Goal: Answer question/provide support: Share knowledge or assist other users

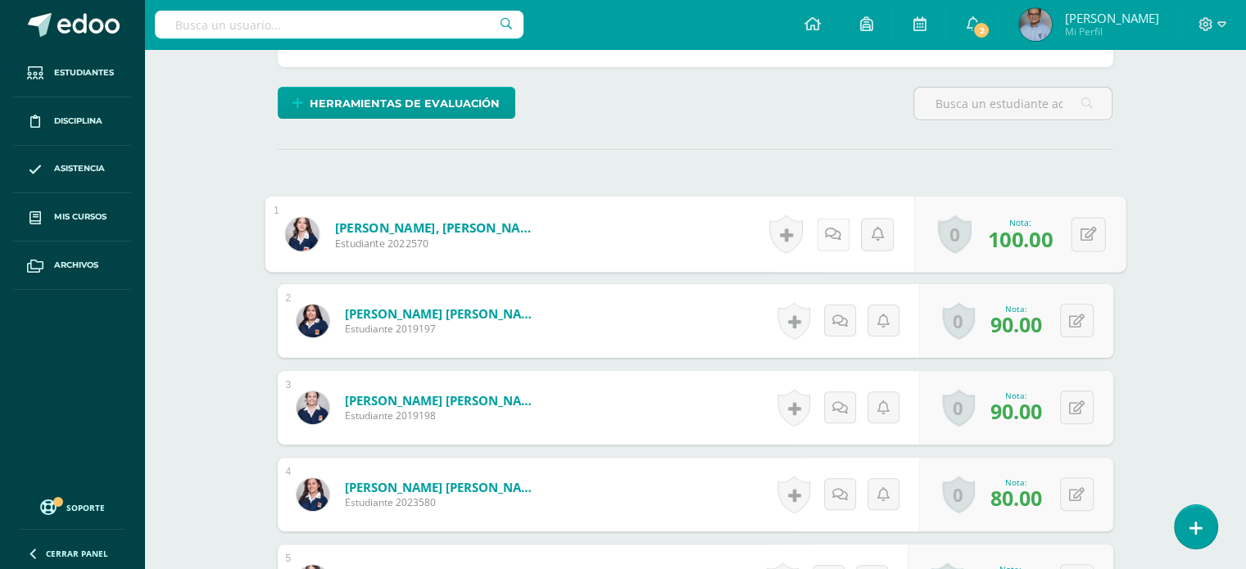
click at [832, 233] on icon at bounding box center [833, 234] width 16 height 14
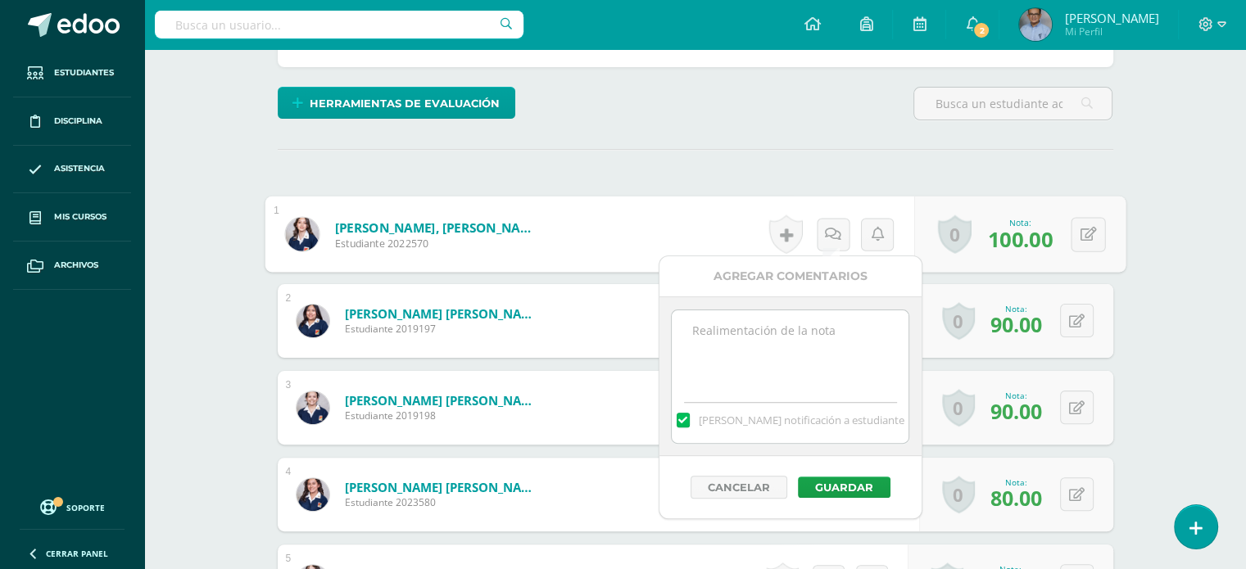
click at [768, 343] on textarea at bounding box center [790, 351] width 237 height 82
type textarea "Concierto"
click at [822, 485] on button "Guardar" at bounding box center [844, 487] width 93 height 21
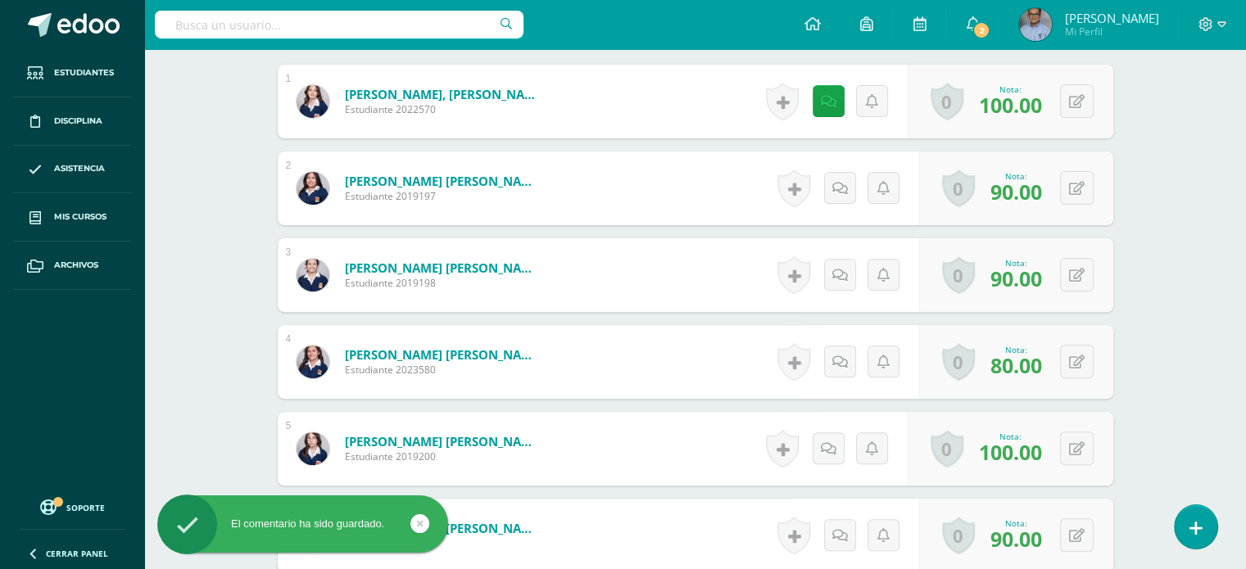
scroll to position [606, 0]
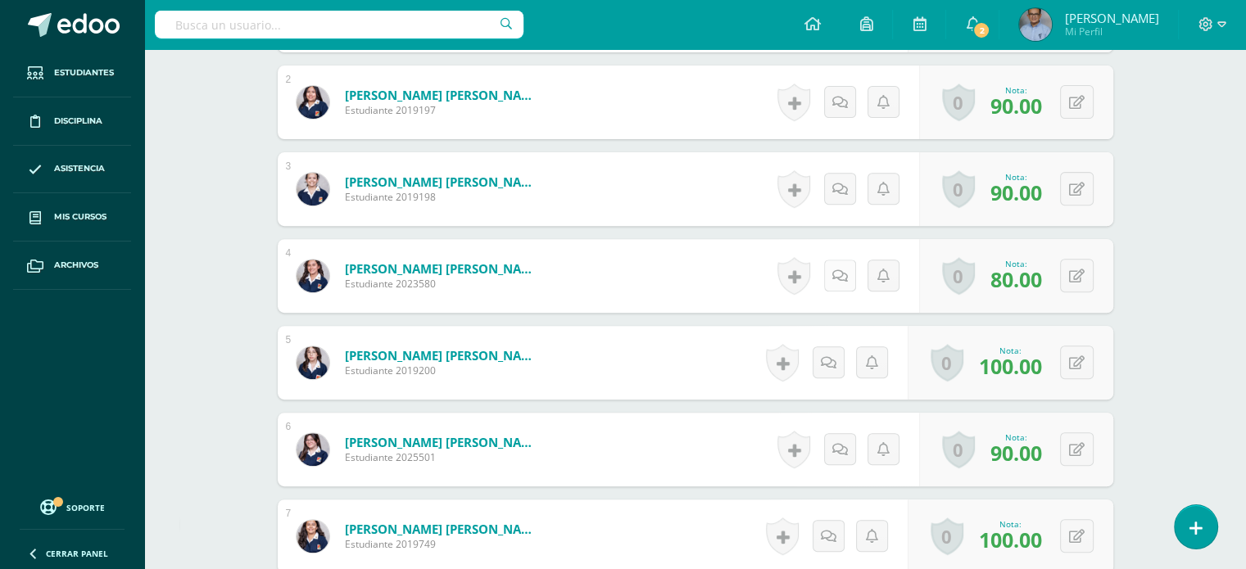
click at [834, 272] on link at bounding box center [840, 276] width 32 height 32
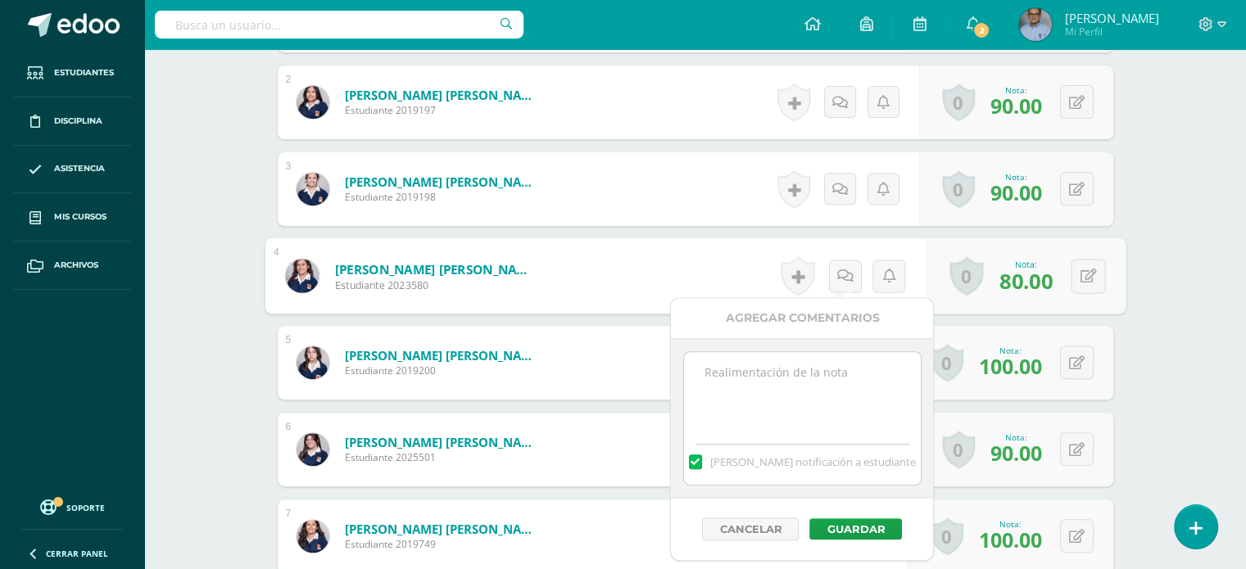
click at [785, 423] on textarea at bounding box center [802, 393] width 237 height 82
click at [727, 367] on textarea "Concierto" at bounding box center [802, 393] width 237 height 82
type textarea "Concierto"
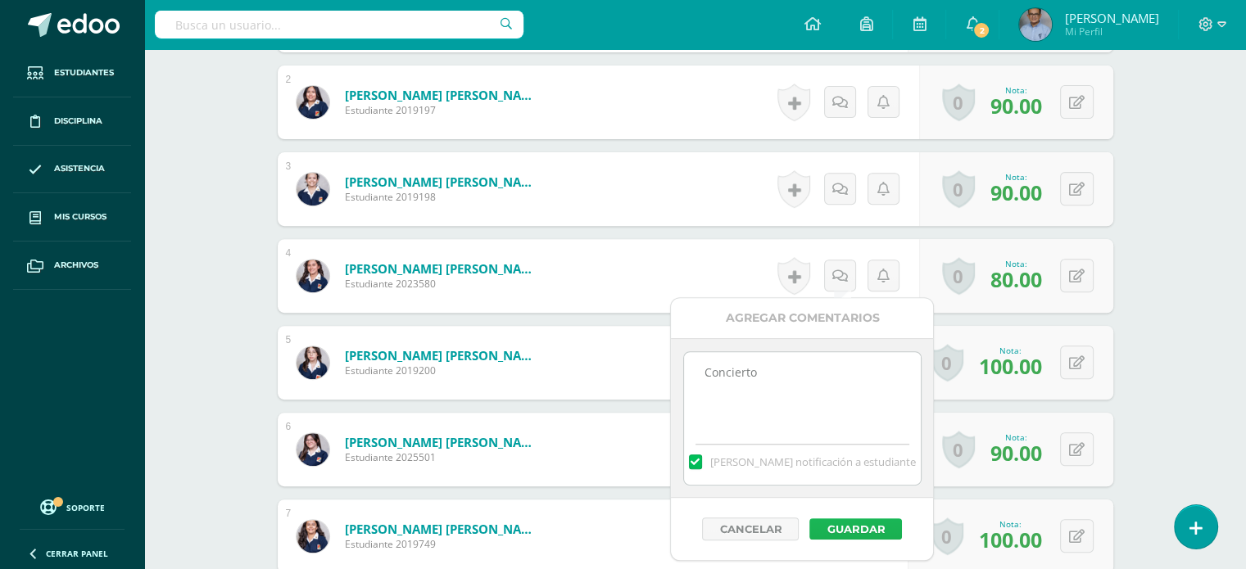
click at [854, 523] on button "Guardar" at bounding box center [855, 529] width 93 height 21
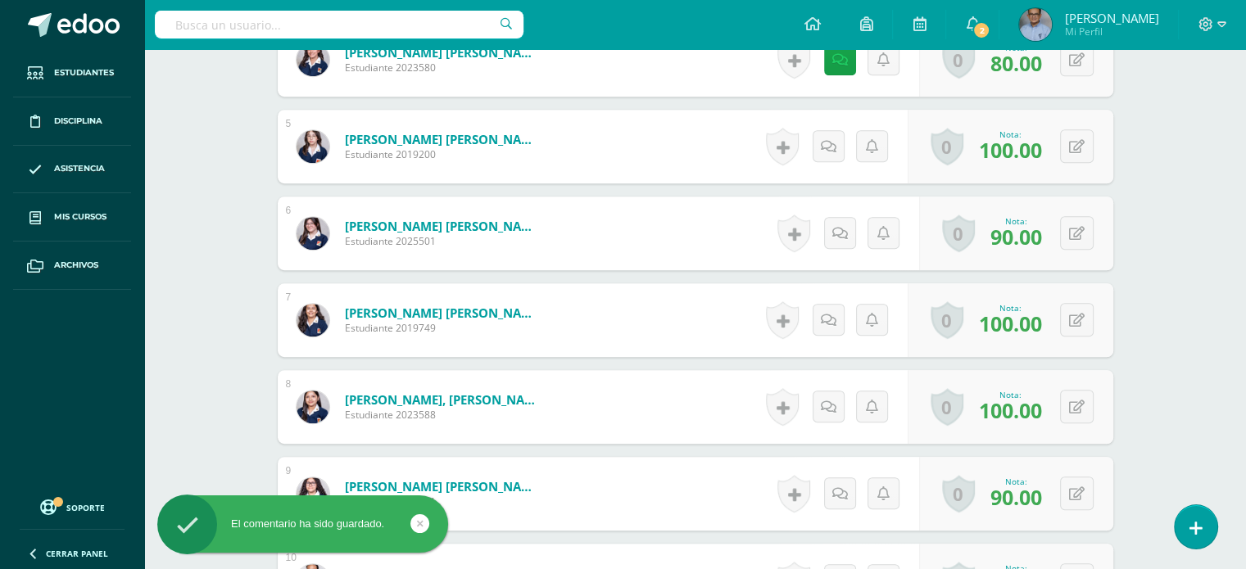
scroll to position [825, 0]
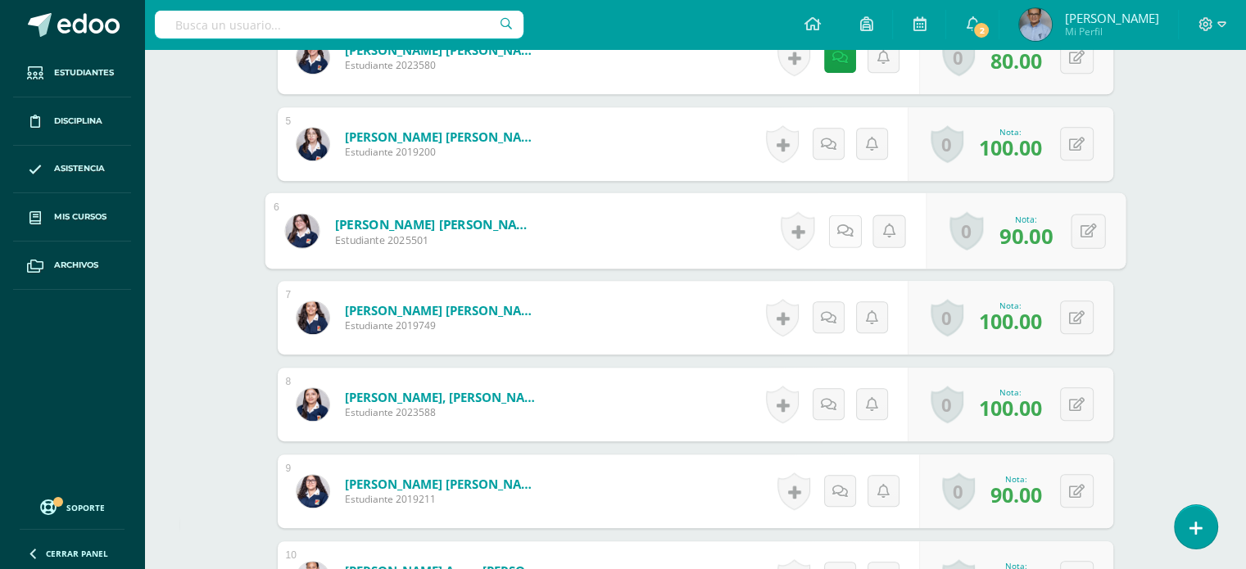
click at [838, 238] on link at bounding box center [844, 231] width 33 height 33
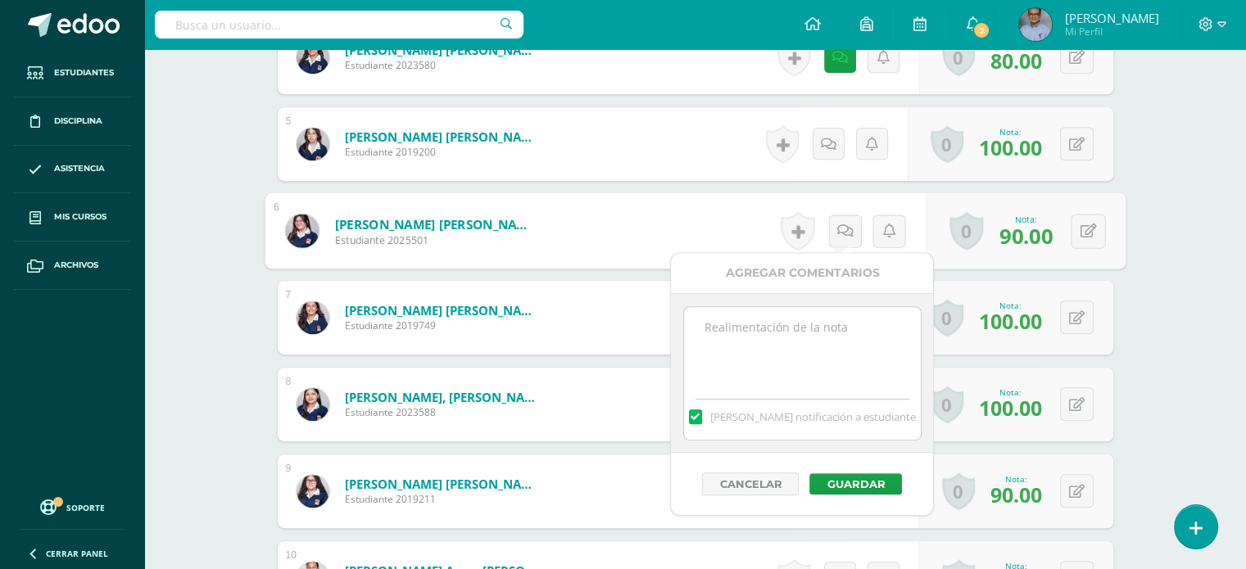
click at [782, 317] on textarea at bounding box center [802, 348] width 237 height 82
paste textarea "Concierto"
type textarea "Concierto"
click at [859, 474] on button "Guardar" at bounding box center [855, 483] width 93 height 21
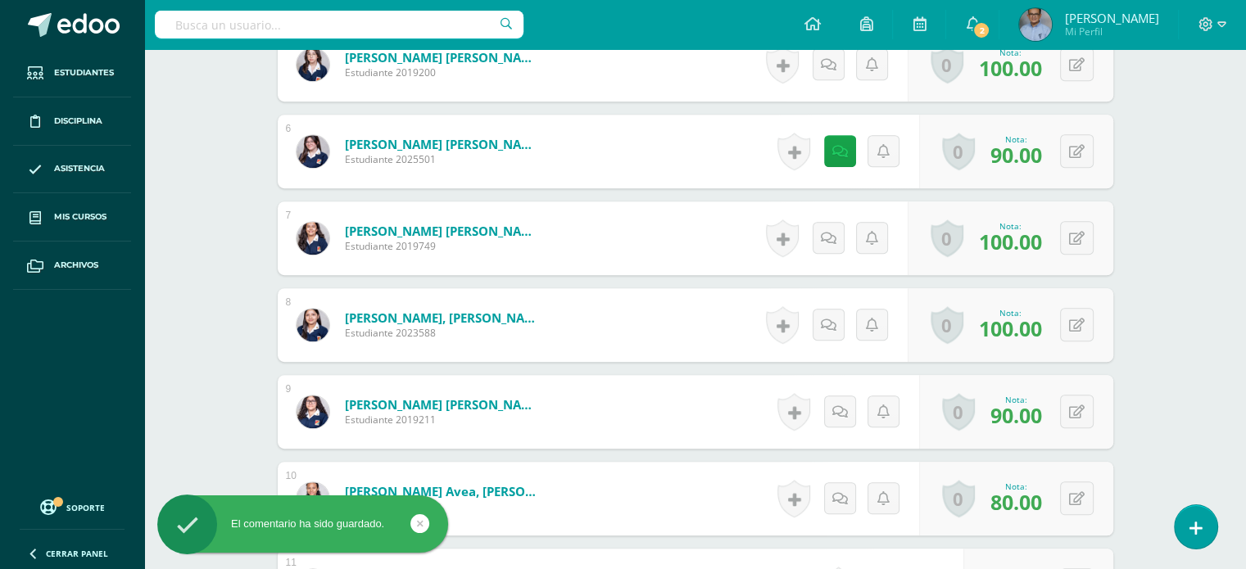
scroll to position [904, 0]
click at [827, 245] on link at bounding box center [829, 238] width 32 height 32
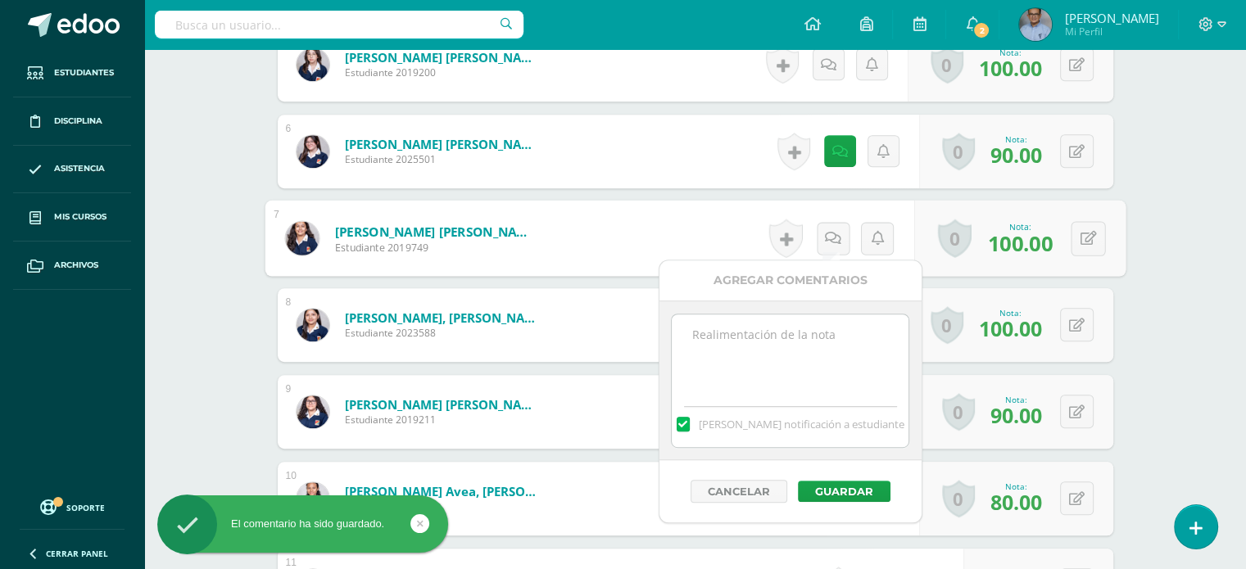
click at [807, 327] on textarea at bounding box center [790, 356] width 237 height 82
paste textarea "Concierto"
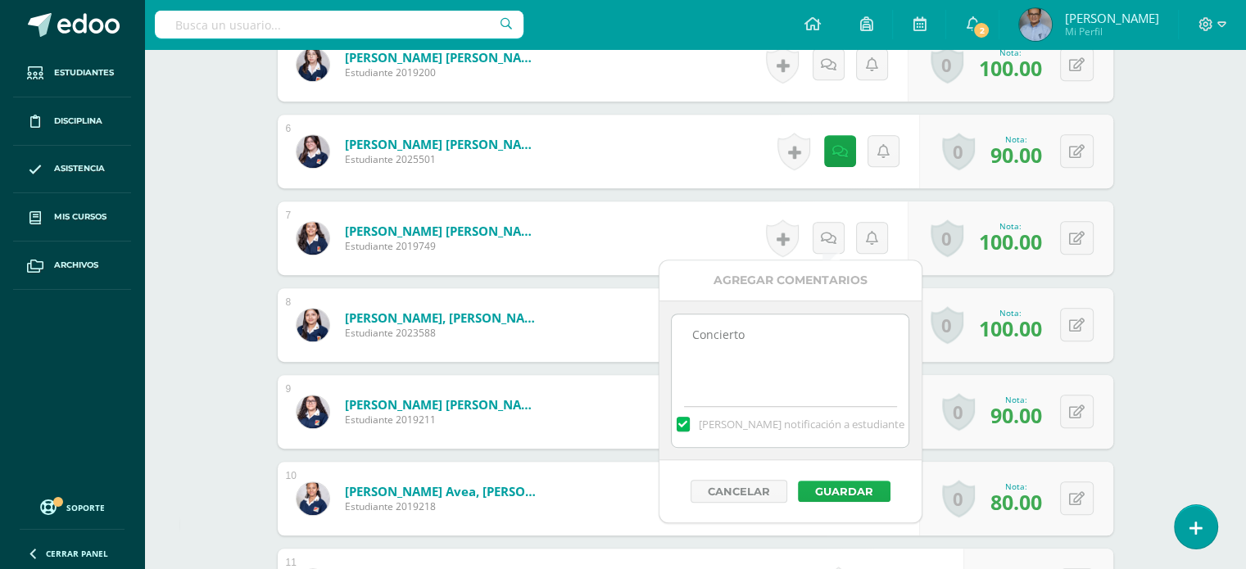
type textarea "Concierto"
click at [847, 484] on button "Guardar" at bounding box center [844, 491] width 93 height 21
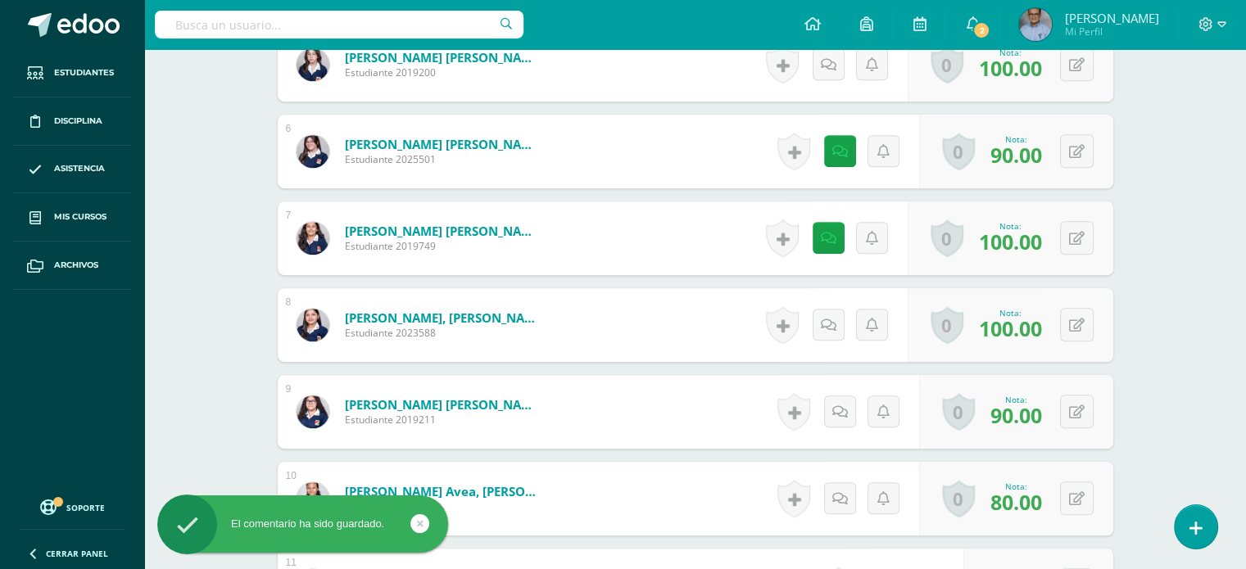
scroll to position [956, 0]
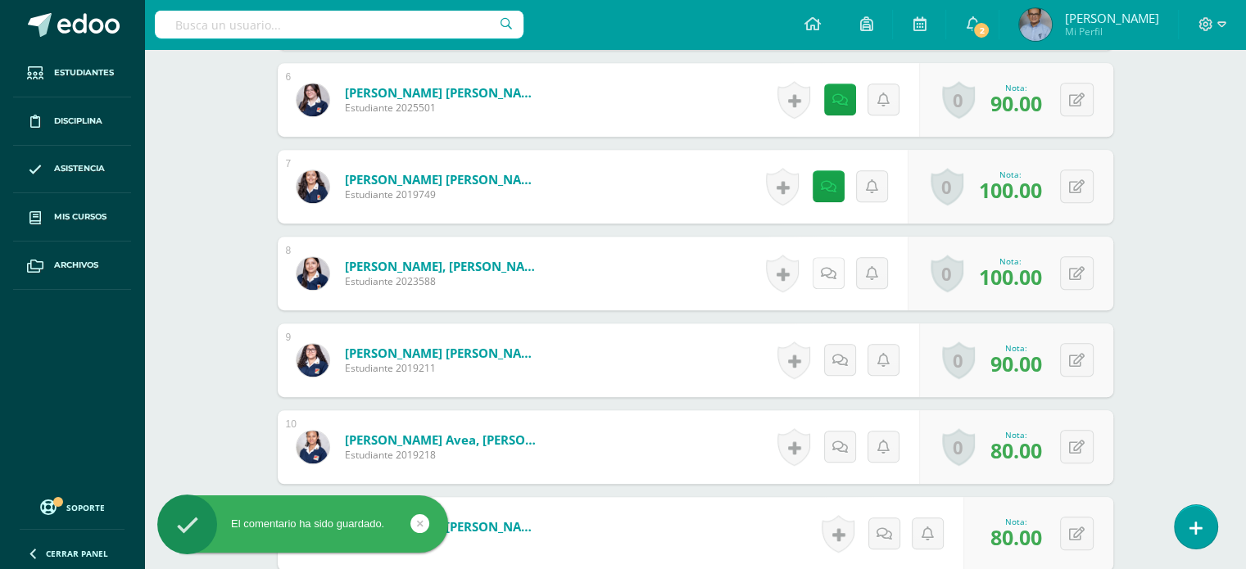
click at [823, 269] on icon at bounding box center [829, 274] width 16 height 14
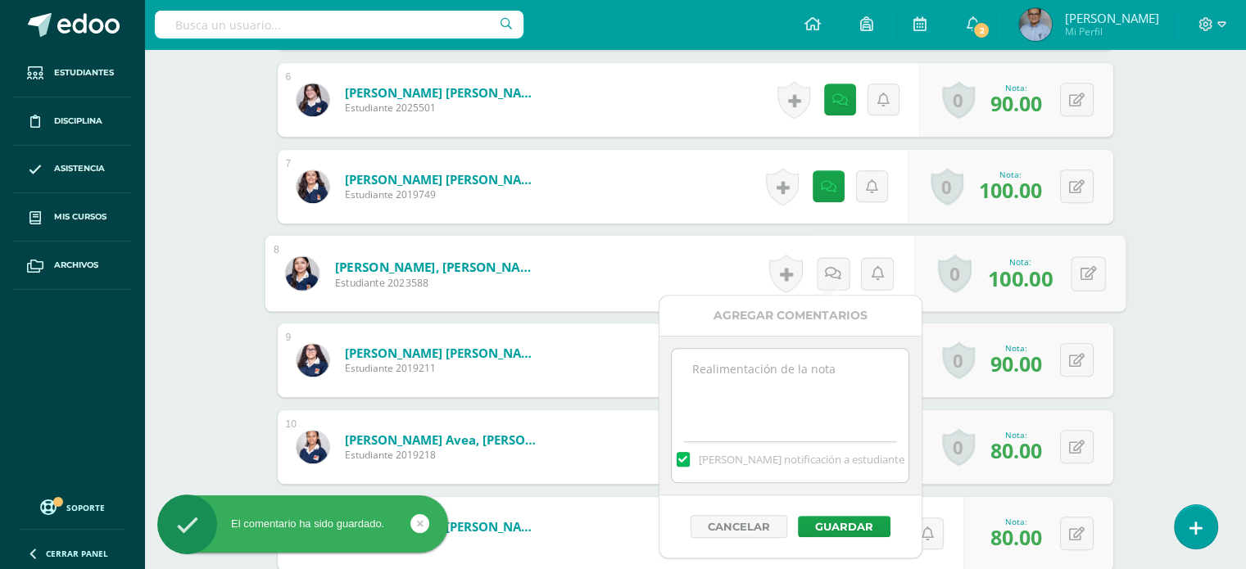
click at [745, 385] on textarea at bounding box center [790, 390] width 237 height 82
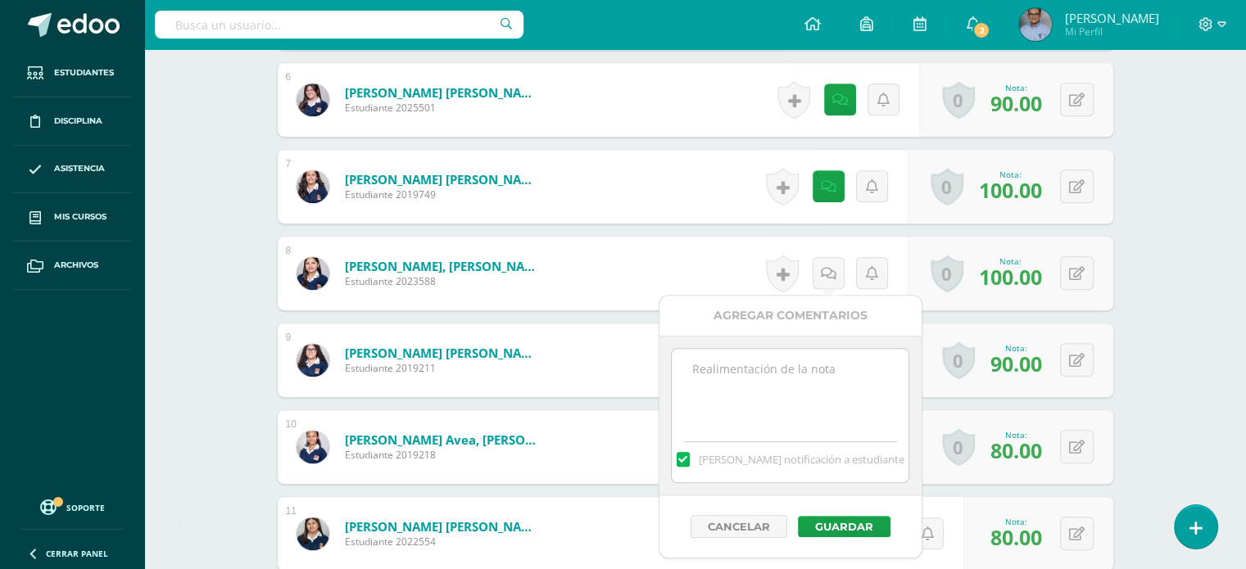
paste textarea "Concierto"
type textarea "Concierto"
click at [842, 527] on button "Guardar" at bounding box center [844, 526] width 93 height 21
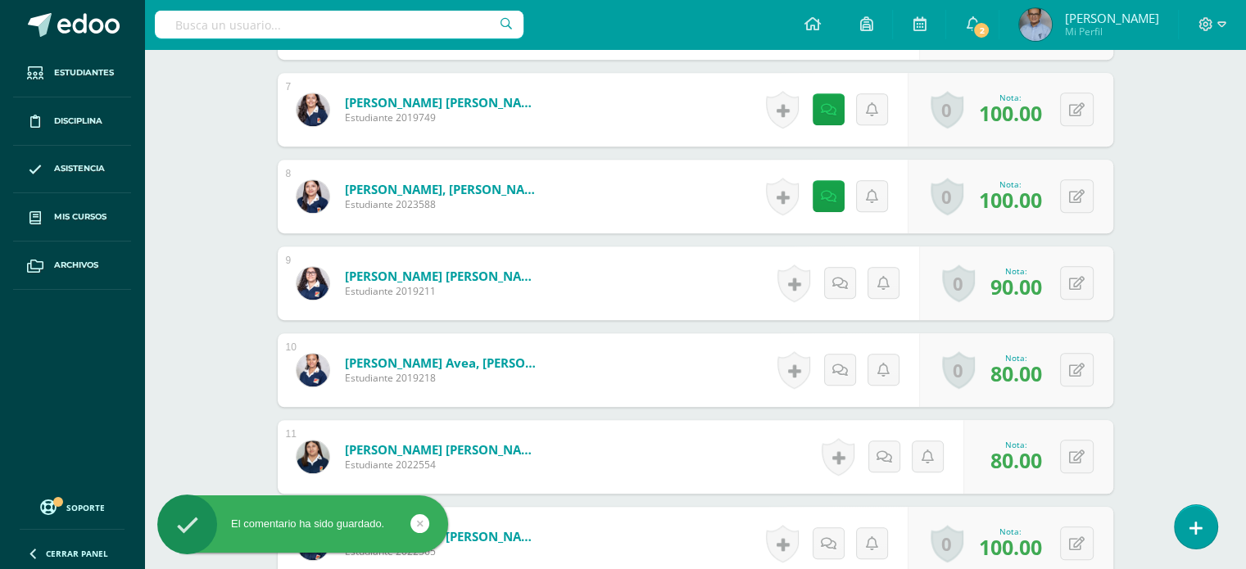
scroll to position [1043, 0]
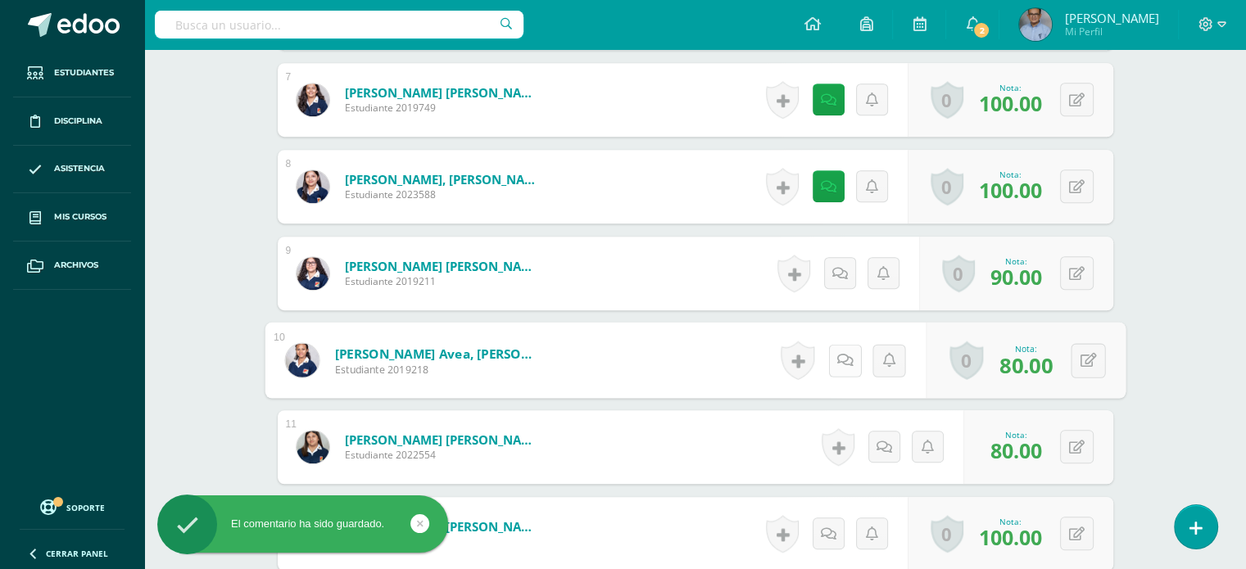
click at [846, 365] on link at bounding box center [844, 360] width 33 height 33
click at [846, 365] on icon at bounding box center [844, 360] width 16 height 14
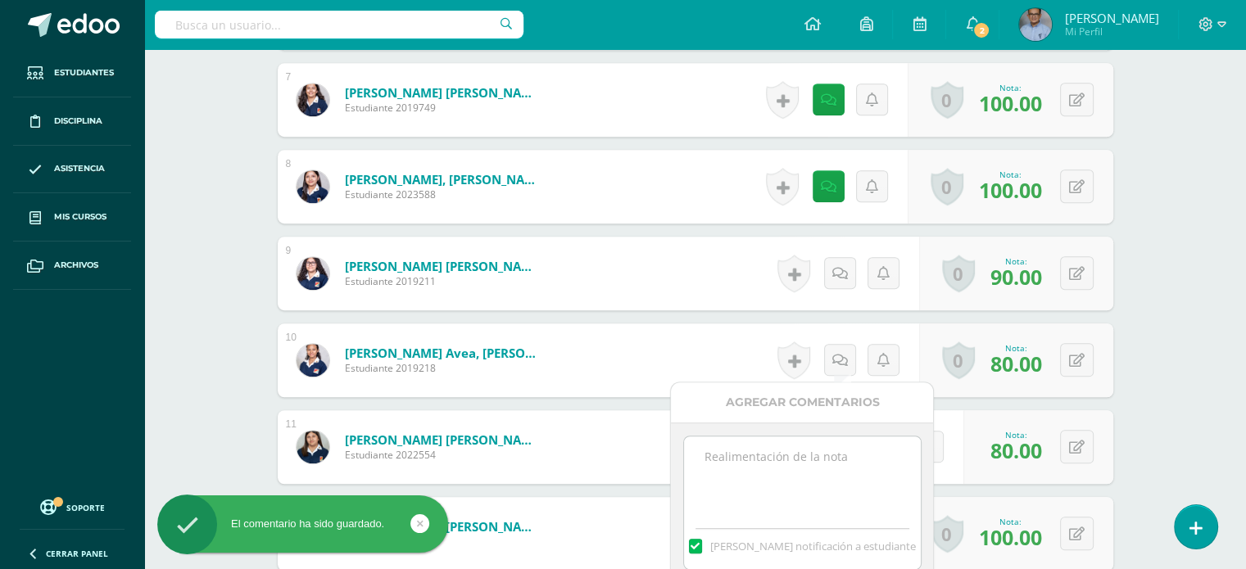
click at [826, 448] on textarea at bounding box center [802, 478] width 237 height 82
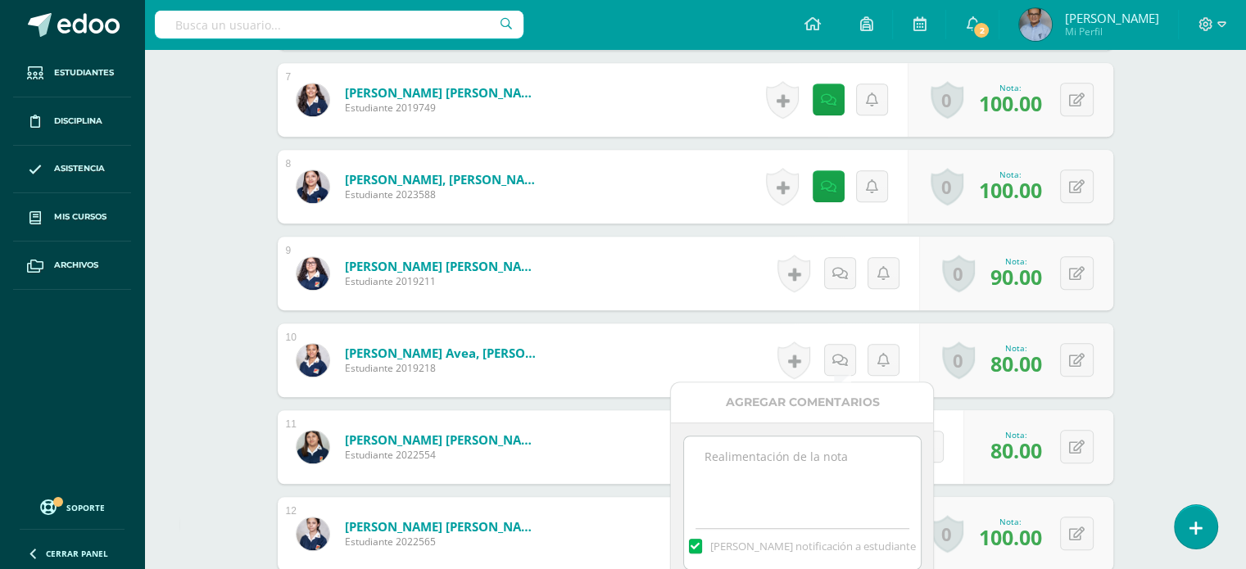
paste textarea "Concierto"
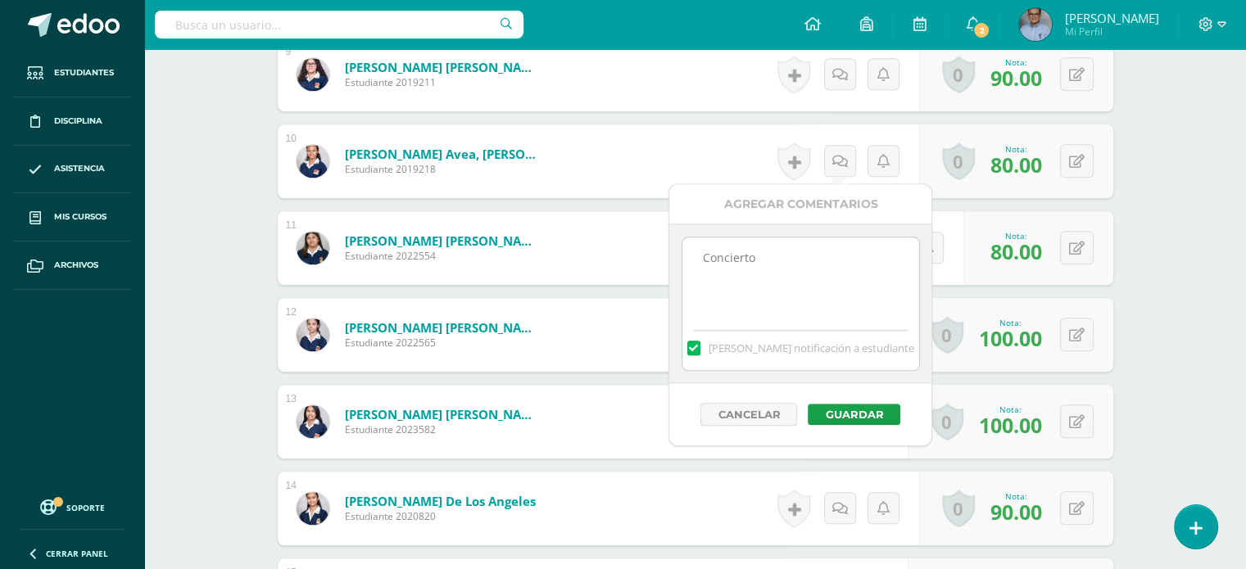
scroll to position [1243, 0]
type textarea "Concierto"
click at [842, 413] on button "Guardar" at bounding box center [852, 414] width 93 height 21
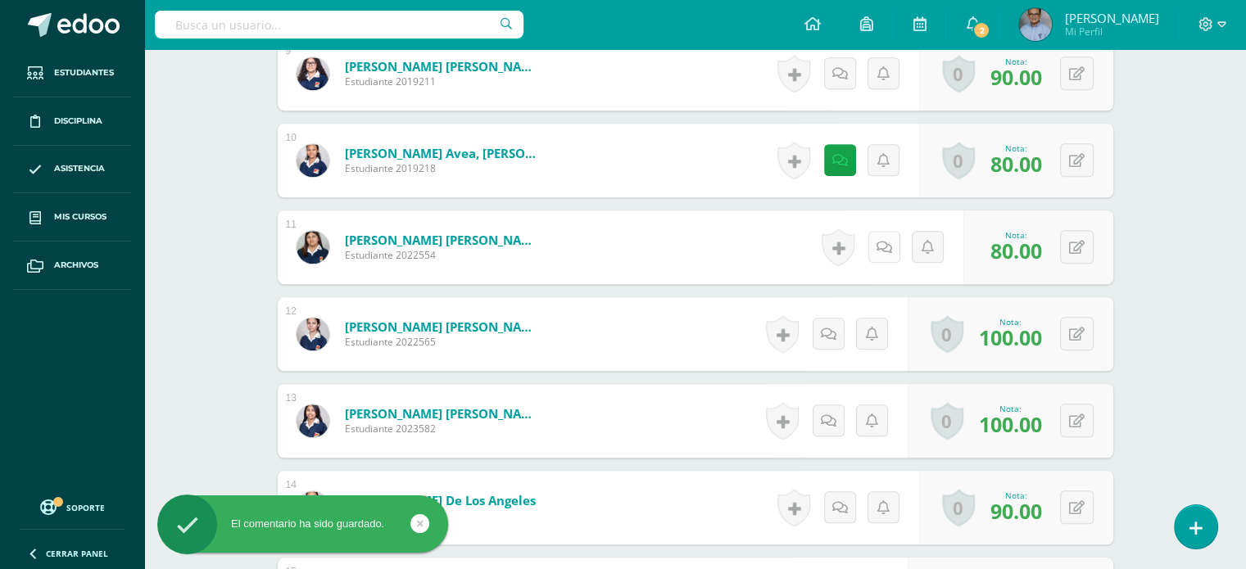
click at [873, 245] on link at bounding box center [884, 247] width 32 height 32
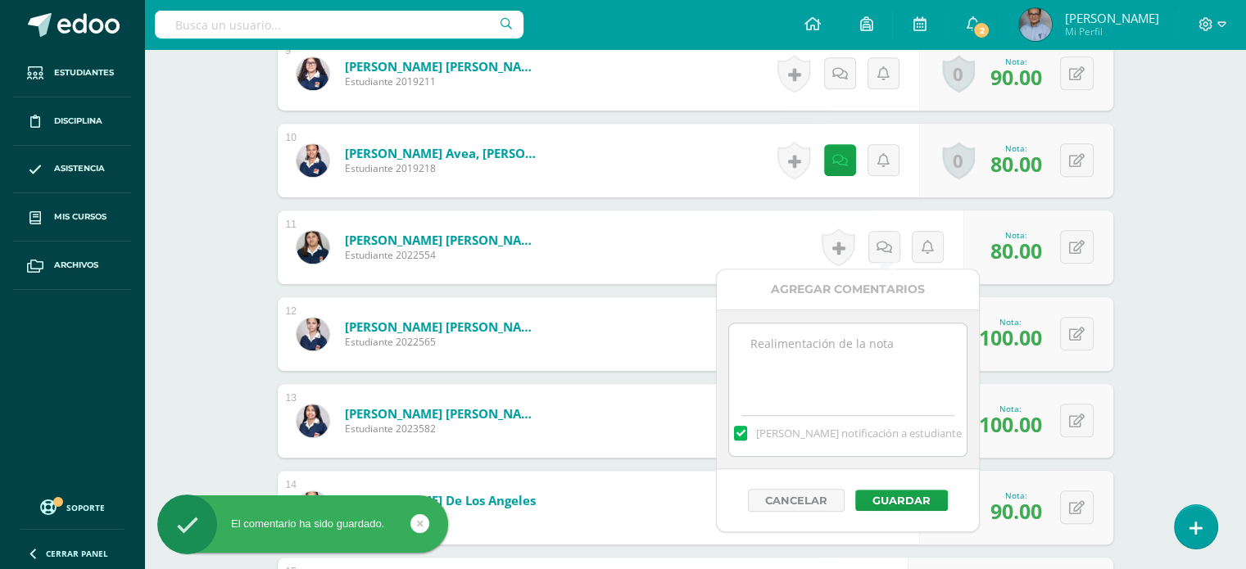
click at [843, 330] on textarea at bounding box center [847, 365] width 237 height 82
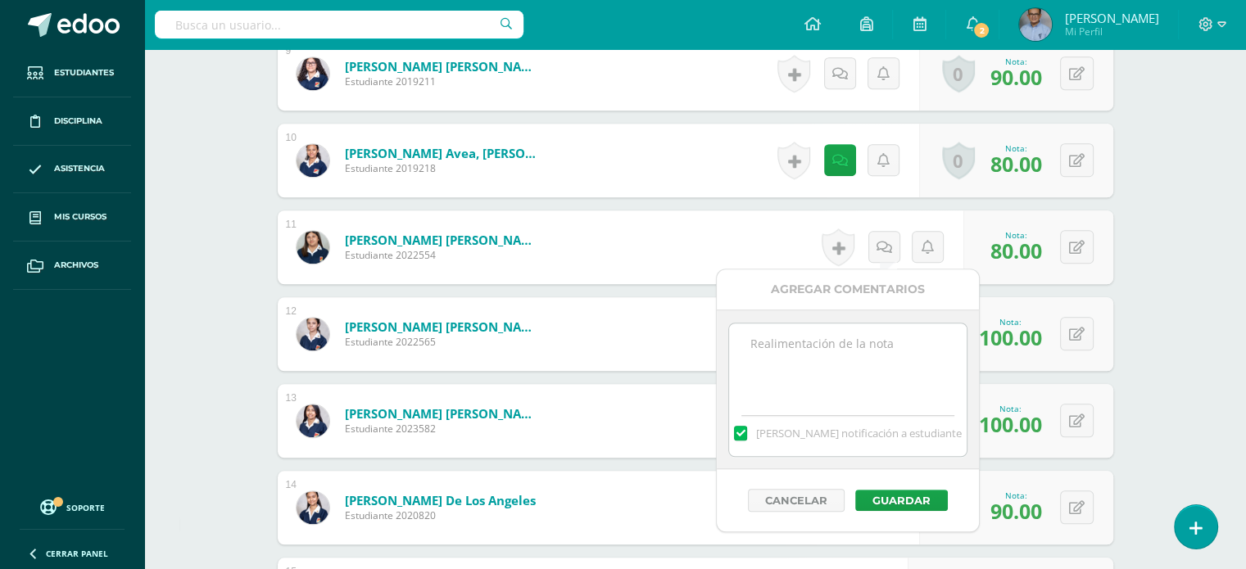
paste textarea "Concierto"
type textarea "Concierto"
click at [883, 500] on button "Guardar" at bounding box center [901, 500] width 93 height 21
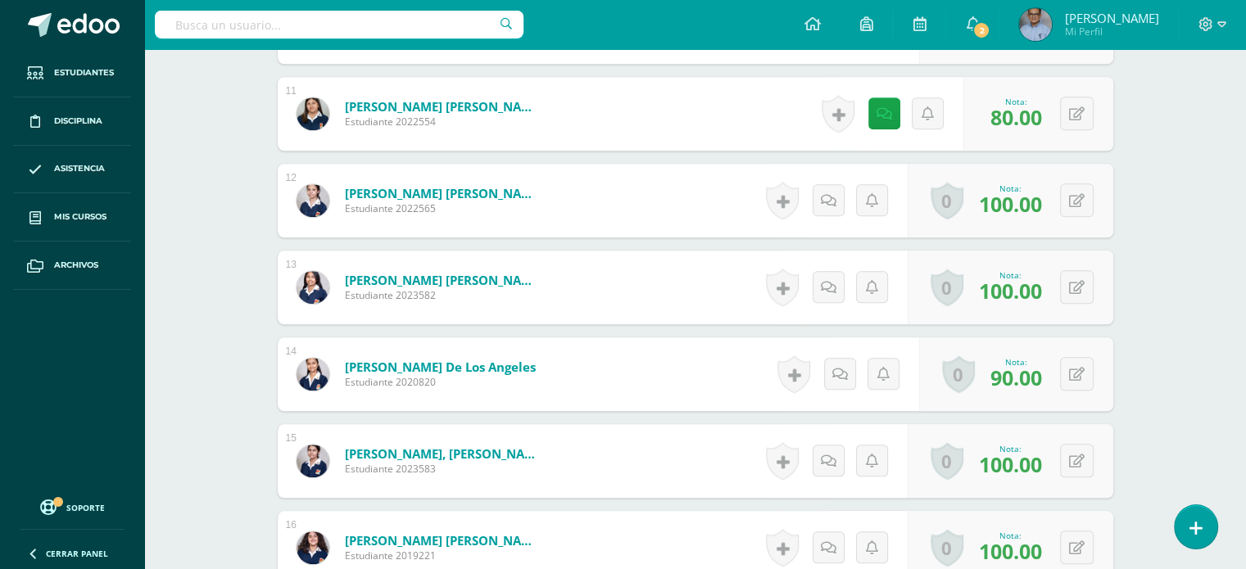
scroll to position [1392, 0]
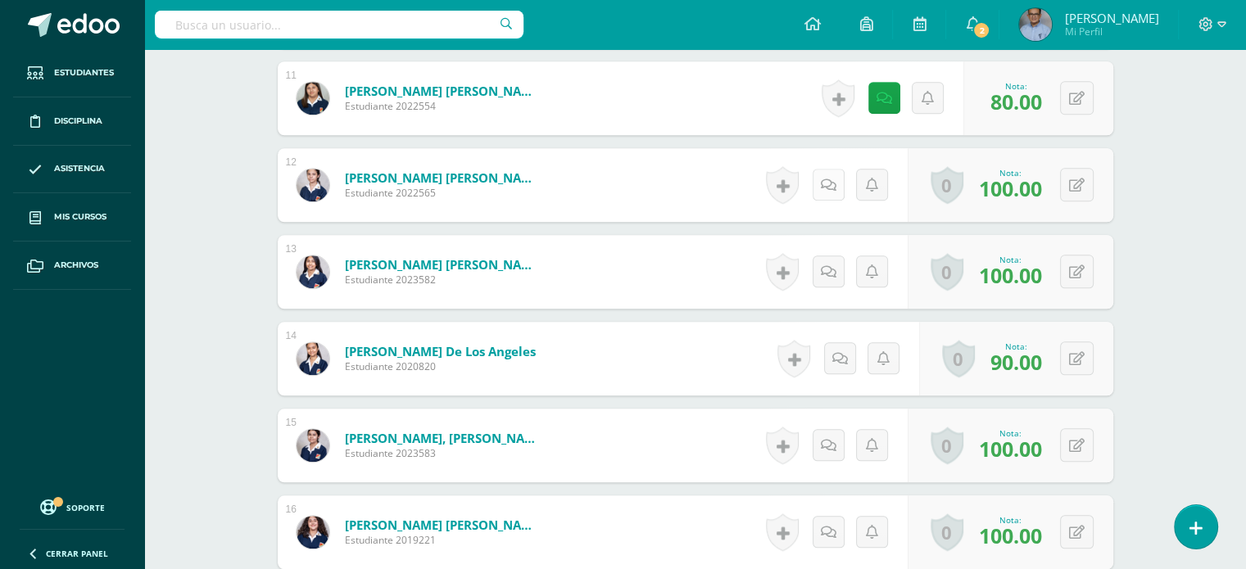
click at [824, 185] on icon at bounding box center [829, 186] width 16 height 14
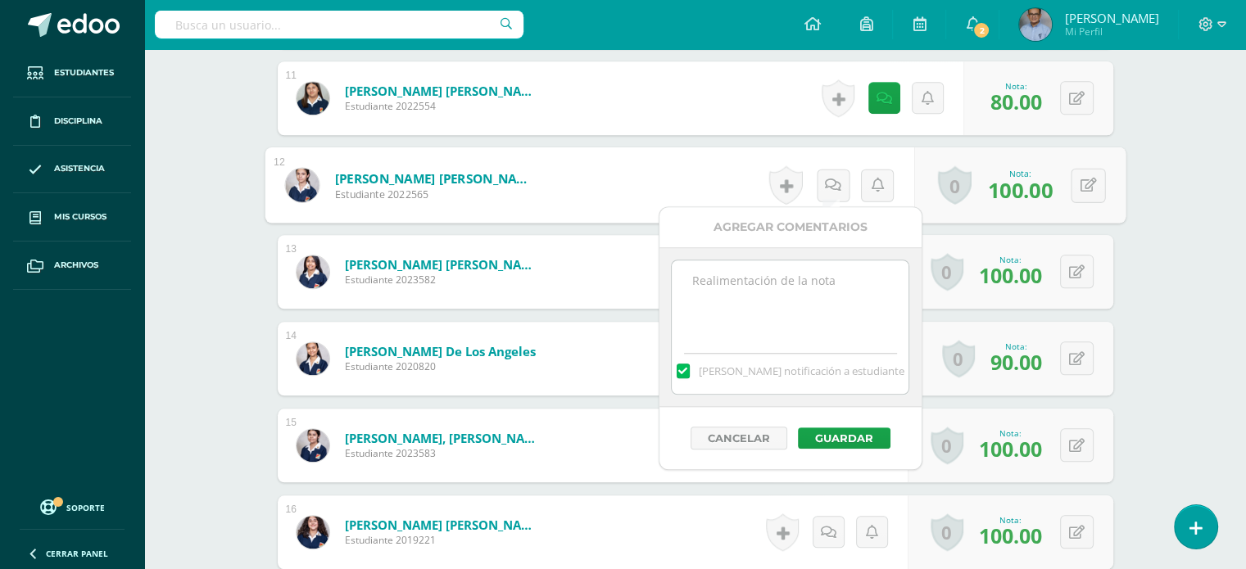
click at [824, 300] on textarea at bounding box center [790, 301] width 237 height 82
paste textarea "Concierto"
type textarea "Concierto"
click at [845, 432] on button "Guardar" at bounding box center [844, 438] width 93 height 21
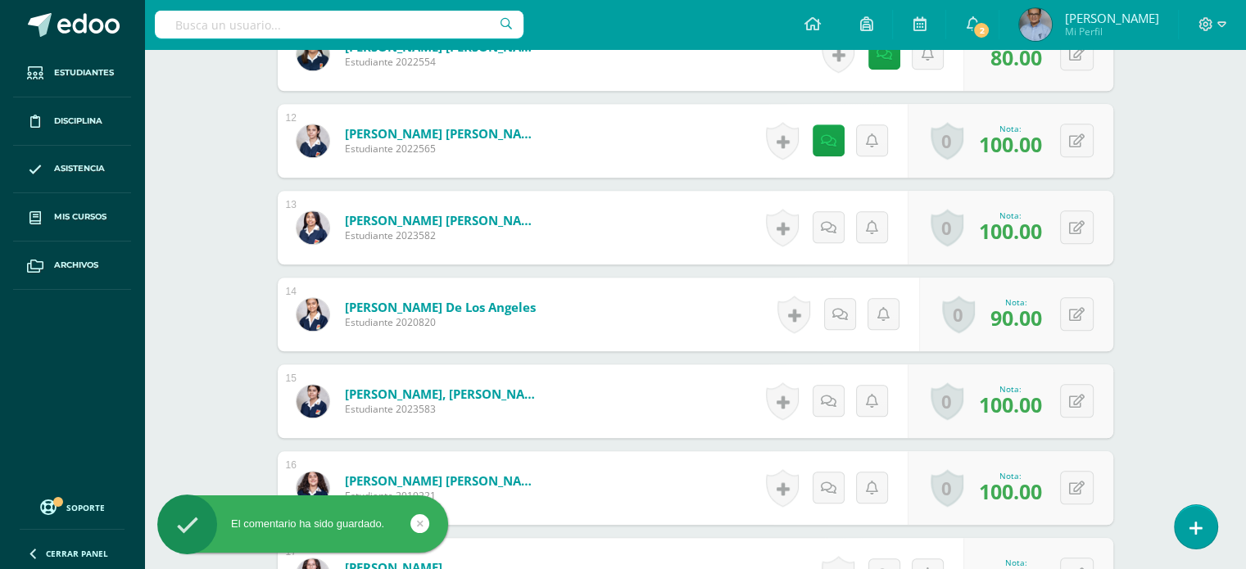
scroll to position [1462, 0]
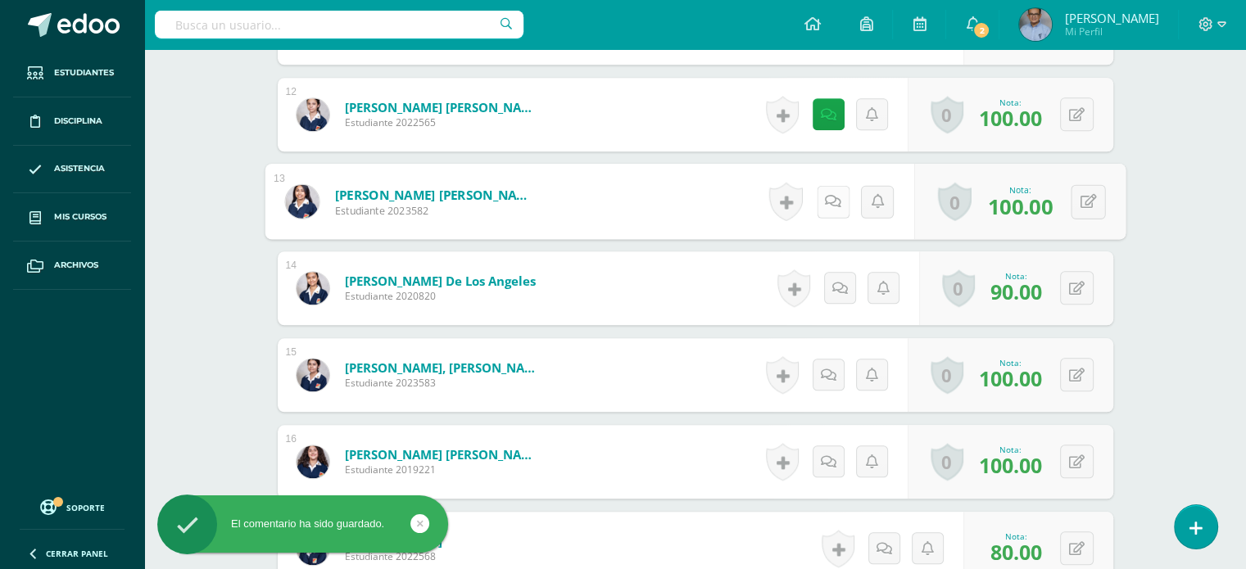
click at [830, 196] on icon at bounding box center [833, 201] width 16 height 14
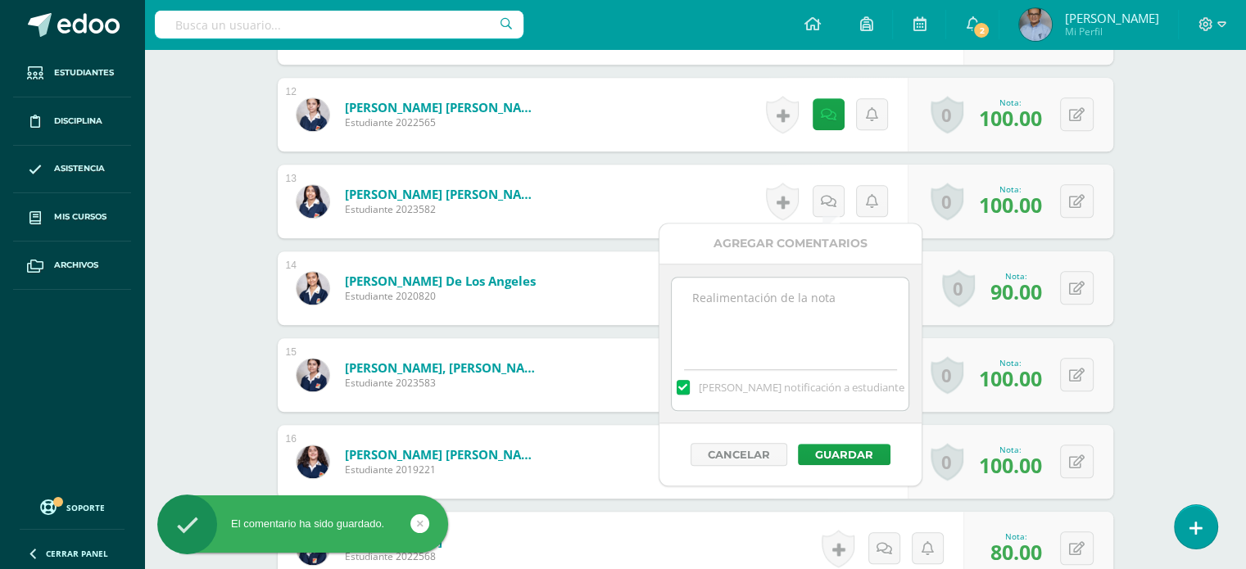
click at [837, 300] on textarea at bounding box center [790, 319] width 237 height 82
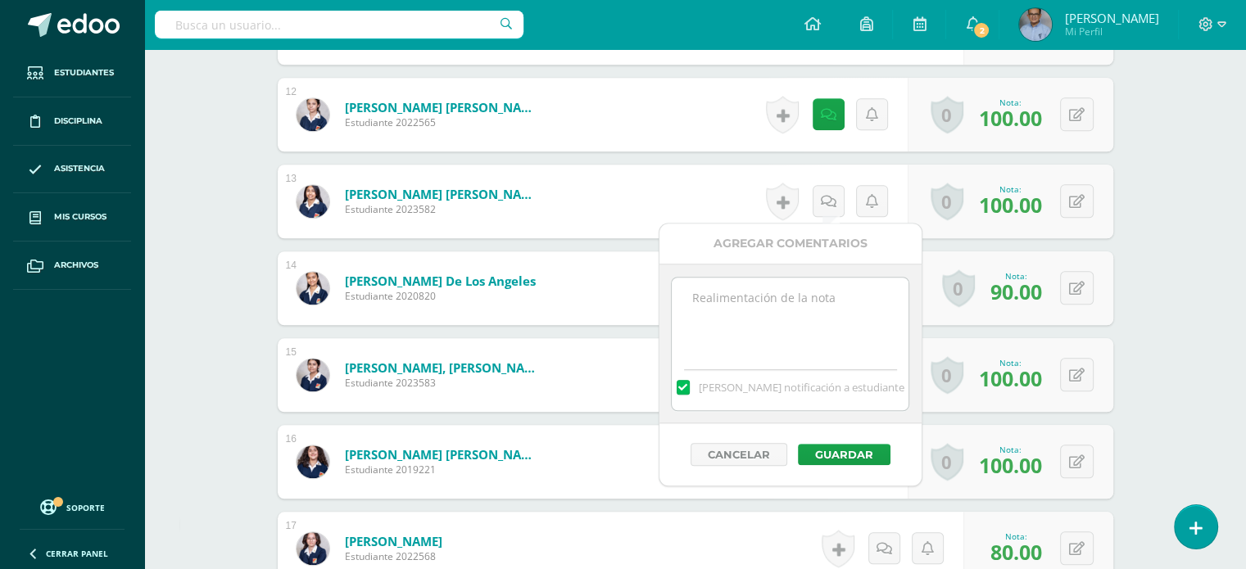
paste textarea "Concierto"
type textarea "Concierto"
click at [858, 447] on button "Guardar" at bounding box center [844, 454] width 93 height 21
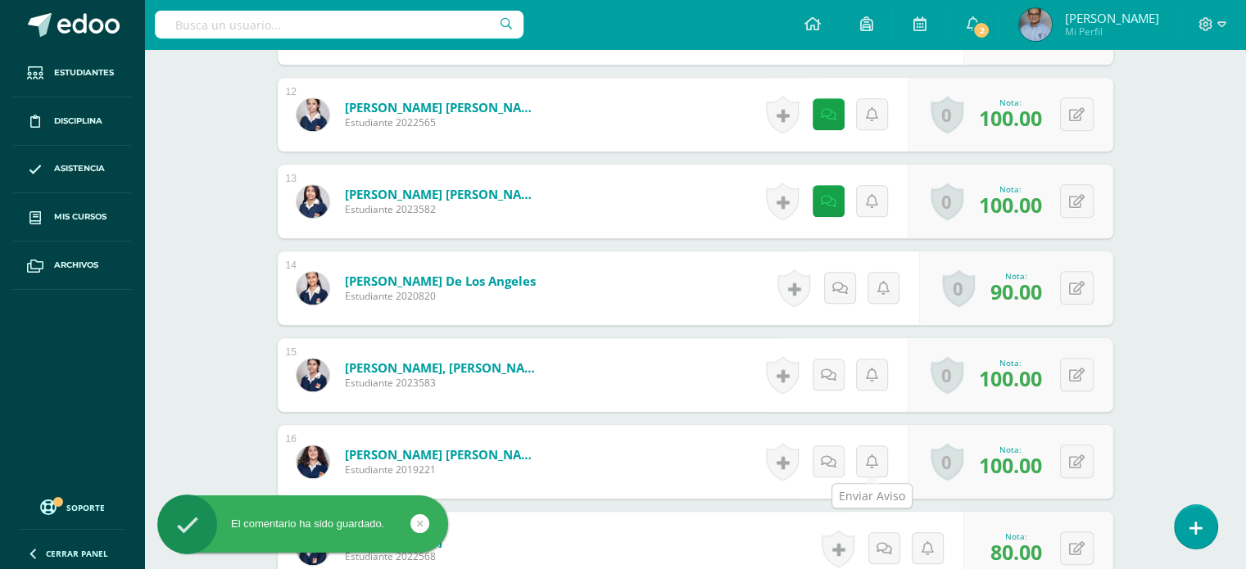
scroll to position [1488, 0]
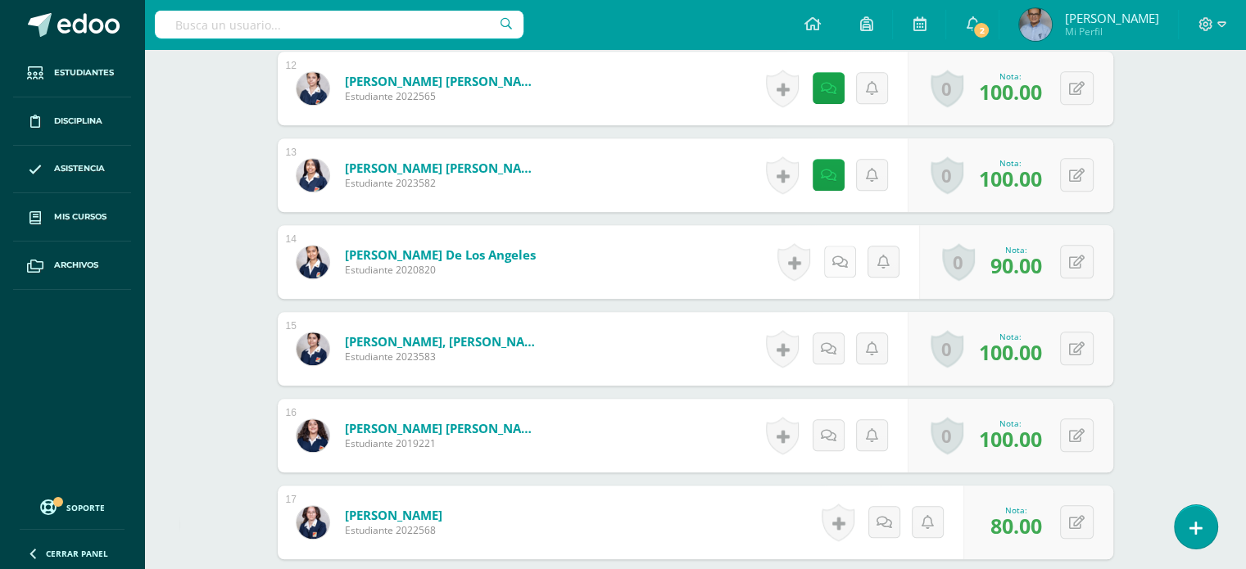
click at [838, 258] on icon at bounding box center [840, 263] width 16 height 14
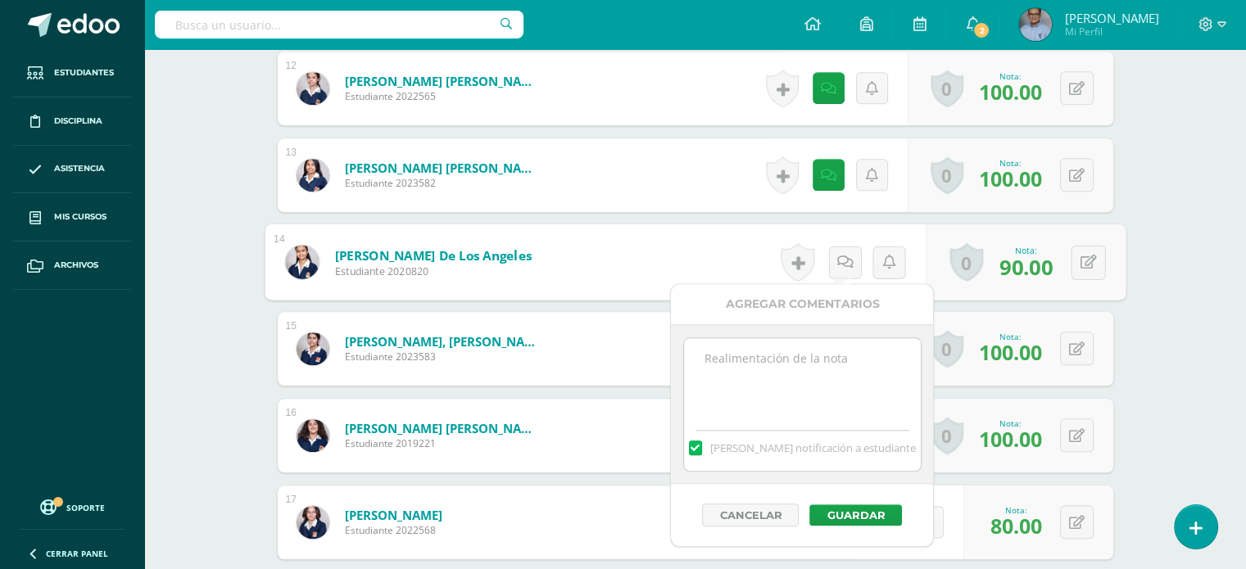
click at [838, 341] on textarea at bounding box center [802, 379] width 237 height 82
paste textarea "Concierto"
type textarea "Concierto"
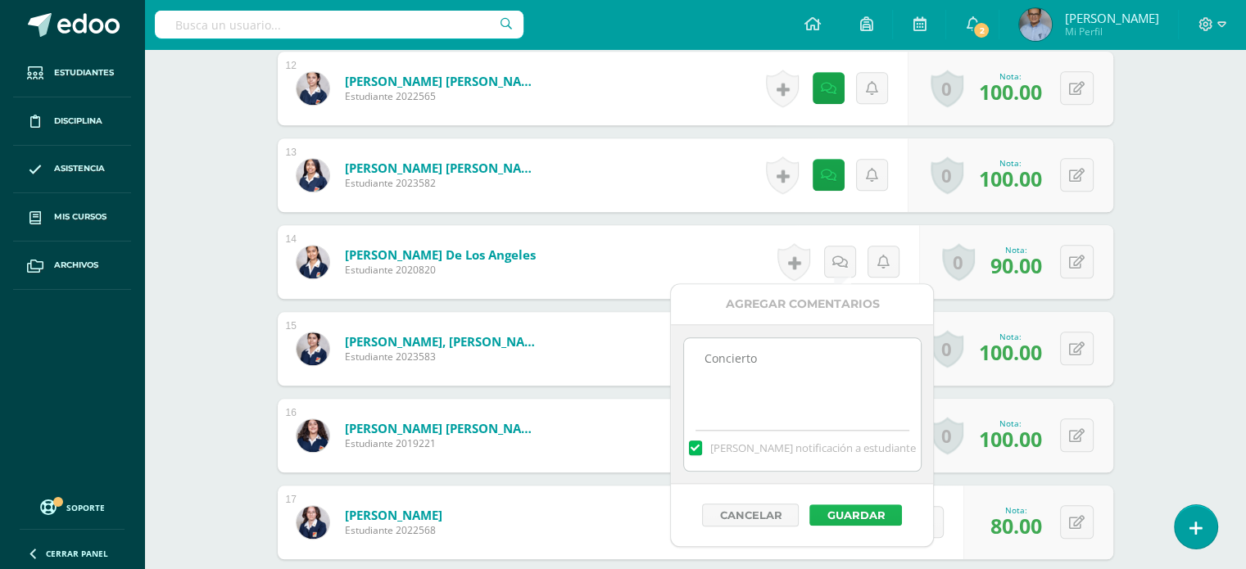
click at [878, 511] on button "Guardar" at bounding box center [855, 515] width 93 height 21
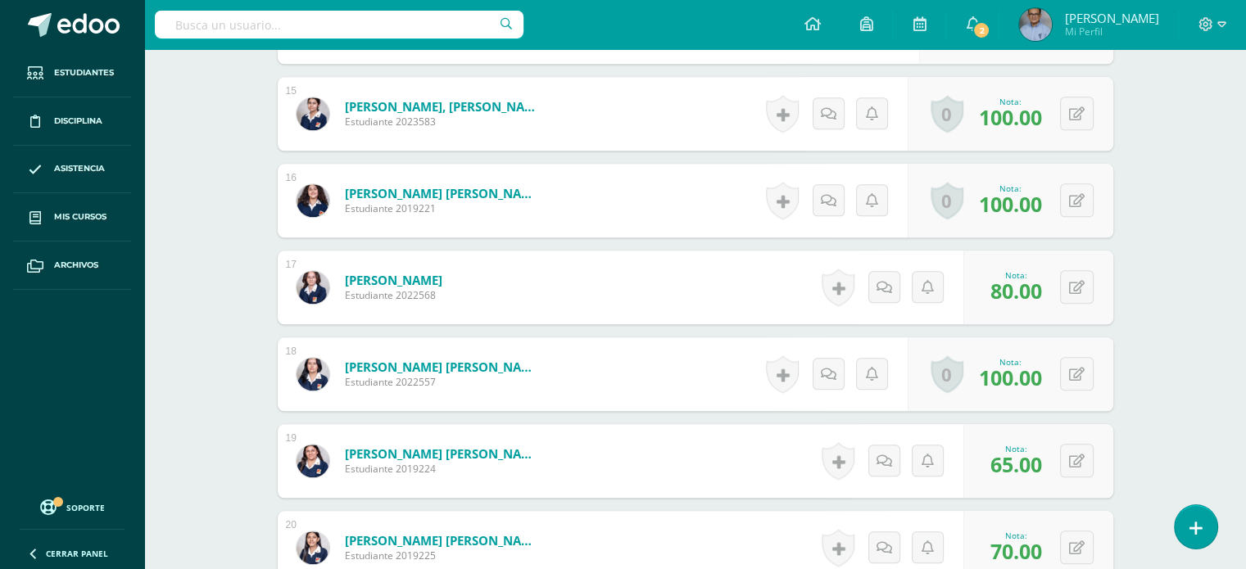
scroll to position [1724, 0]
click at [885, 298] on link at bounding box center [884, 287] width 32 height 32
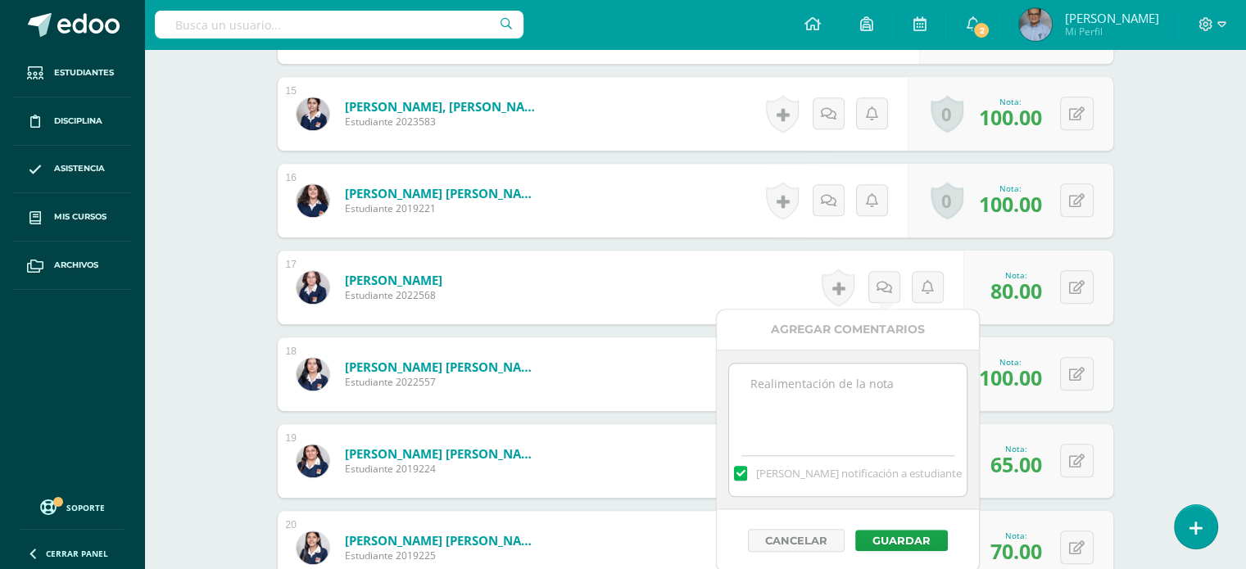
click at [866, 386] on textarea at bounding box center [847, 405] width 237 height 82
paste textarea "Concierto"
type textarea "Concierto"
click at [888, 541] on button "Guardar" at bounding box center [901, 540] width 93 height 21
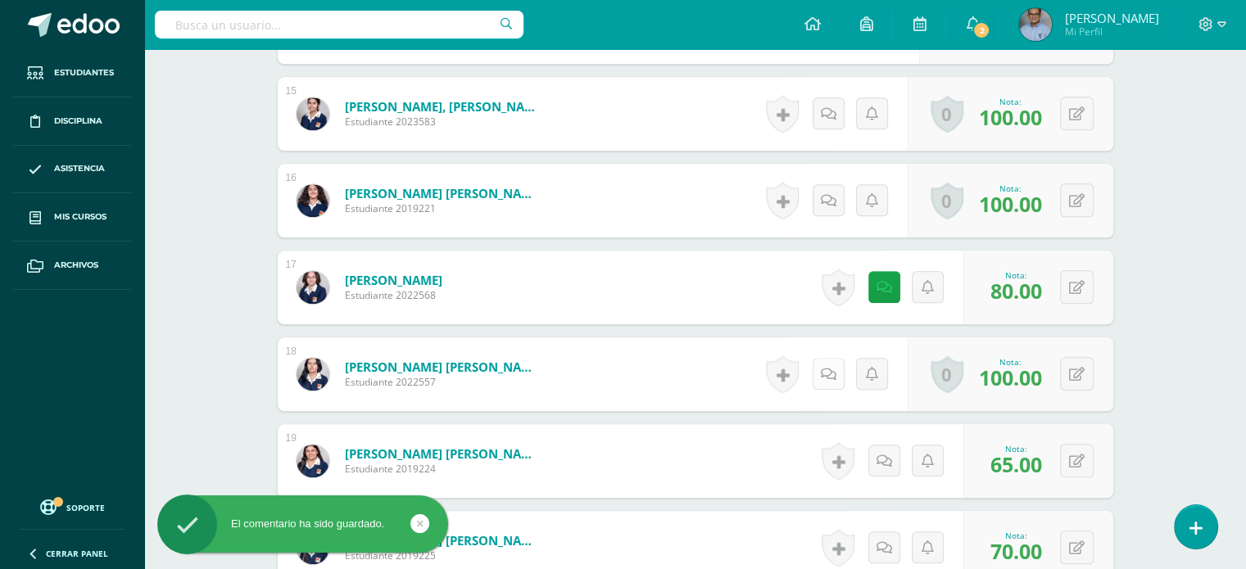
click at [833, 378] on icon at bounding box center [829, 375] width 16 height 14
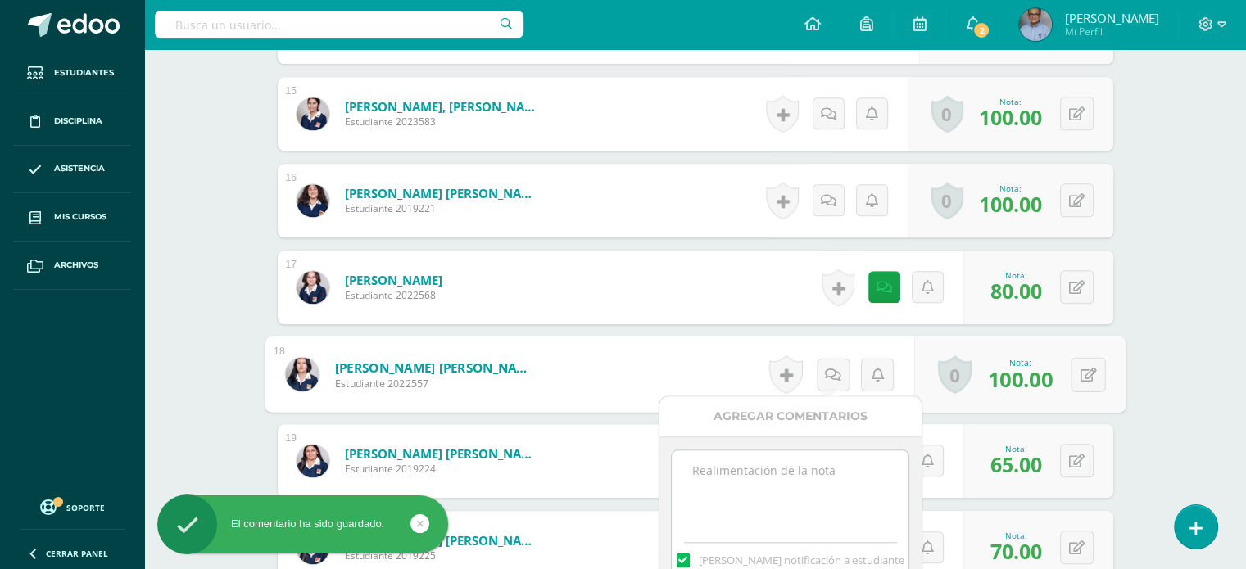
click at [785, 463] on textarea at bounding box center [790, 492] width 237 height 82
paste textarea "Concierto"
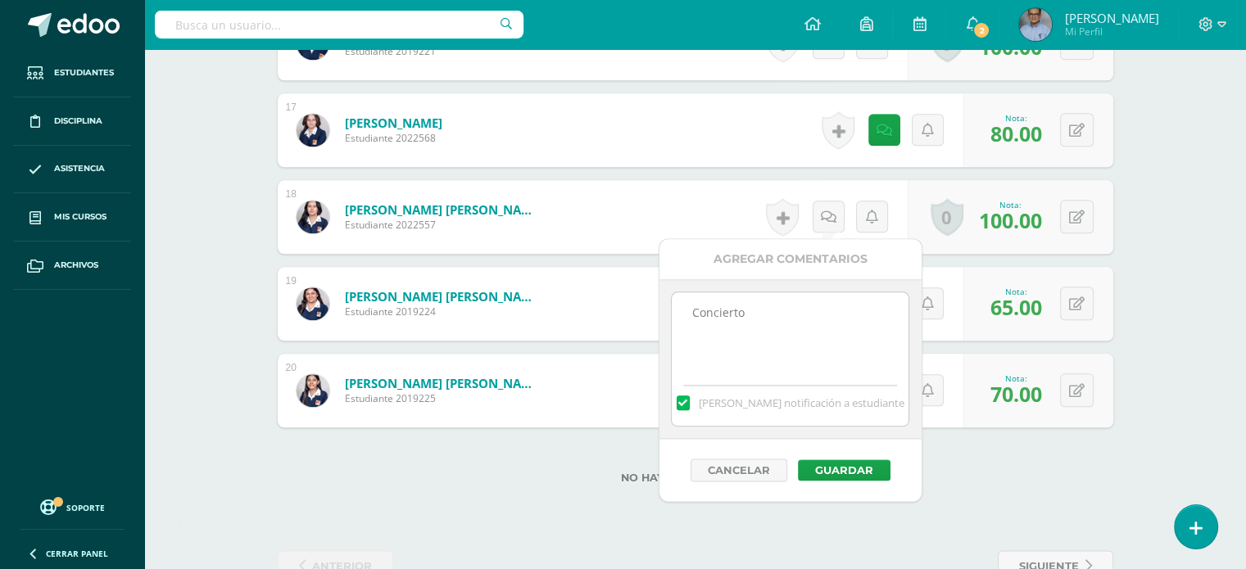
scroll to position [1891, 0]
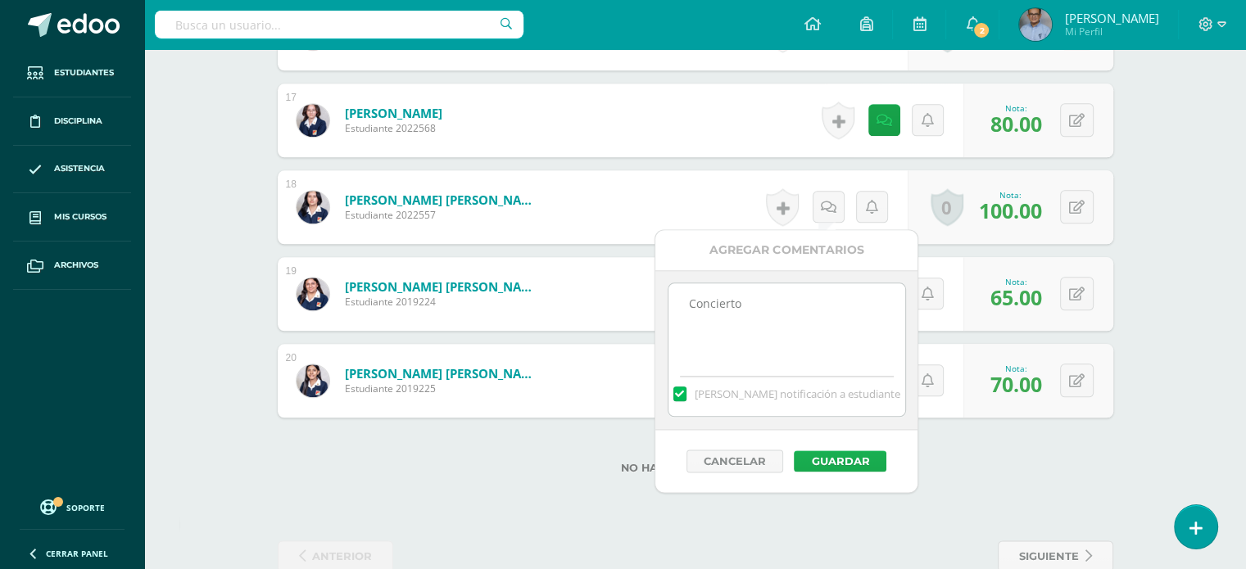
type textarea "Concierto"
click at [826, 456] on button "Guardar" at bounding box center [840, 461] width 93 height 21
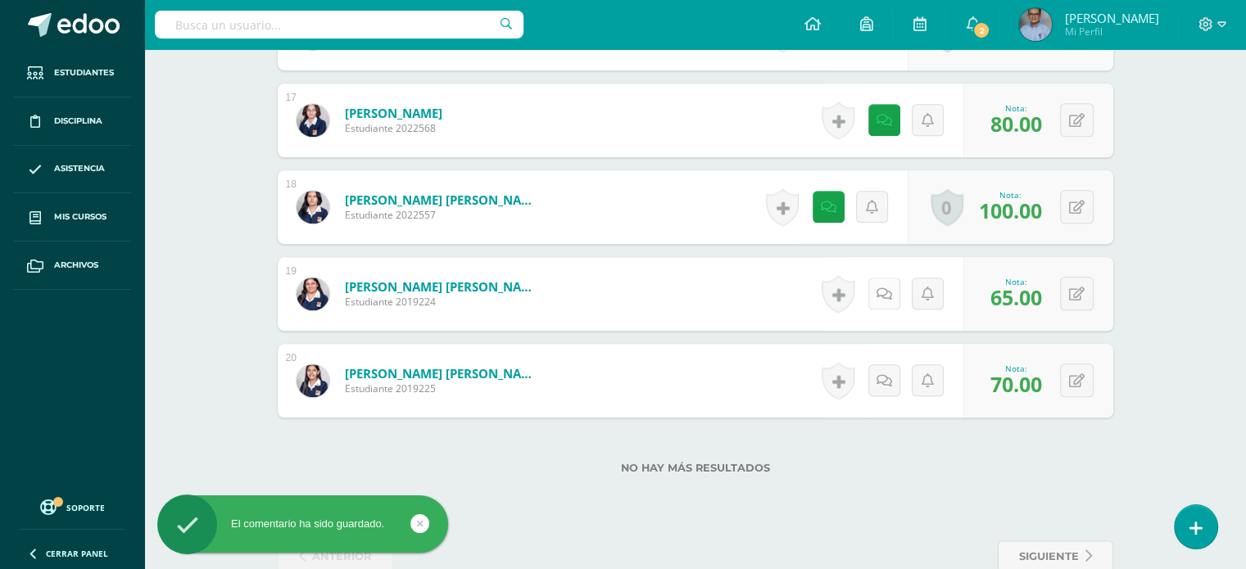
click at [876, 288] on link at bounding box center [884, 294] width 32 height 32
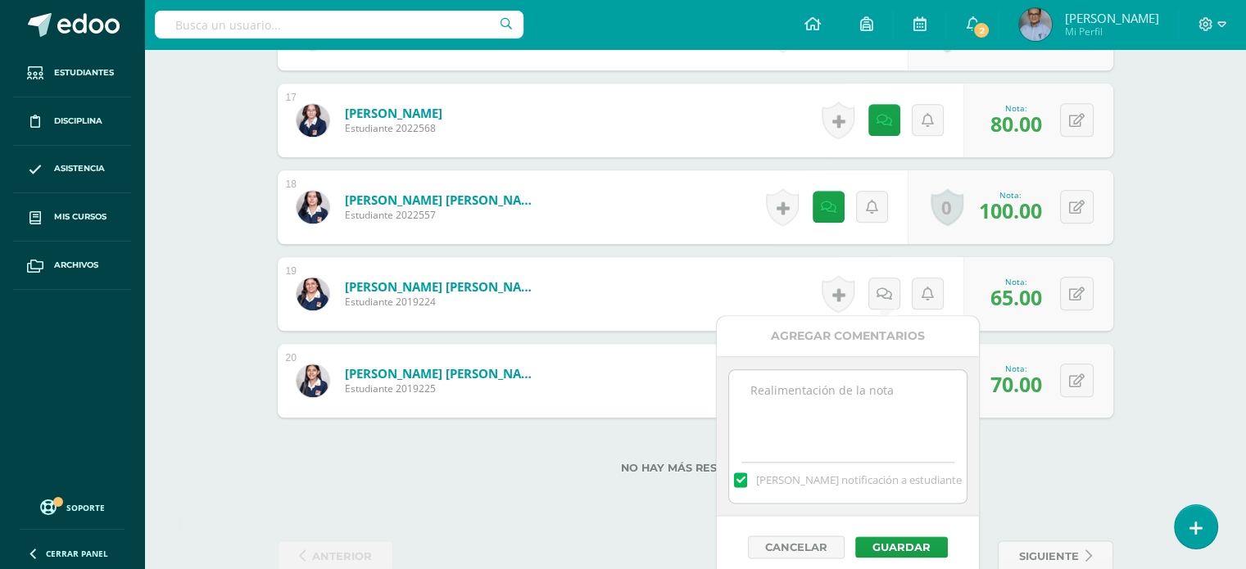
click at [818, 404] on textarea at bounding box center [847, 411] width 237 height 82
paste textarea "Concierto"
type textarea "Concierto"
click at [884, 546] on button "Guardar" at bounding box center [901, 547] width 93 height 21
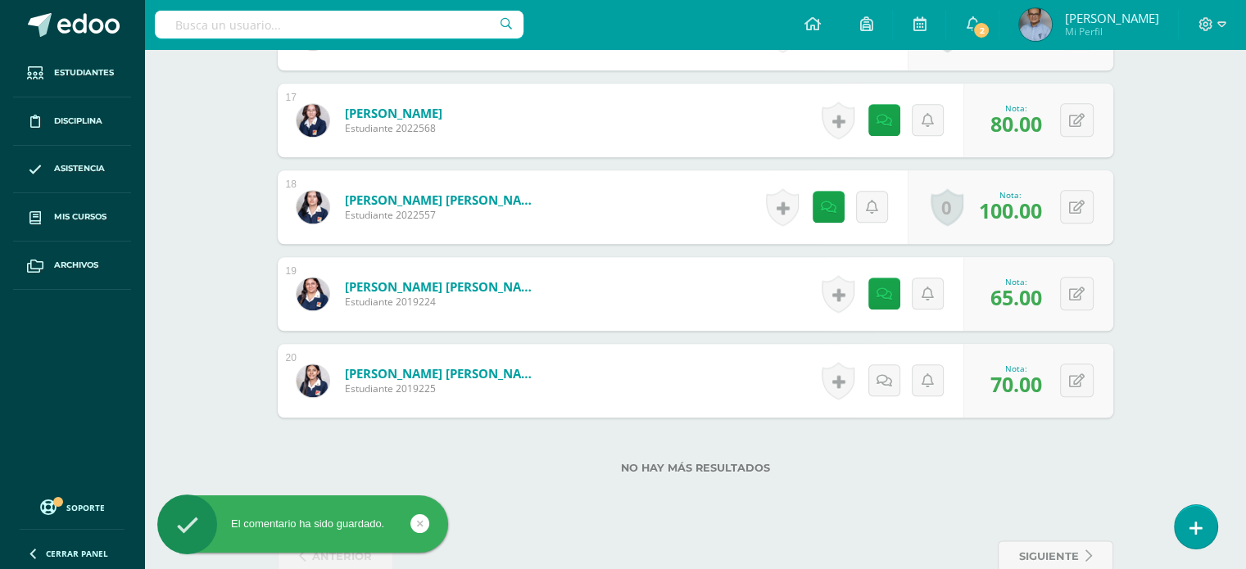
click at [904, 396] on div "Historial de actividad No hay historial para esta actividad Agregar Comentarios…" at bounding box center [889, 381] width 147 height 74
click at [872, 369] on link at bounding box center [884, 381] width 32 height 32
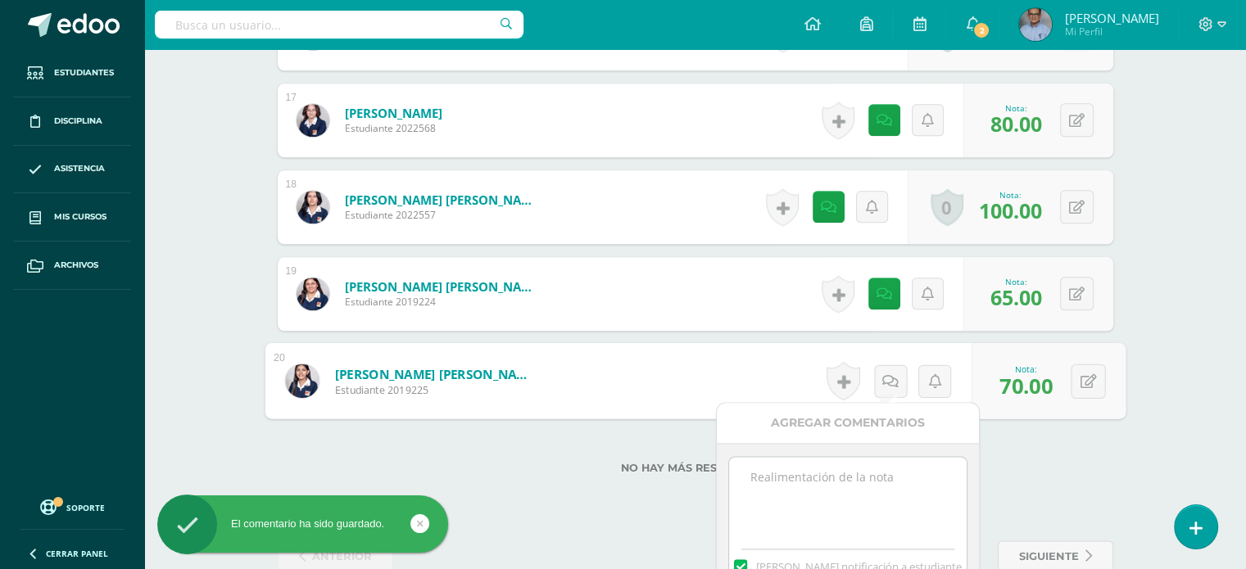
click at [797, 463] on textarea at bounding box center [847, 498] width 237 height 82
paste textarea "Concierto"
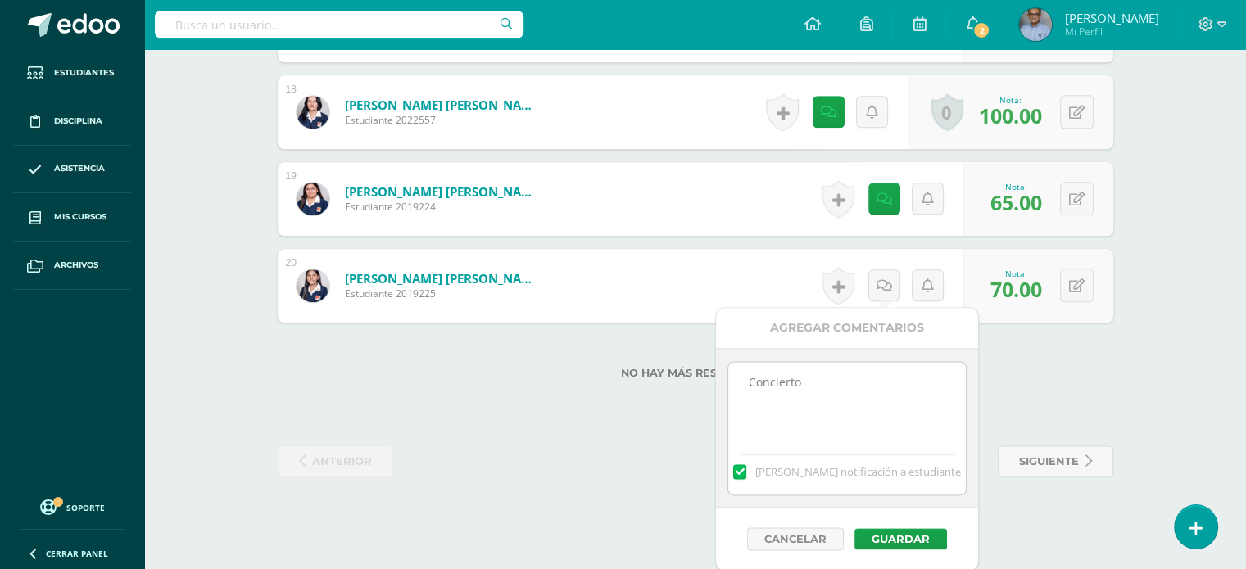
scroll to position [1986, 0]
type textarea "Concierto"
click at [884, 537] on button "Guardar" at bounding box center [896, 539] width 93 height 21
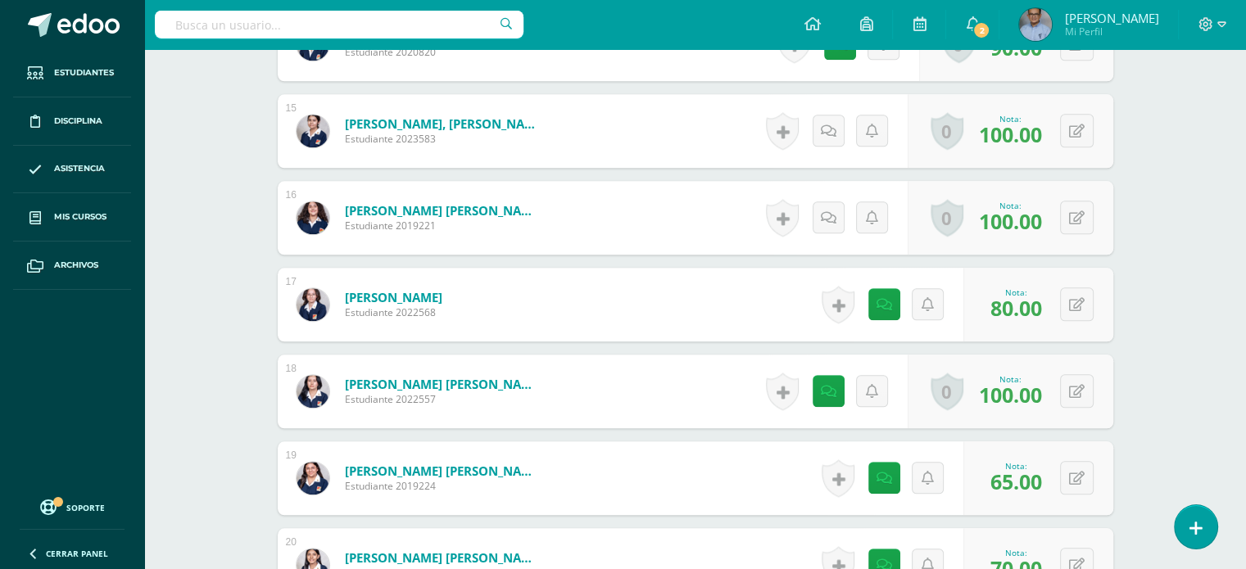
scroll to position [1705, 0]
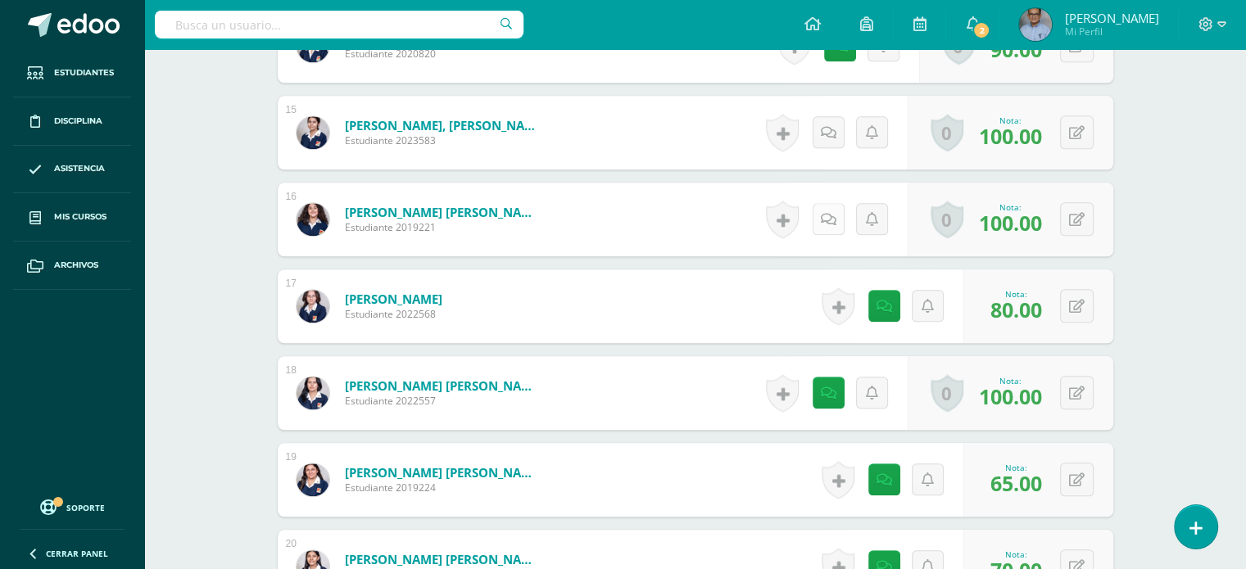
click at [834, 215] on icon at bounding box center [829, 220] width 16 height 14
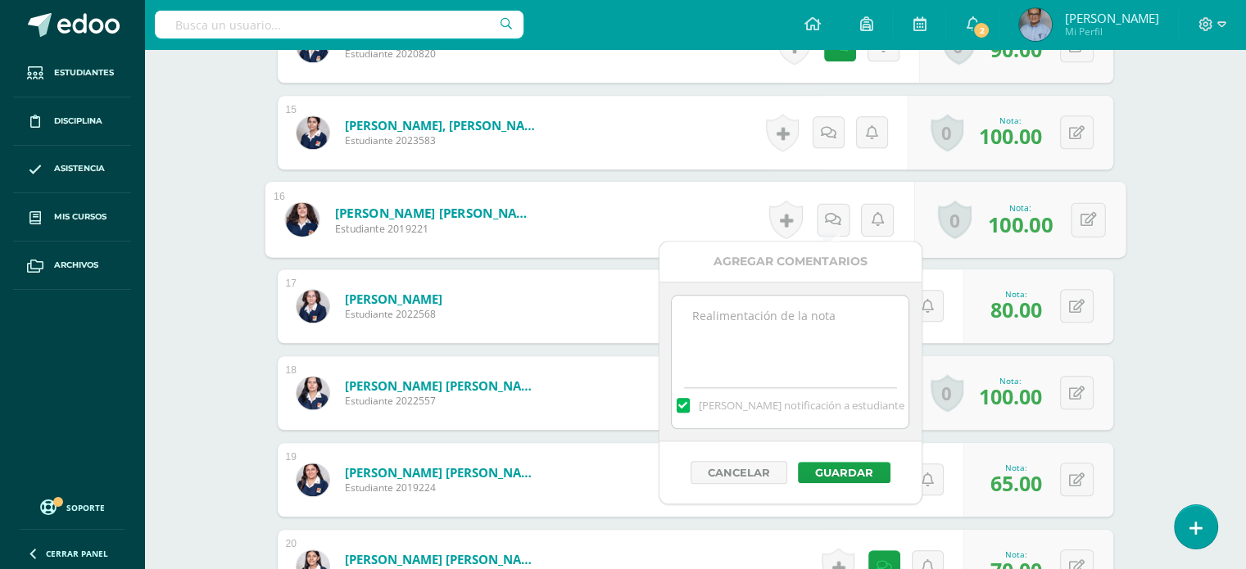
click at [811, 333] on textarea at bounding box center [790, 337] width 237 height 82
paste textarea "Concierto"
type textarea "Concierto"
click at [864, 473] on button "Guardar" at bounding box center [844, 472] width 93 height 21
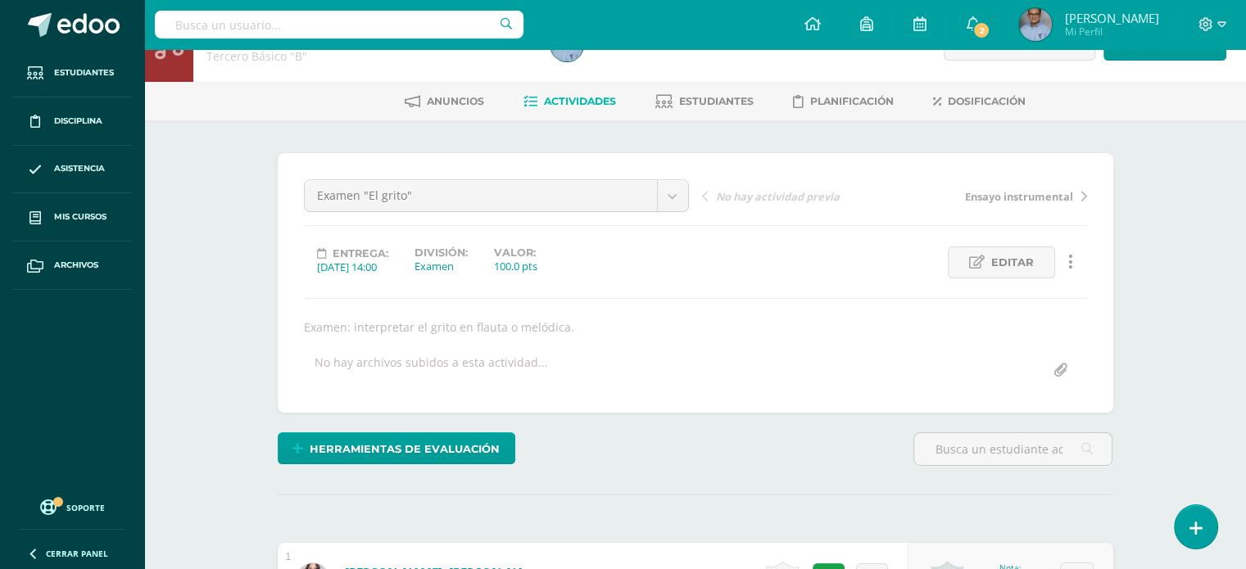
scroll to position [0, 0]
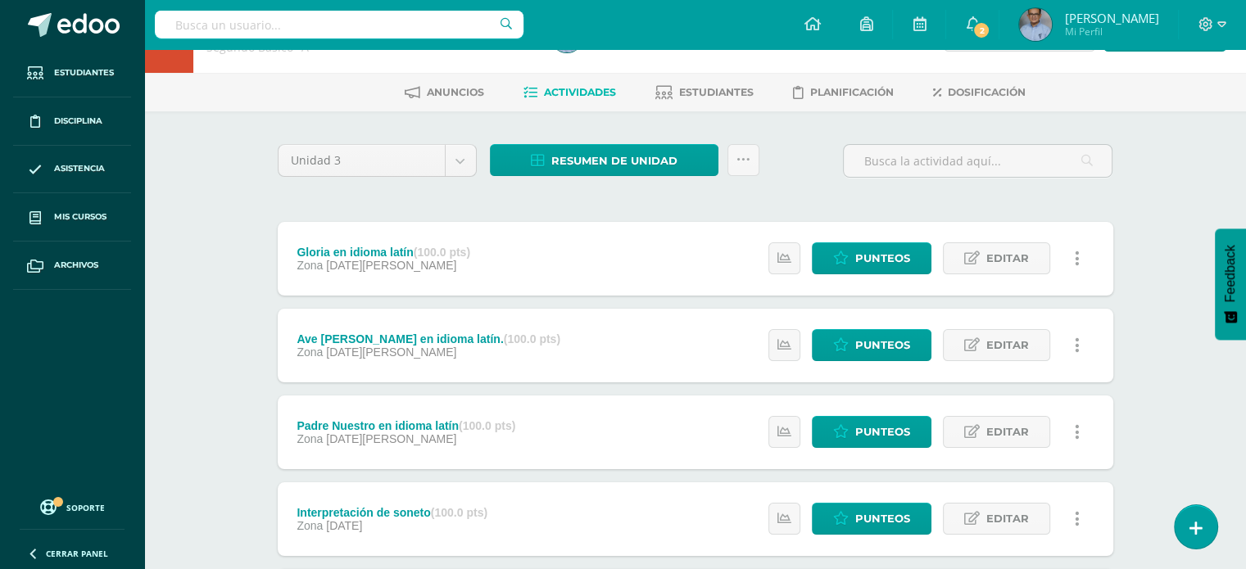
scroll to position [52, 0]
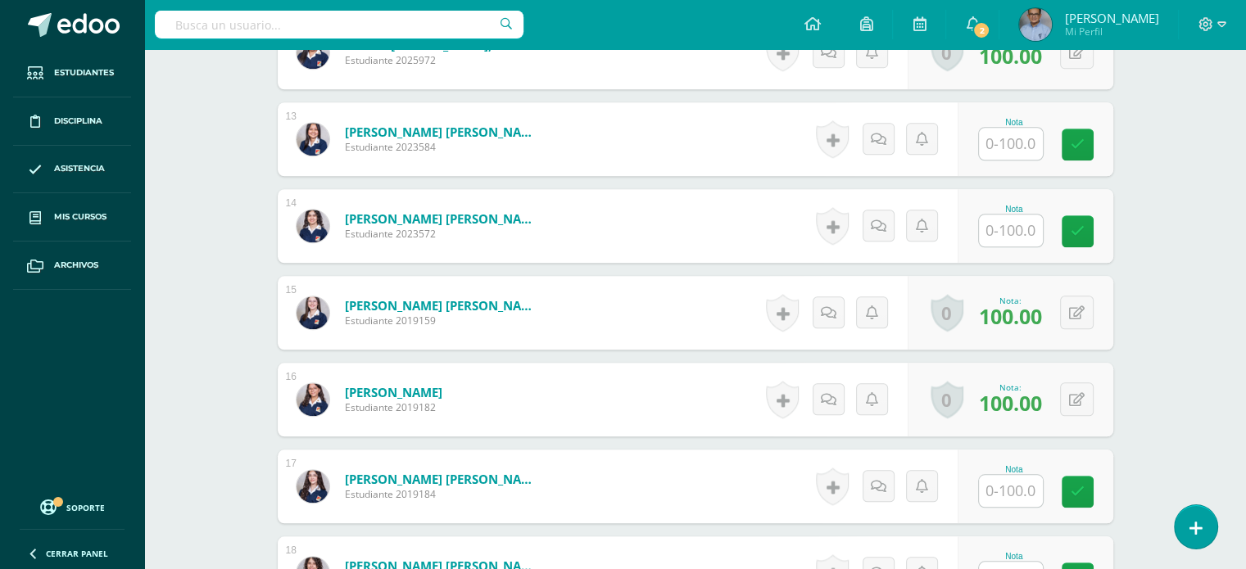
scroll to position [1553, 0]
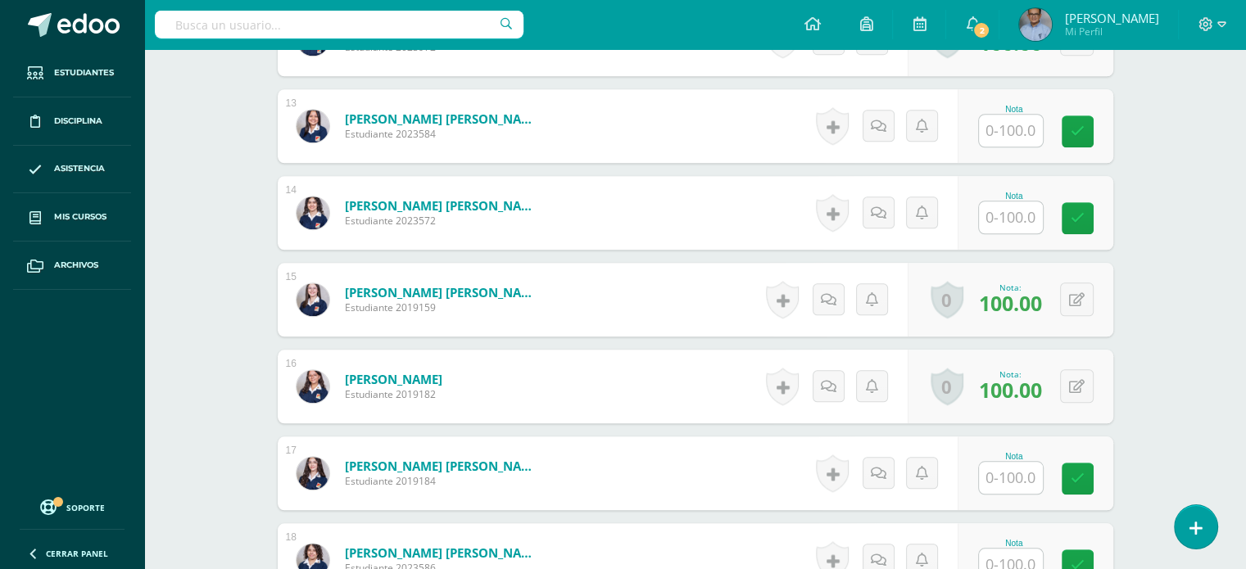
click at [1000, 476] on input "text" at bounding box center [1011, 478] width 64 height 32
type input "100"
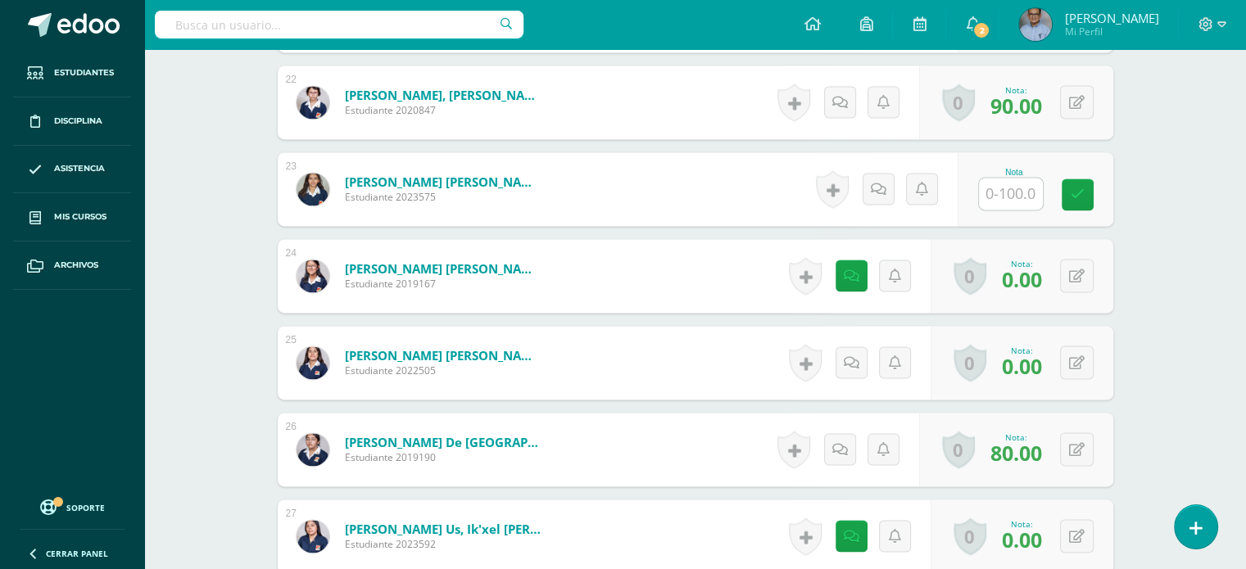
scroll to position [2359, 0]
click at [1080, 362] on icon at bounding box center [1077, 363] width 16 height 14
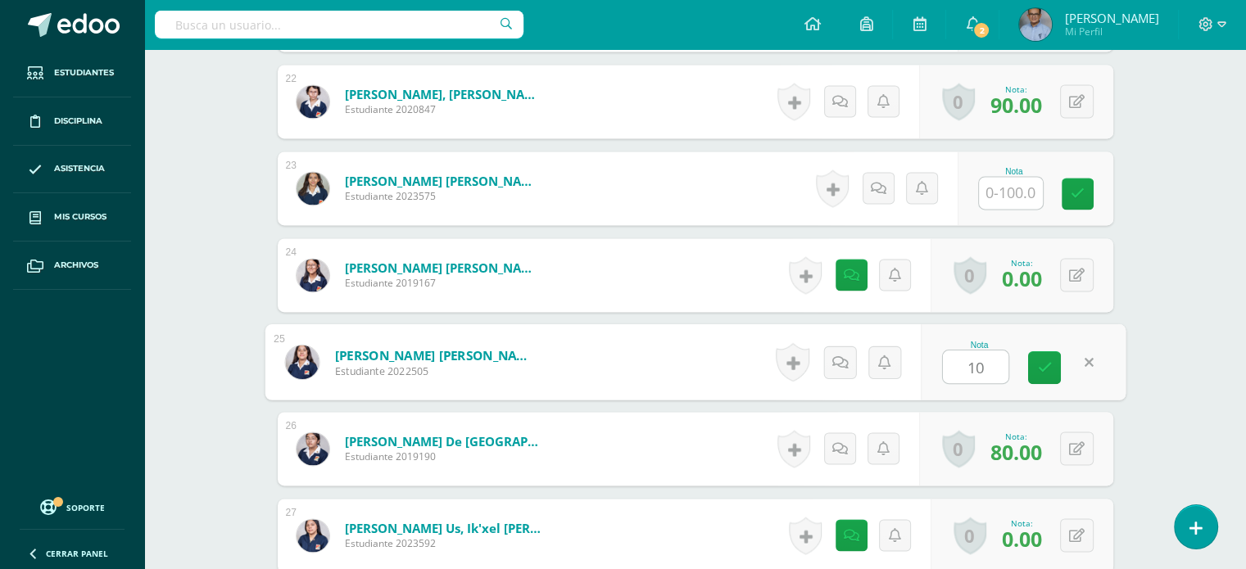
type input "100"
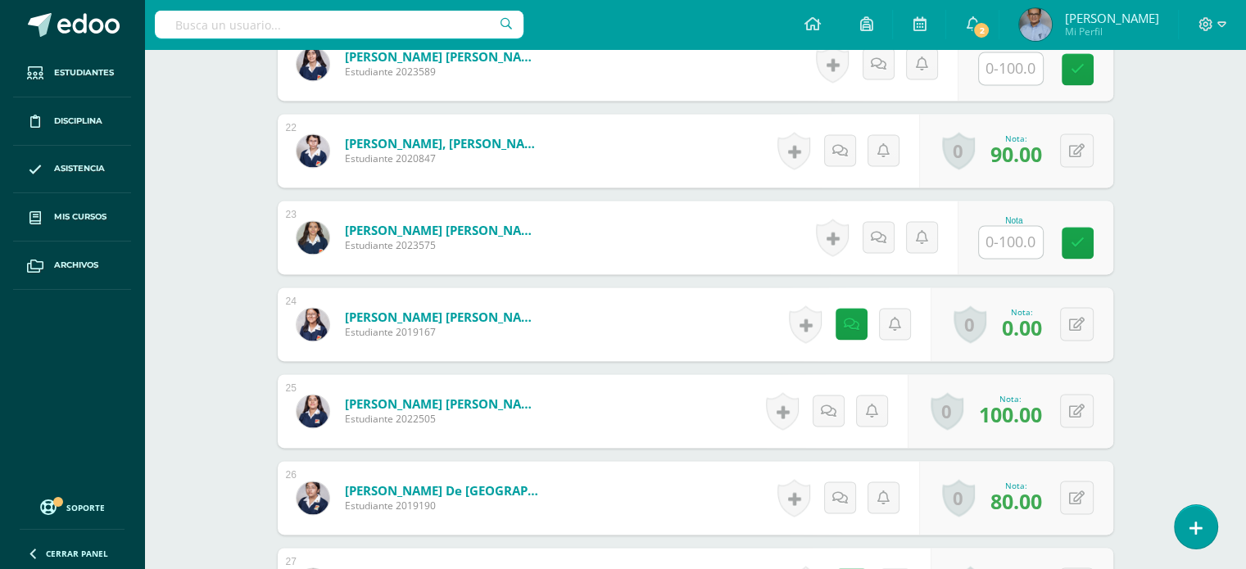
scroll to position [2310, 0]
click at [1019, 237] on input "text" at bounding box center [1011, 242] width 64 height 32
type input "90"
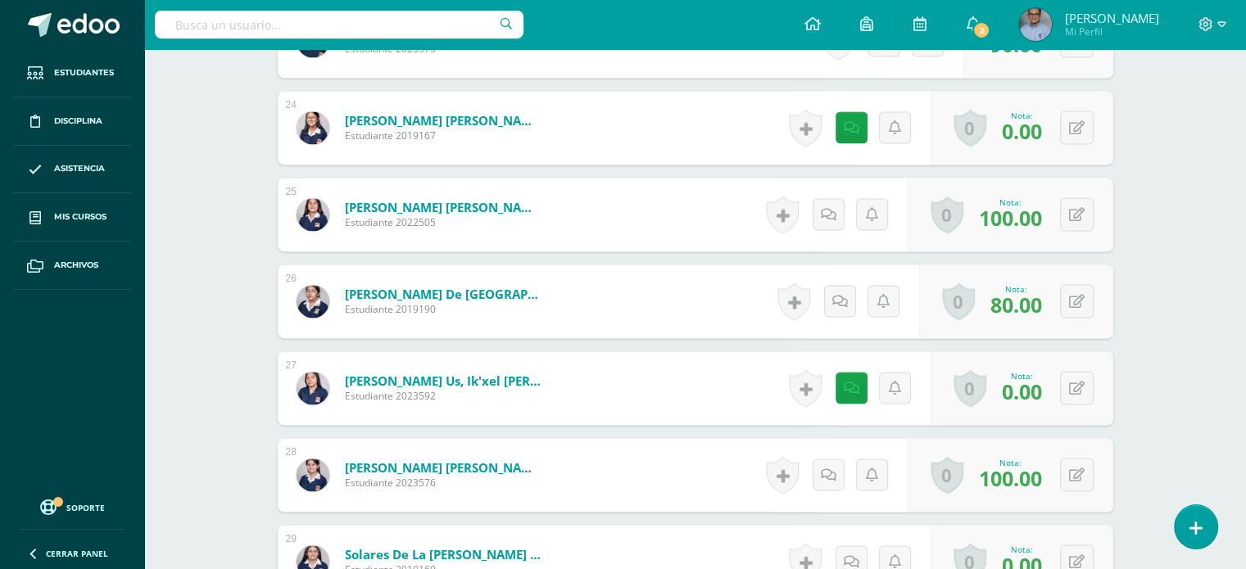
scroll to position [2542, 0]
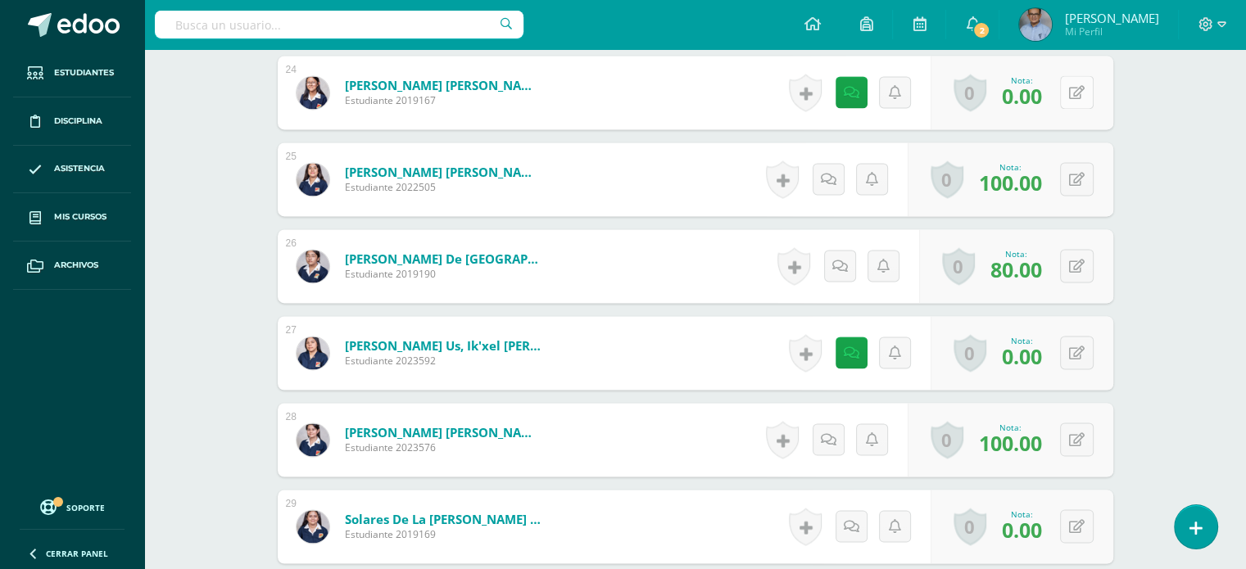
click at [1073, 95] on button at bounding box center [1077, 92] width 34 height 34
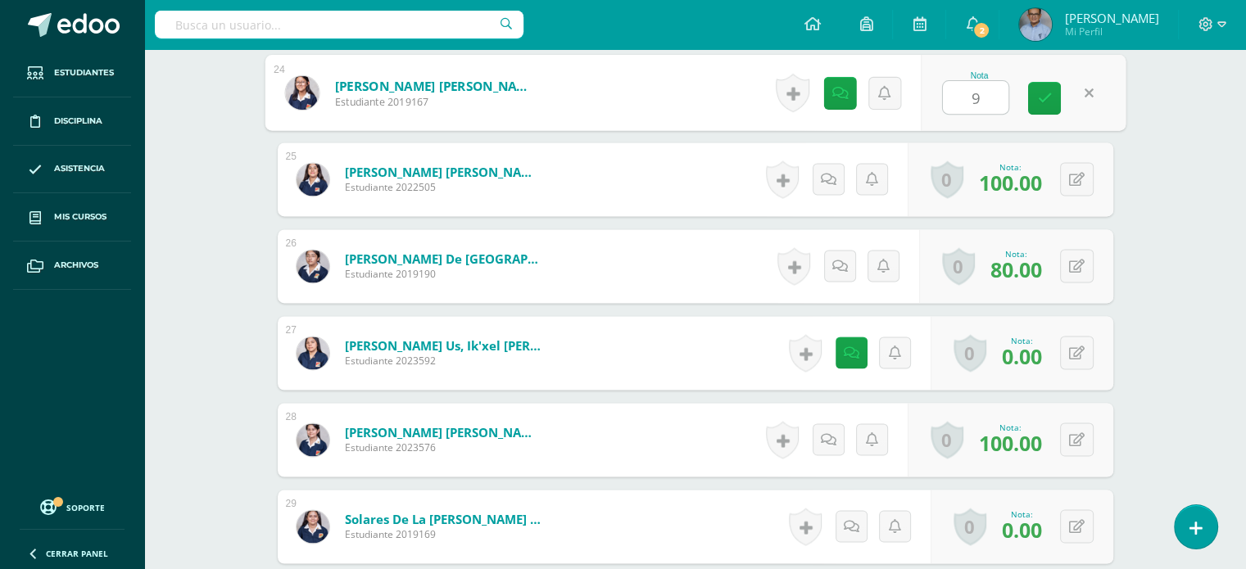
type input "90"
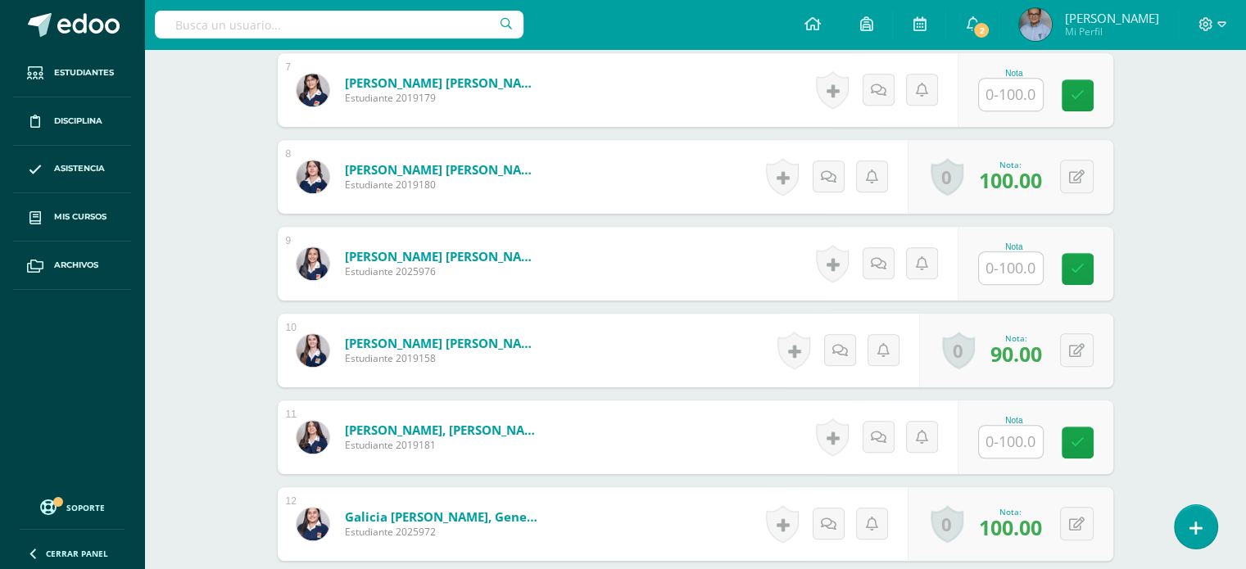
scroll to position [1062, 0]
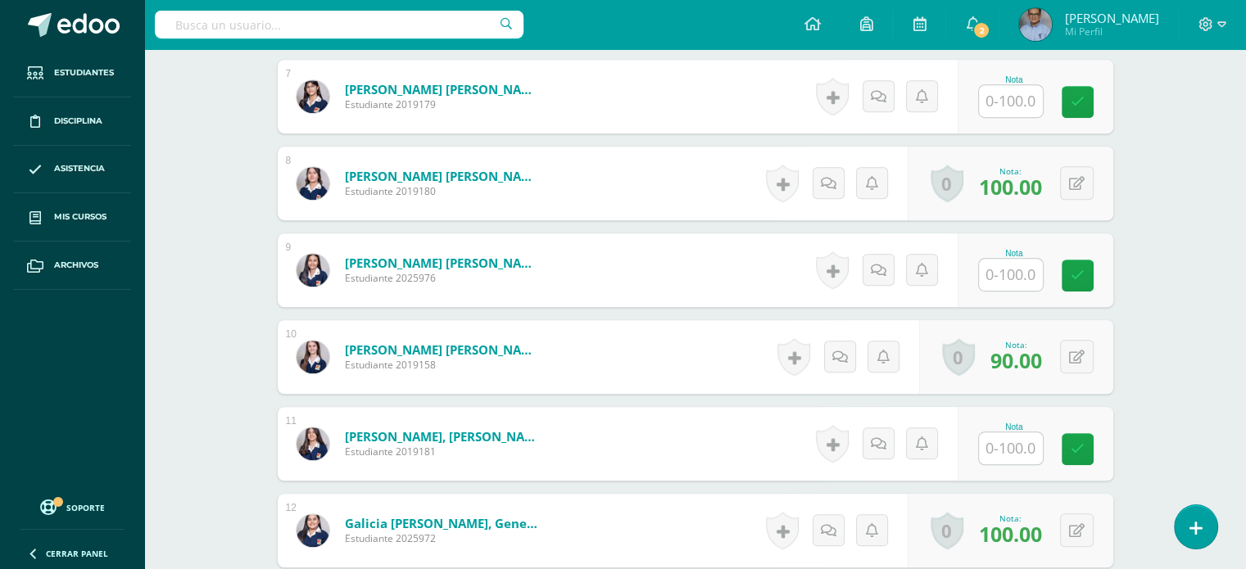
click at [1022, 269] on input "text" at bounding box center [1011, 275] width 64 height 32
type input "100"
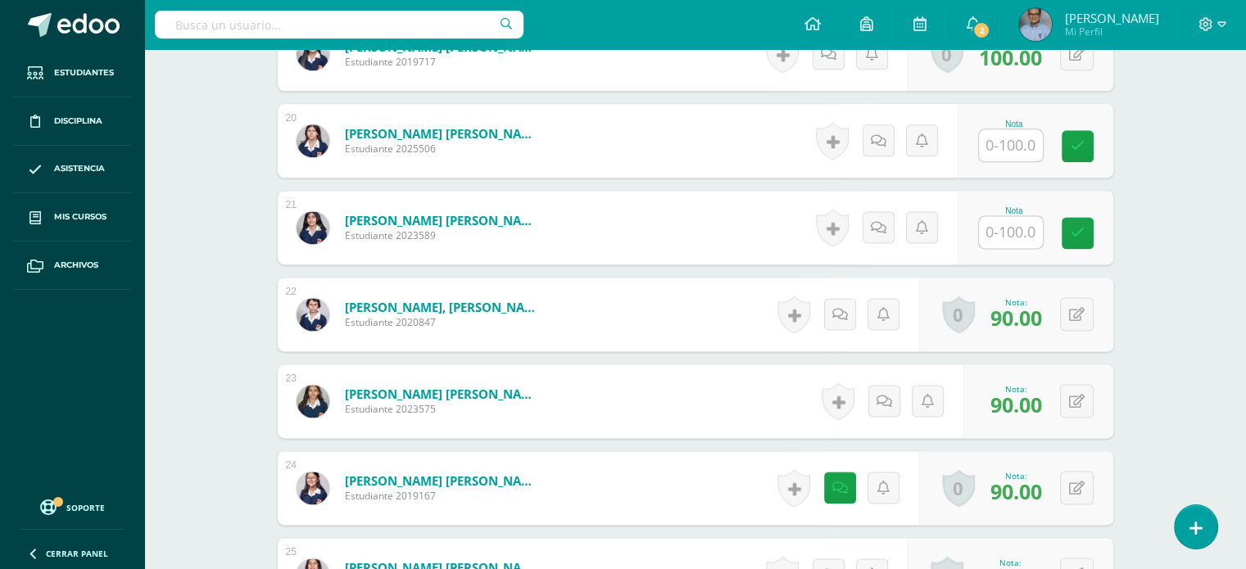
scroll to position [2145, 0]
click at [1009, 149] on input "text" at bounding box center [1011, 146] width 64 height 32
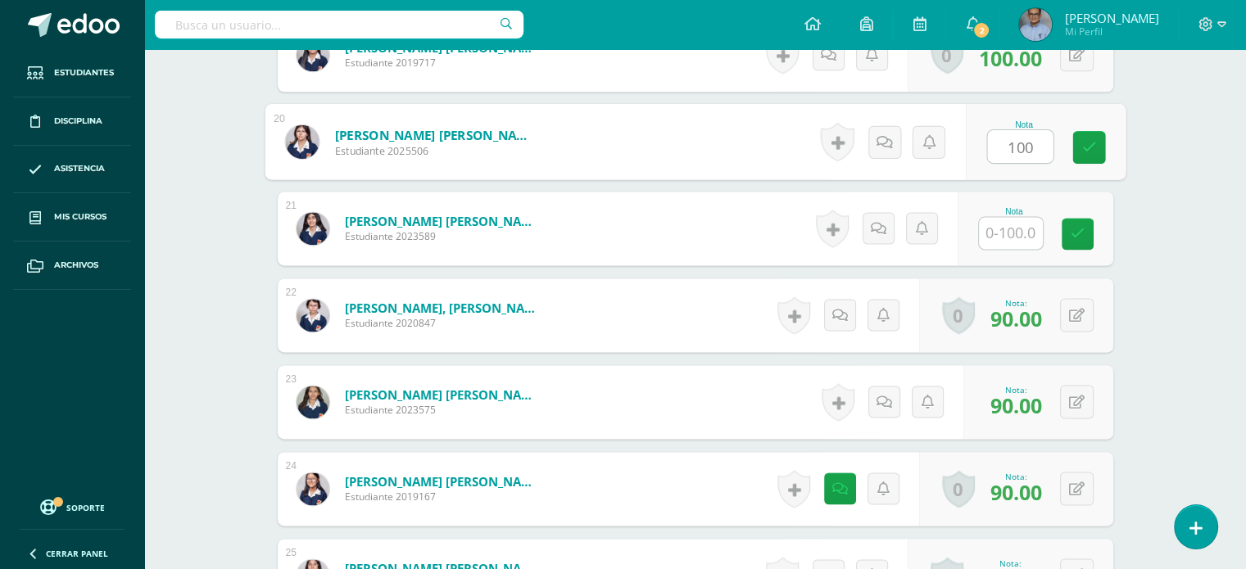
type input "100"
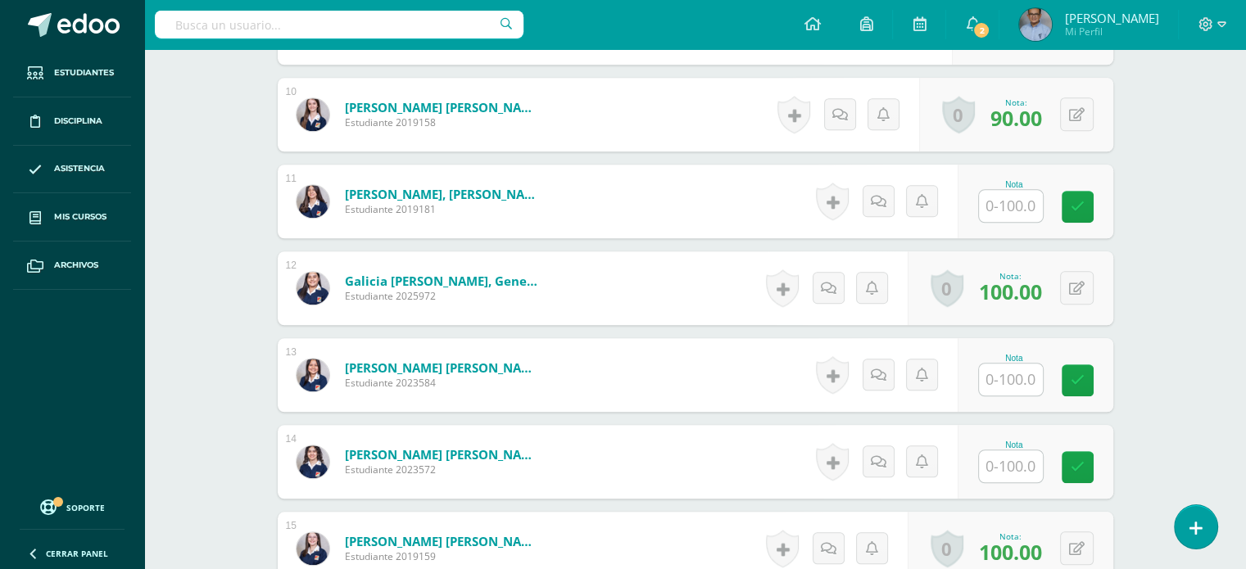
scroll to position [1305, 0]
click at [999, 371] on input "text" at bounding box center [1011, 379] width 64 height 32
type input "100"
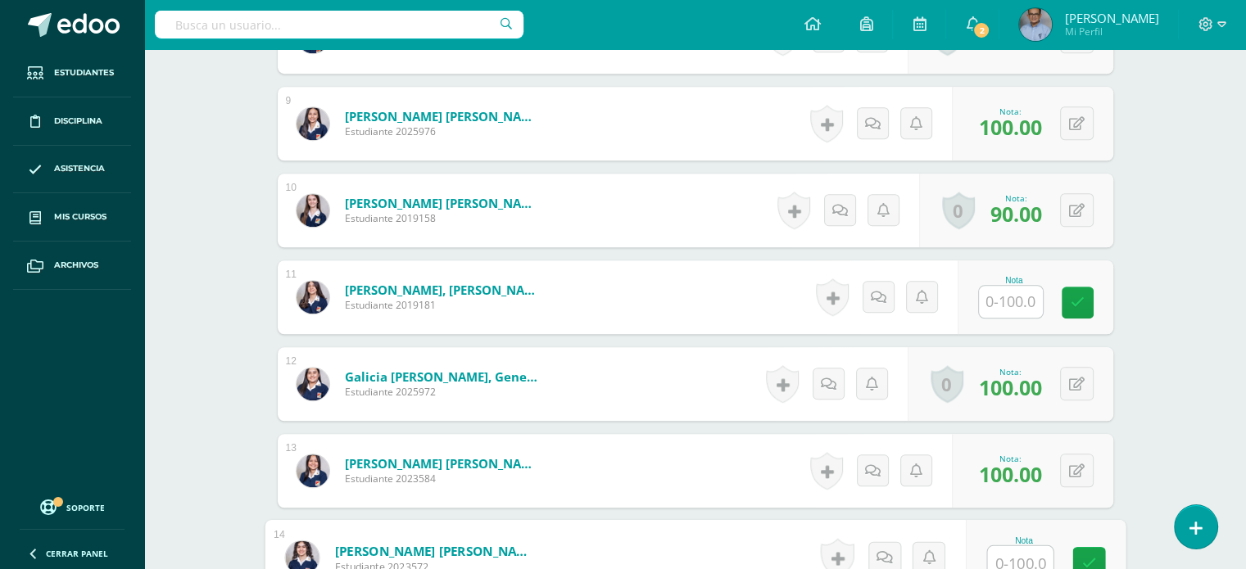
scroll to position [1212, 0]
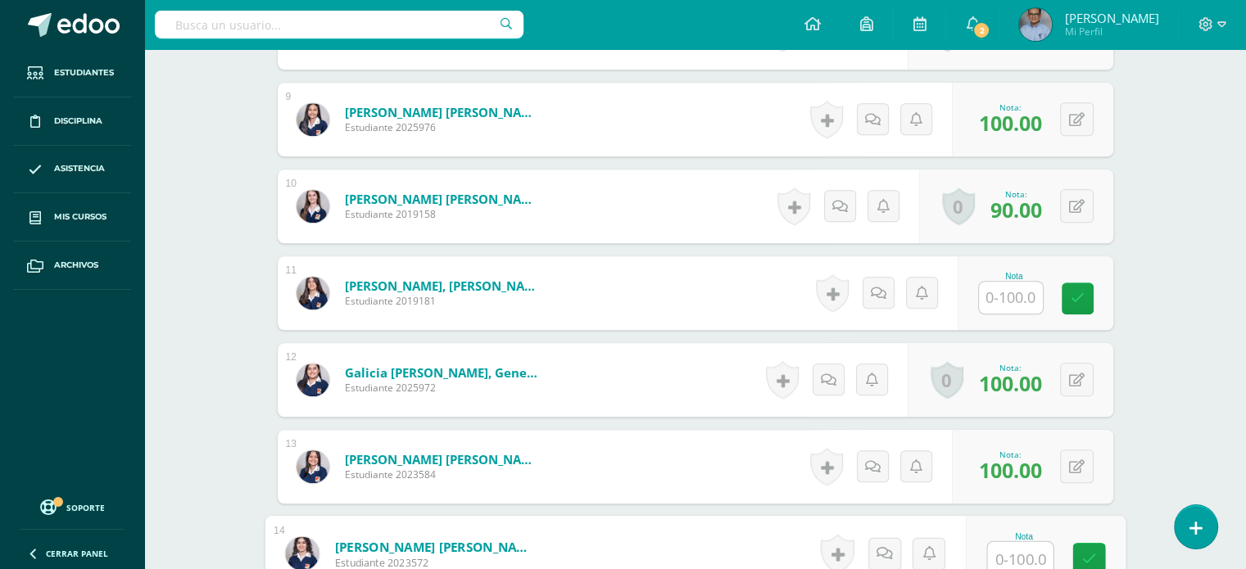
click at [1019, 288] on input "text" at bounding box center [1011, 298] width 64 height 32
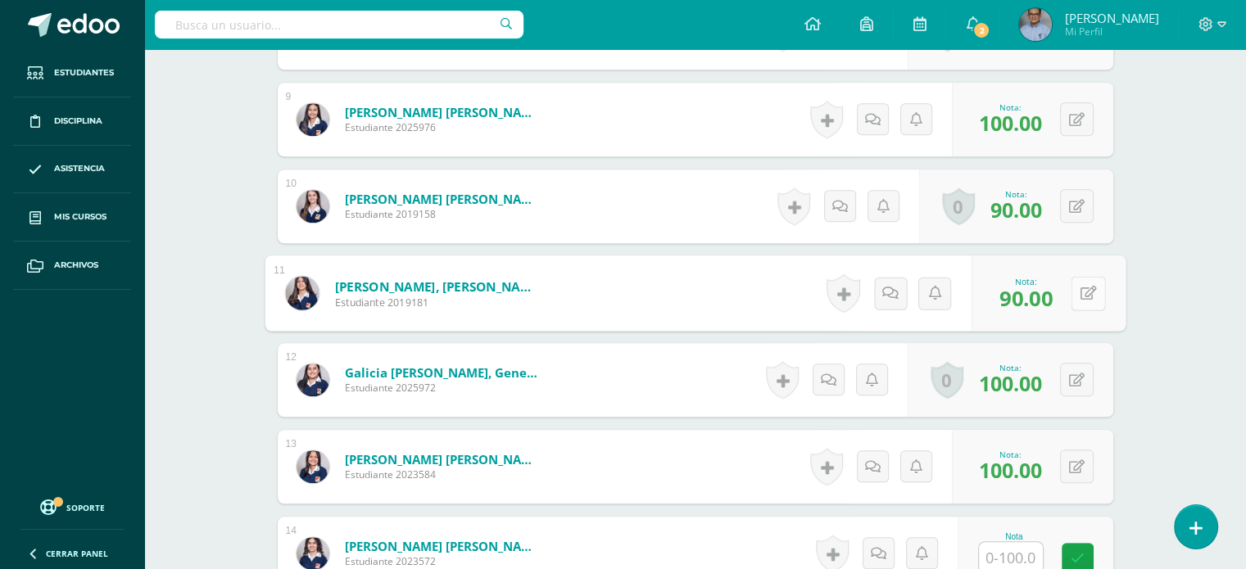
click at [1076, 286] on button at bounding box center [1088, 293] width 34 height 34
type input "80"
click at [1044, 294] on icon at bounding box center [1044, 299] width 15 height 14
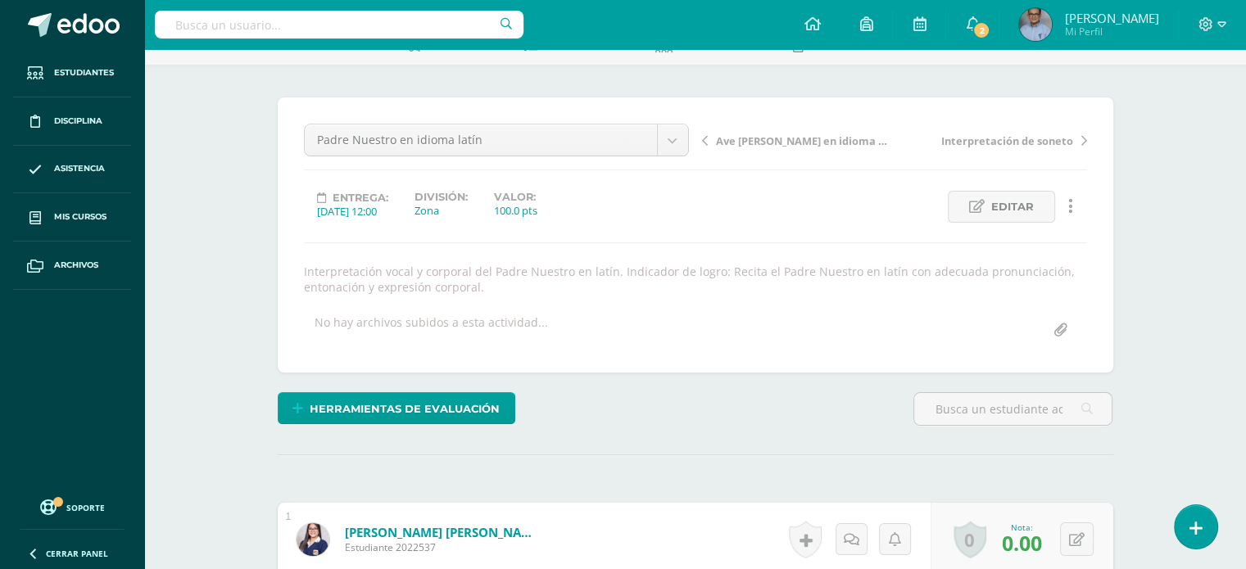
scroll to position [0, 0]
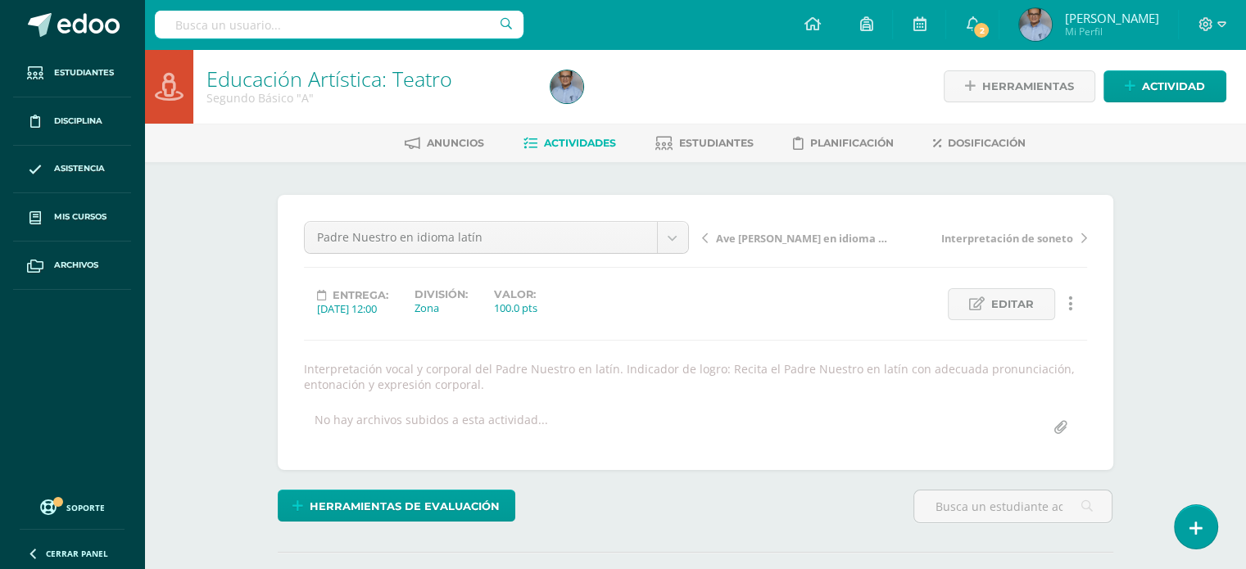
click at [983, 231] on span "Interpretación de soneto" at bounding box center [1007, 238] width 132 height 15
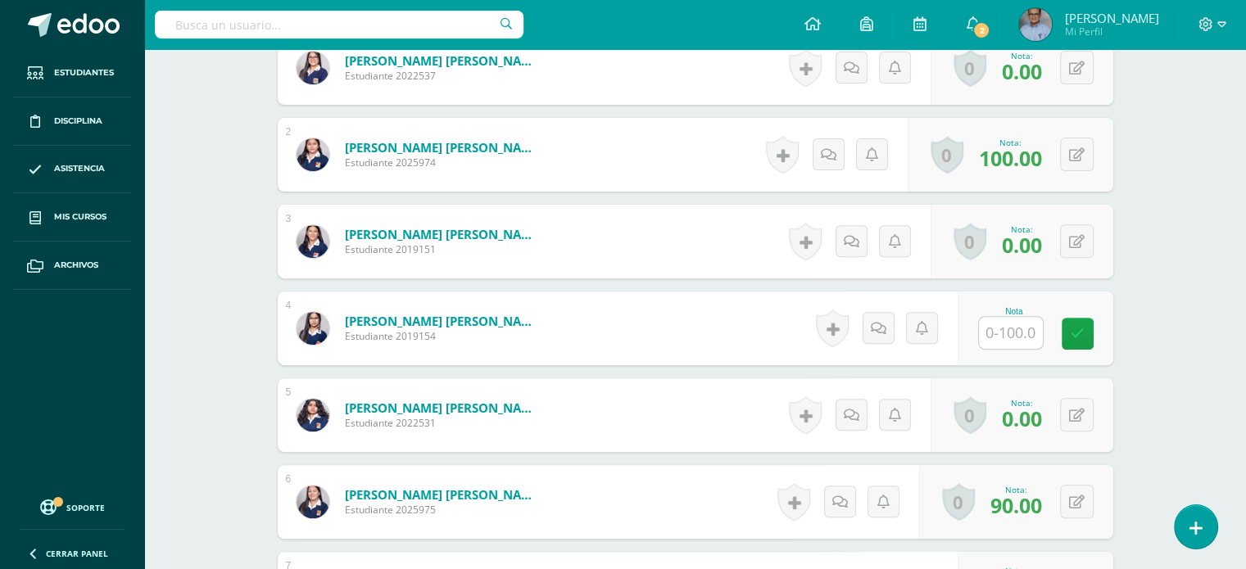
scroll to position [570, 0]
click at [1016, 328] on input "text" at bounding box center [1011, 332] width 64 height 32
click at [1016, 328] on input "text" at bounding box center [1020, 332] width 66 height 33
type input "9"
click at [1032, 328] on input "text" at bounding box center [1020, 332] width 66 height 33
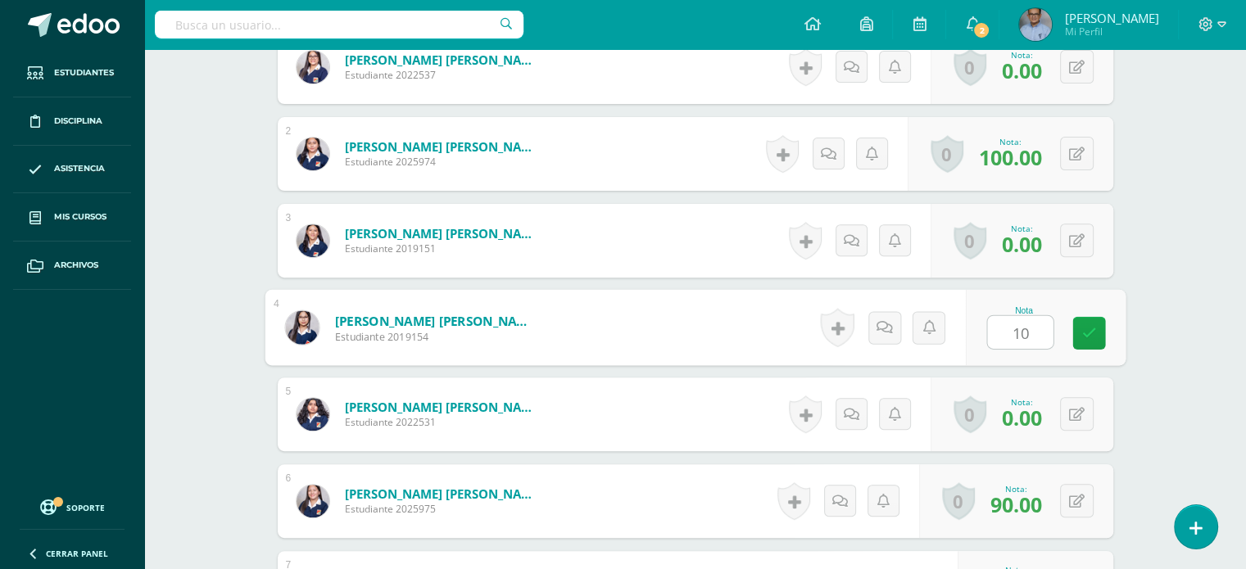
type input "100"
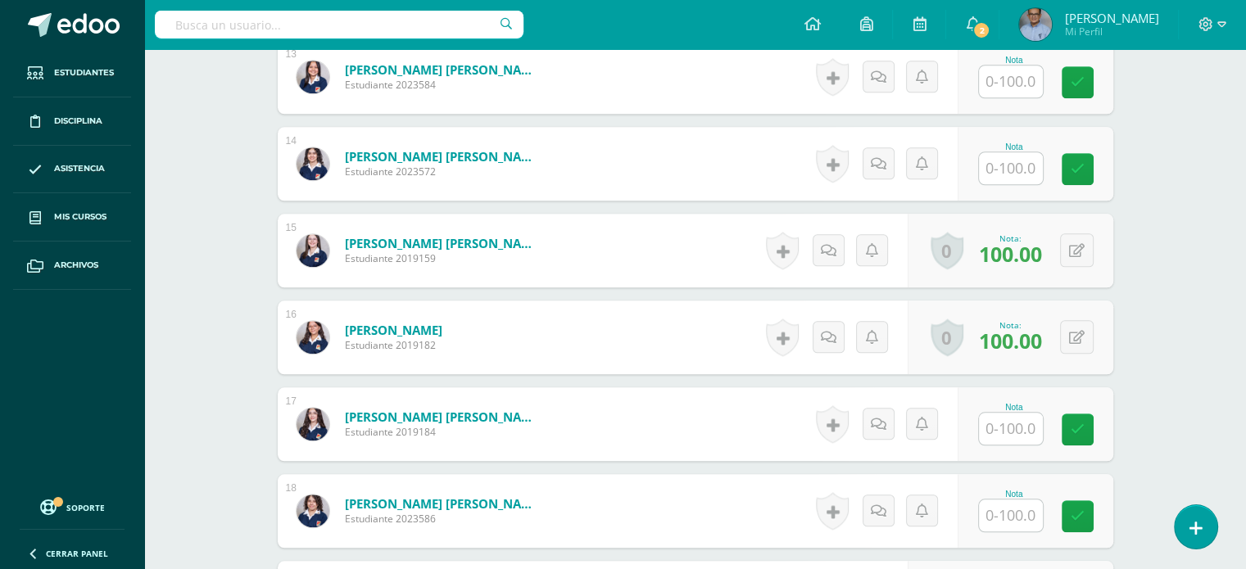
scroll to position [1604, 0]
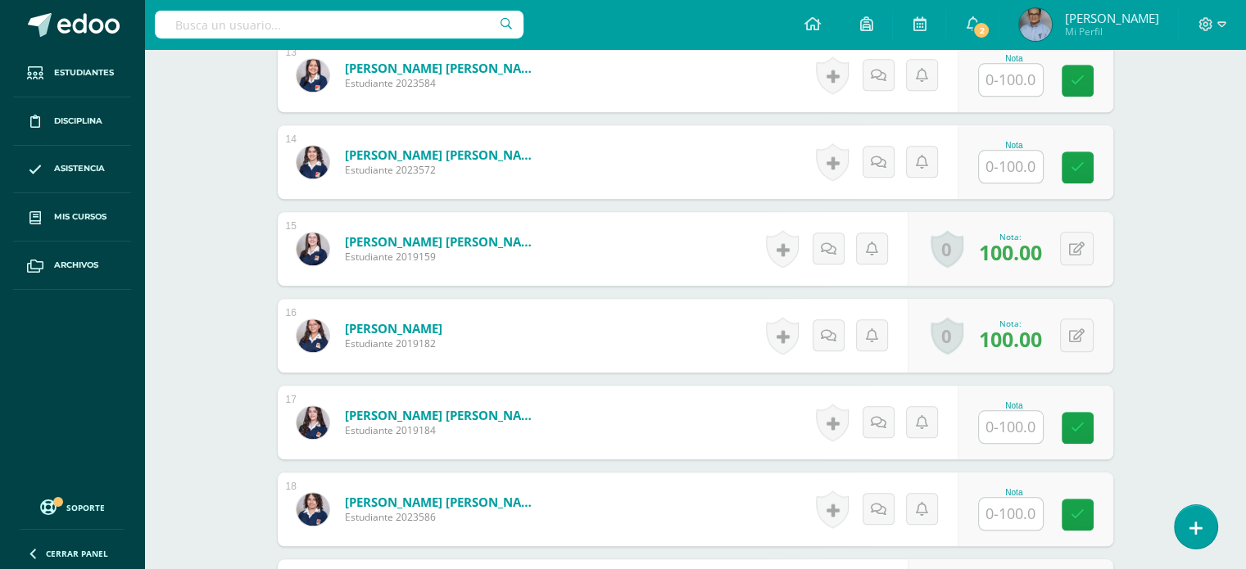
click at [1006, 419] on input "text" at bounding box center [1011, 427] width 64 height 32
type input "100"
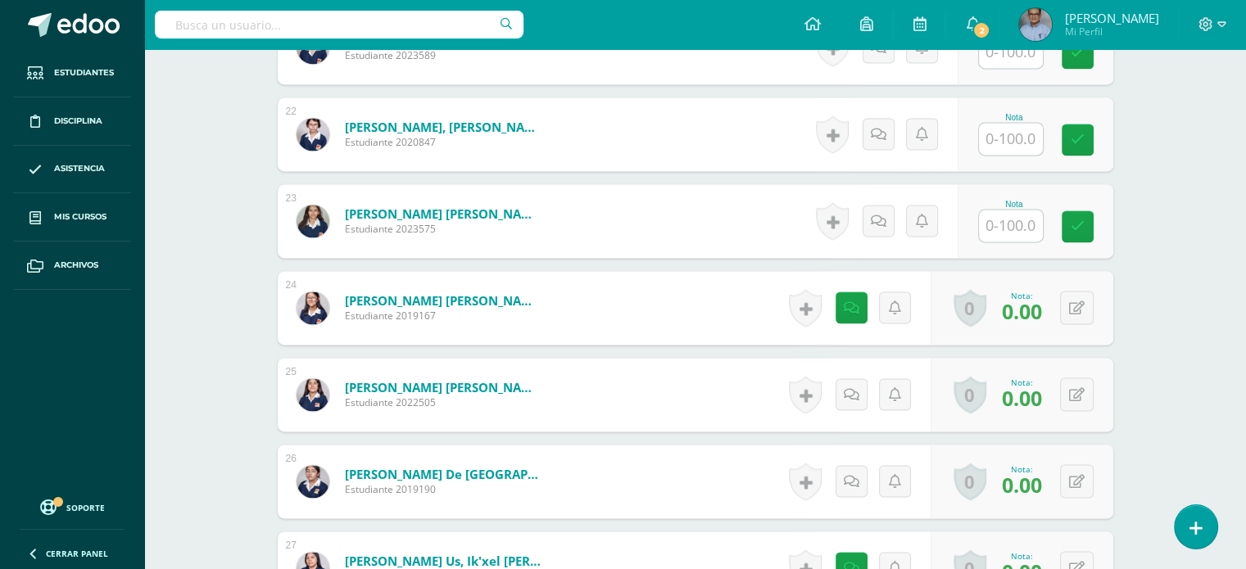
scroll to position [2326, 0]
click at [1075, 387] on button at bounding box center [1088, 395] width 34 height 34
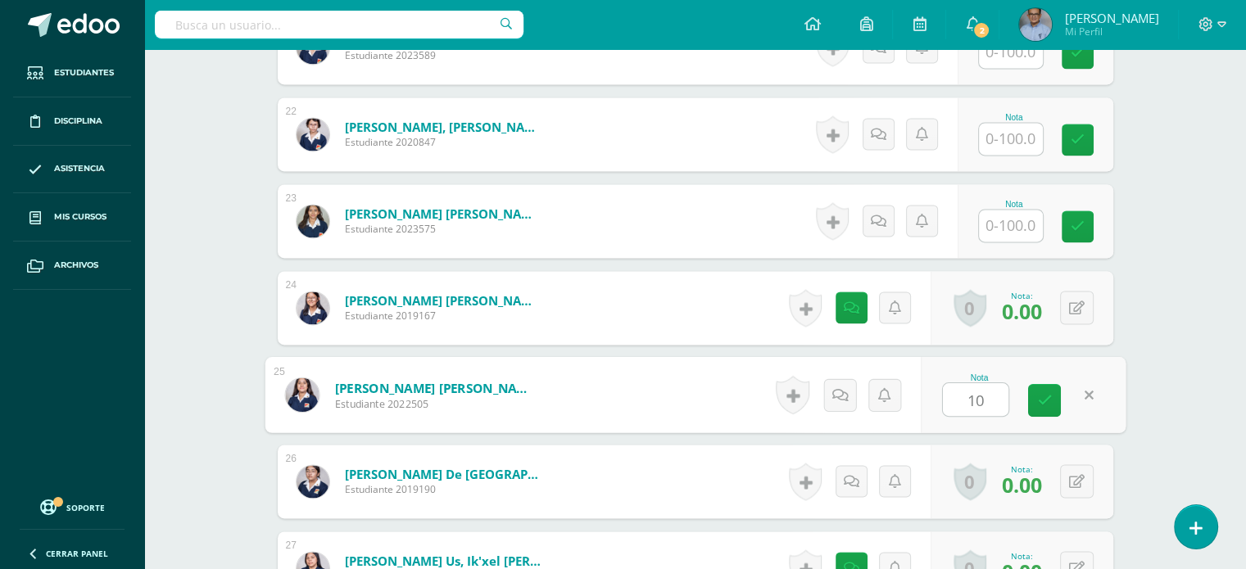
type input "100"
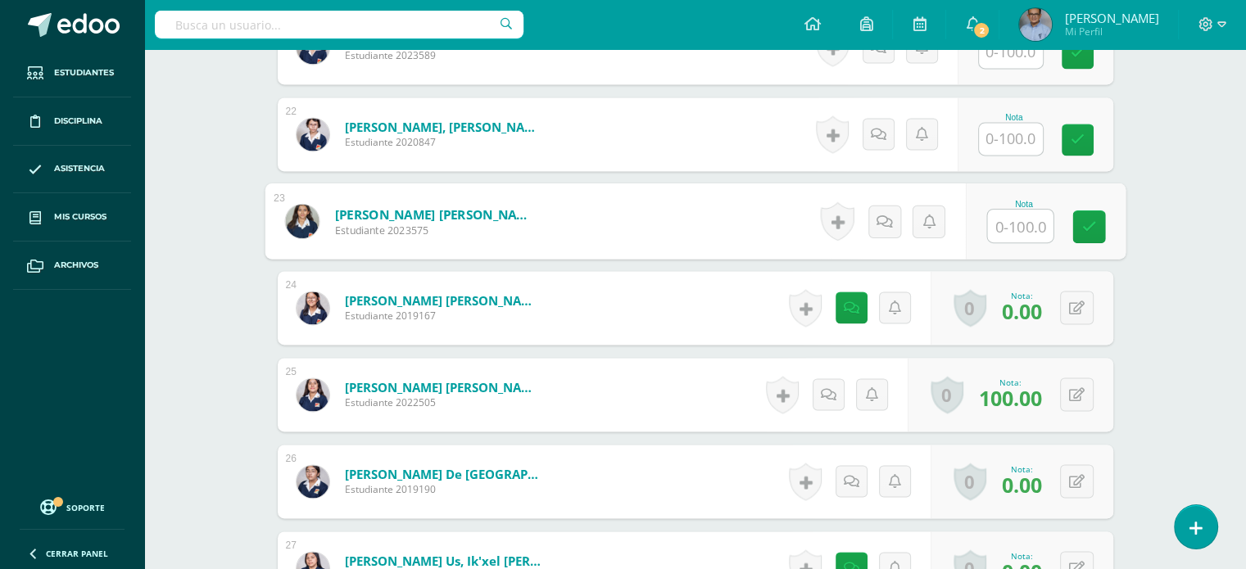
click at [1014, 220] on input "text" at bounding box center [1020, 226] width 66 height 33
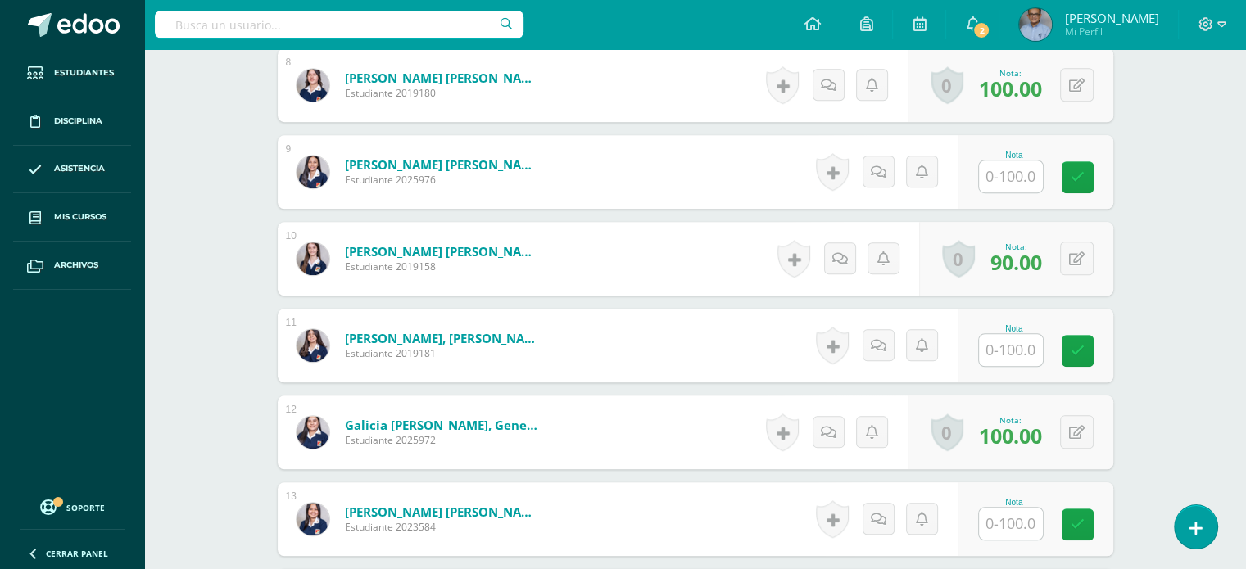
scroll to position [1158, 0]
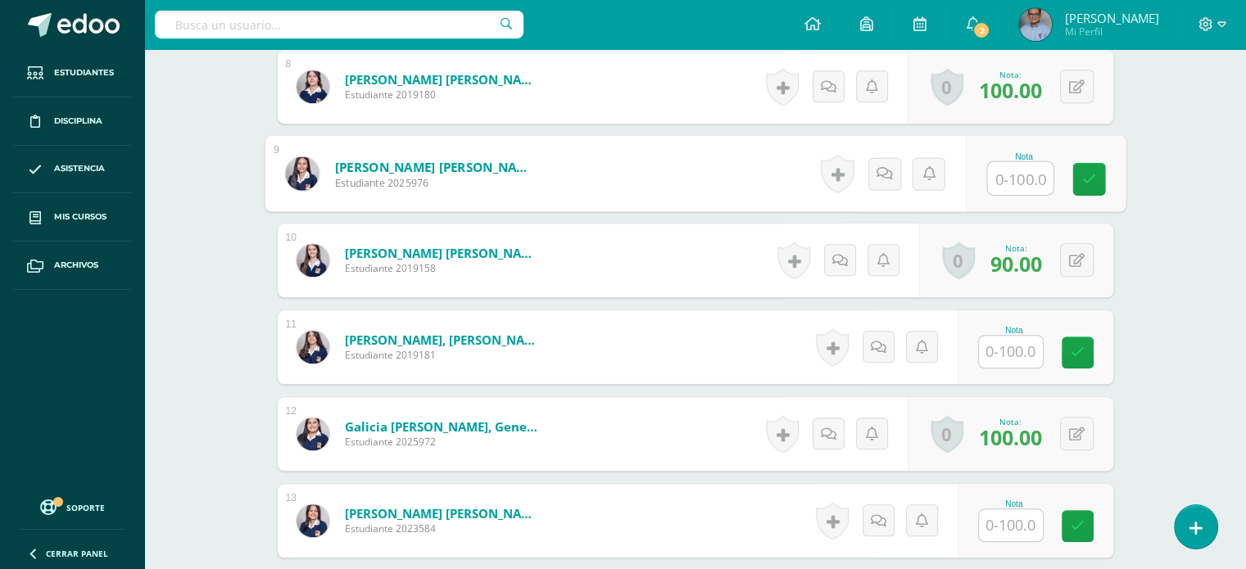
click at [1026, 177] on input "text" at bounding box center [1020, 178] width 66 height 33
type input "90"
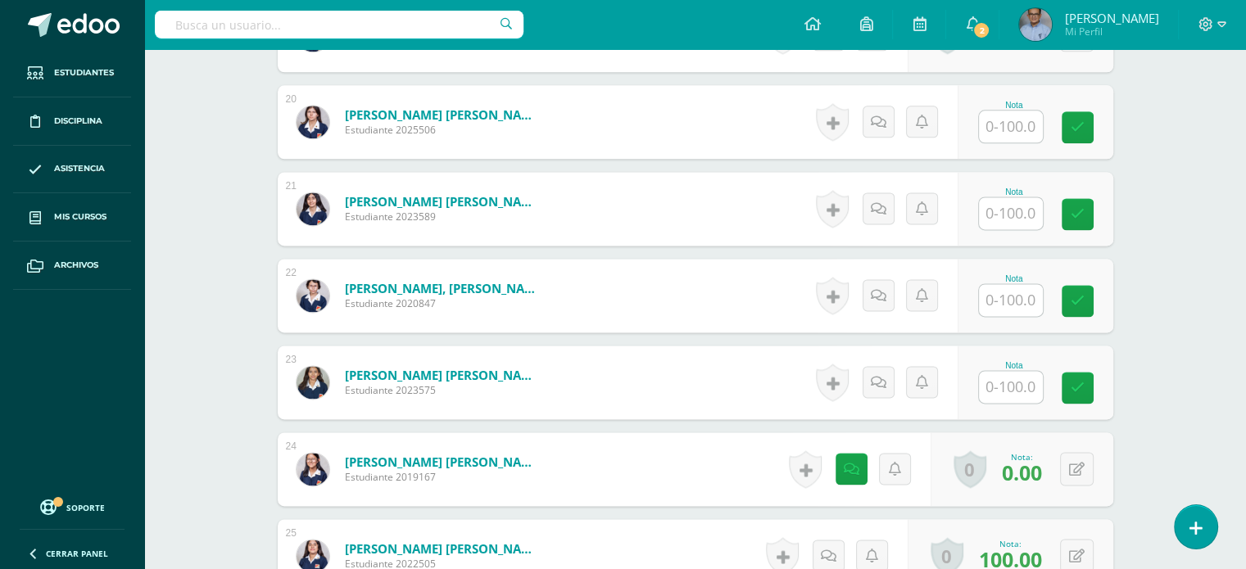
scroll to position [2168, 0]
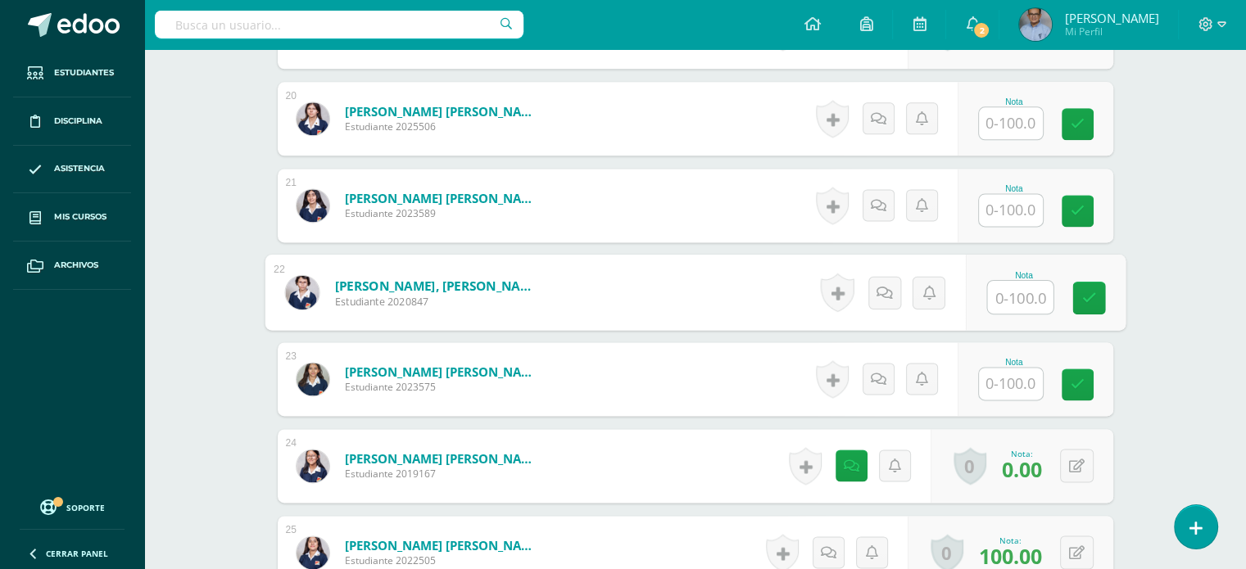
click at [1003, 305] on input "text" at bounding box center [1020, 297] width 66 height 33
type input "100"
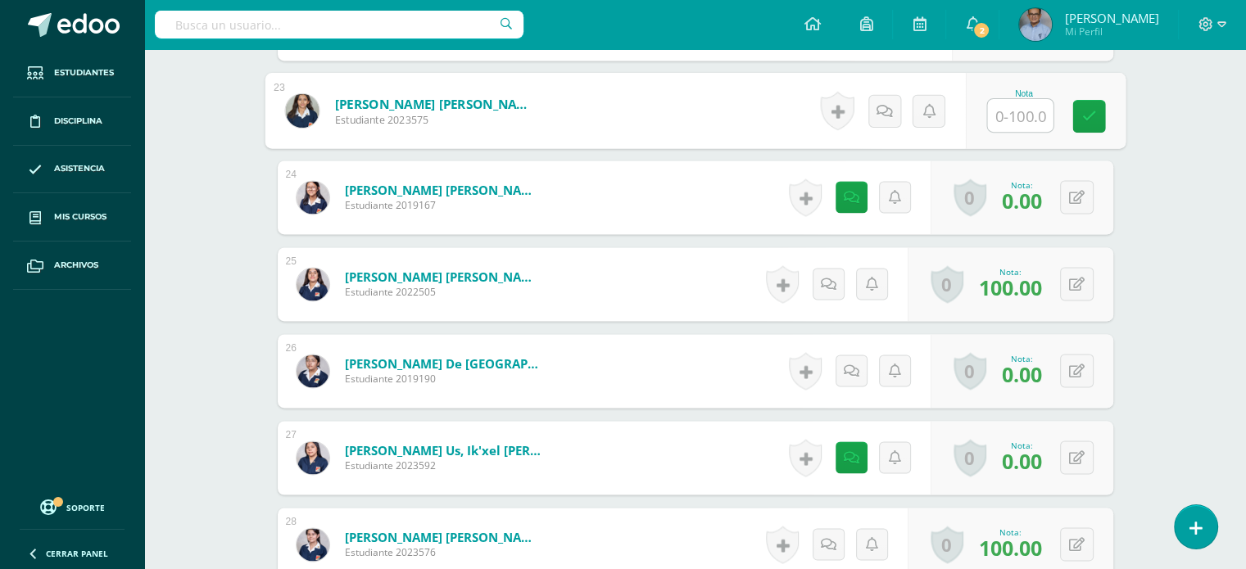
scroll to position [2438, 0]
click at [1081, 369] on icon at bounding box center [1077, 371] width 16 height 14
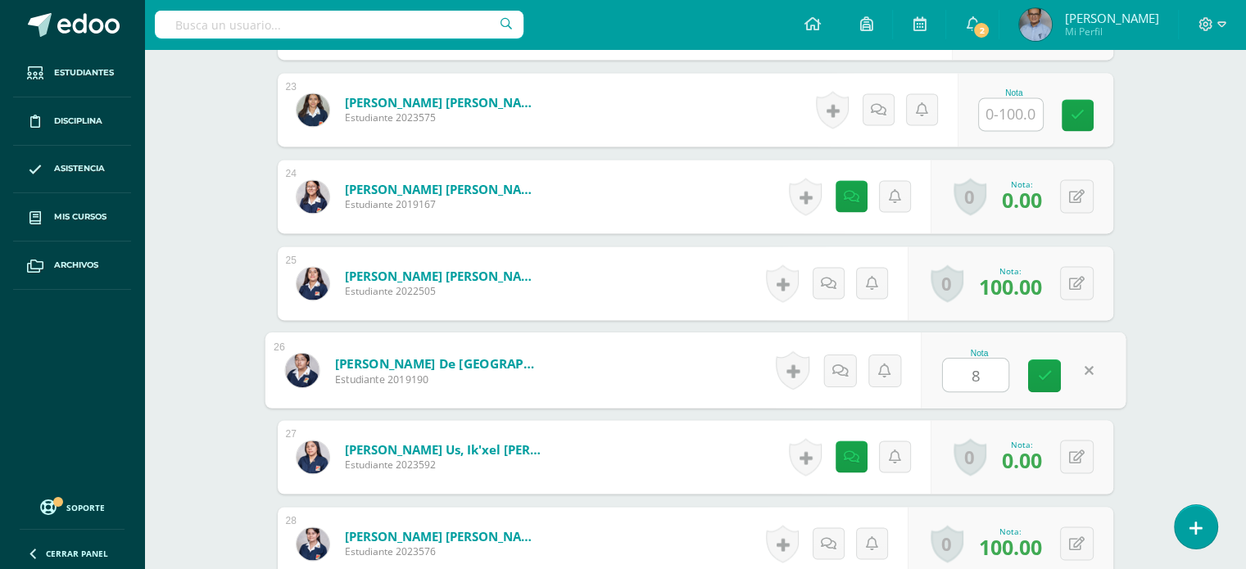
type input "80"
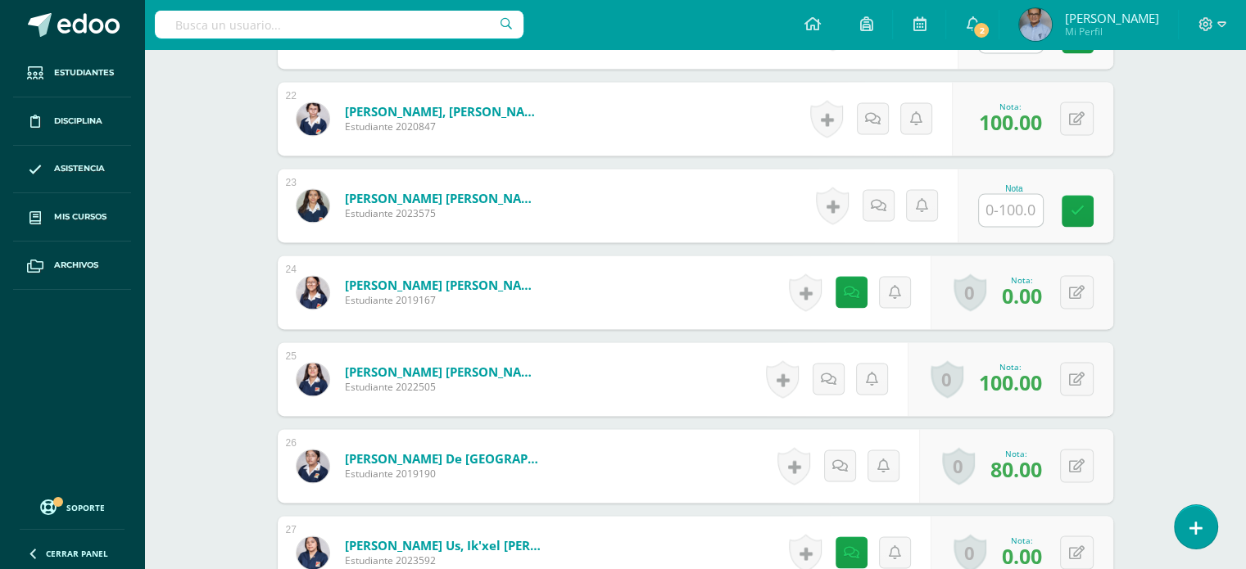
click at [1024, 210] on input "text" at bounding box center [1011, 210] width 64 height 32
type input "100"
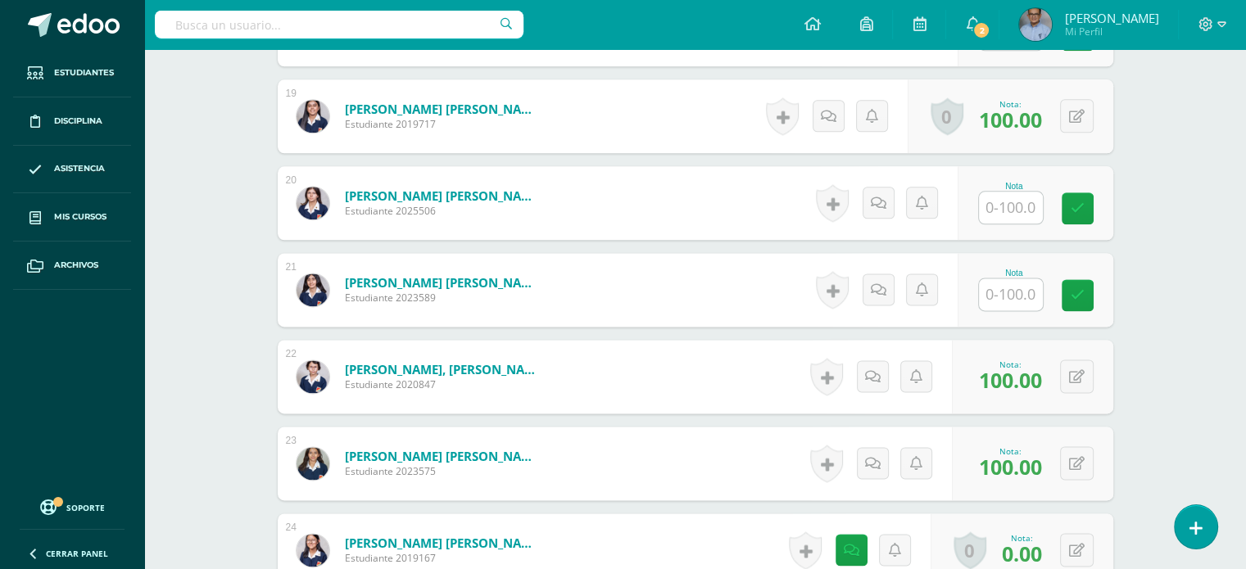
scroll to position [2083, 0]
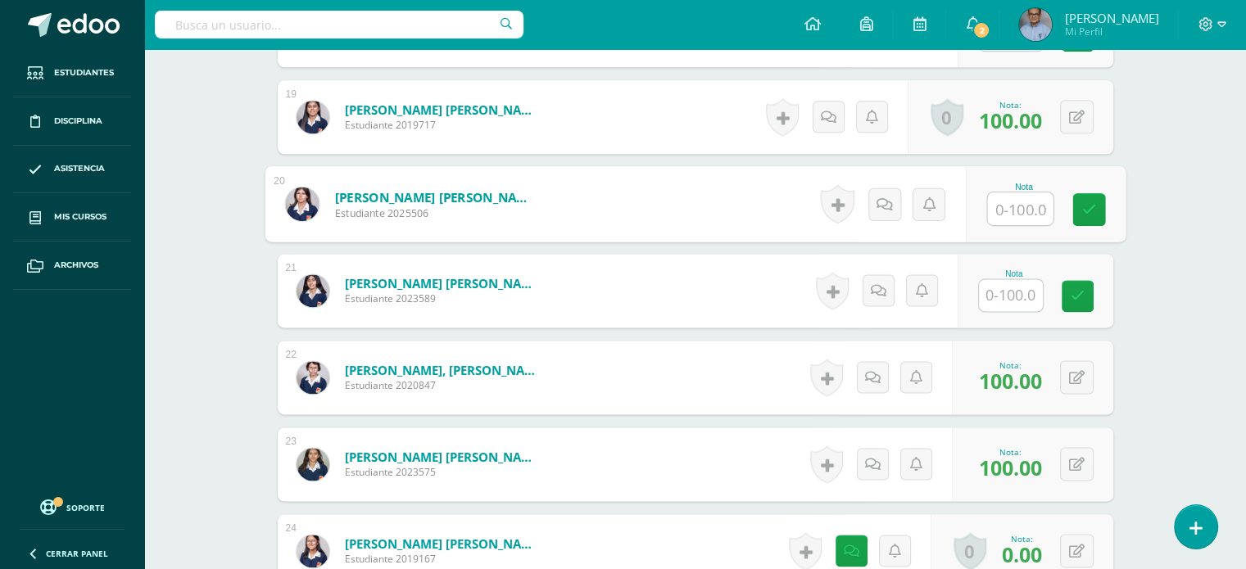
click at [1021, 212] on input "text" at bounding box center [1020, 209] width 66 height 33
type input "90"
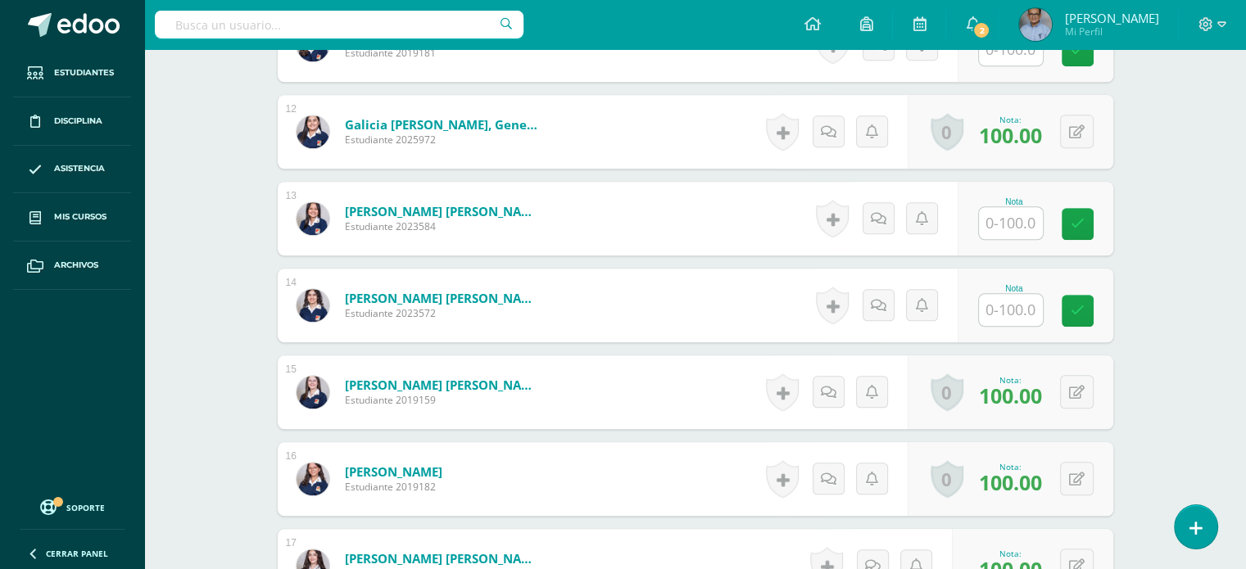
scroll to position [1463, 0]
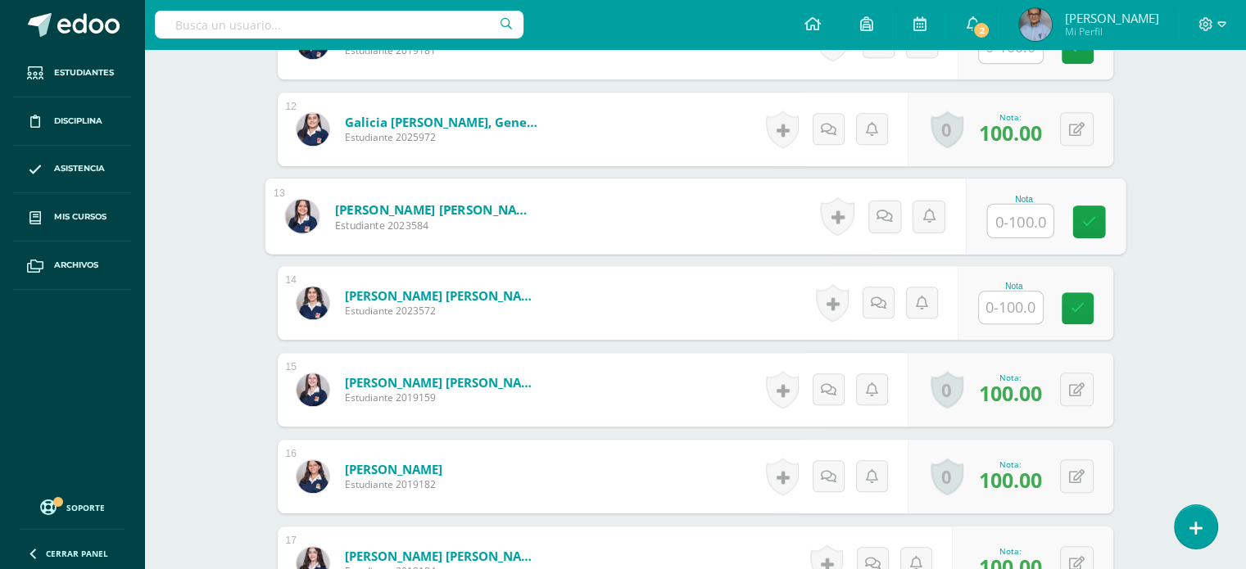
click at [1008, 229] on input "text" at bounding box center [1020, 221] width 66 height 33
type input "90"
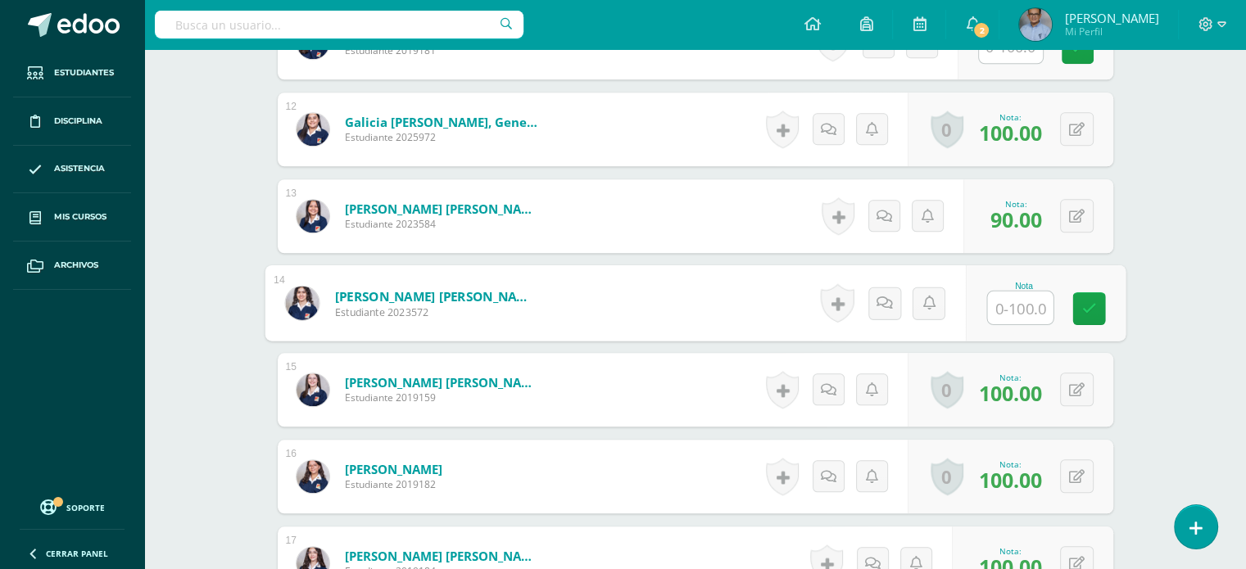
scroll to position [1332, 0]
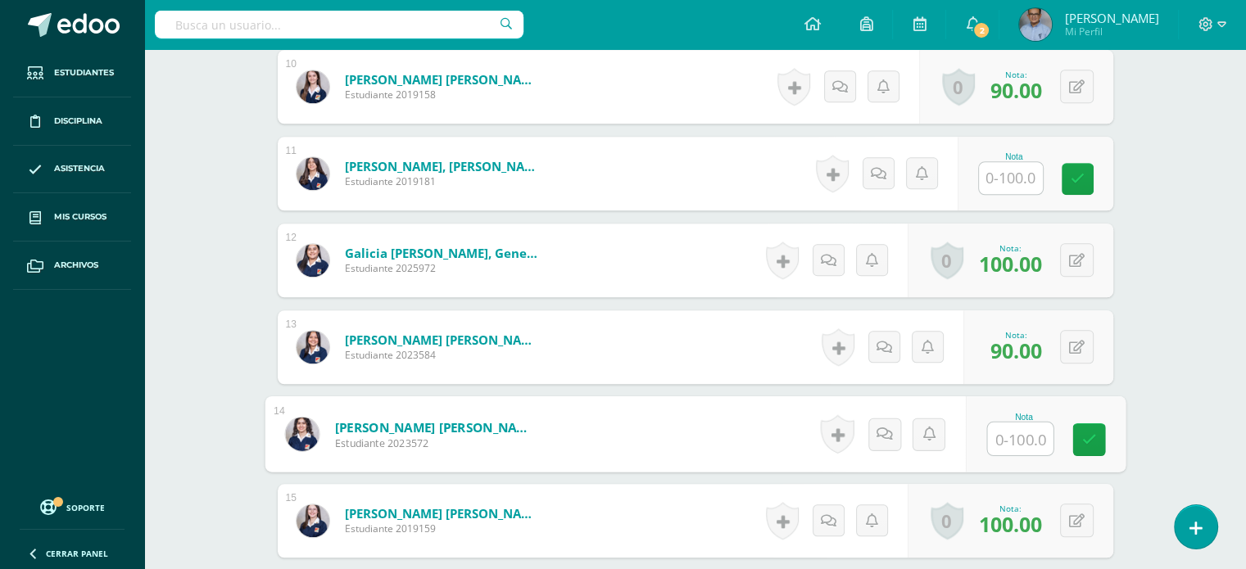
click at [1005, 188] on input "text" at bounding box center [1011, 178] width 64 height 32
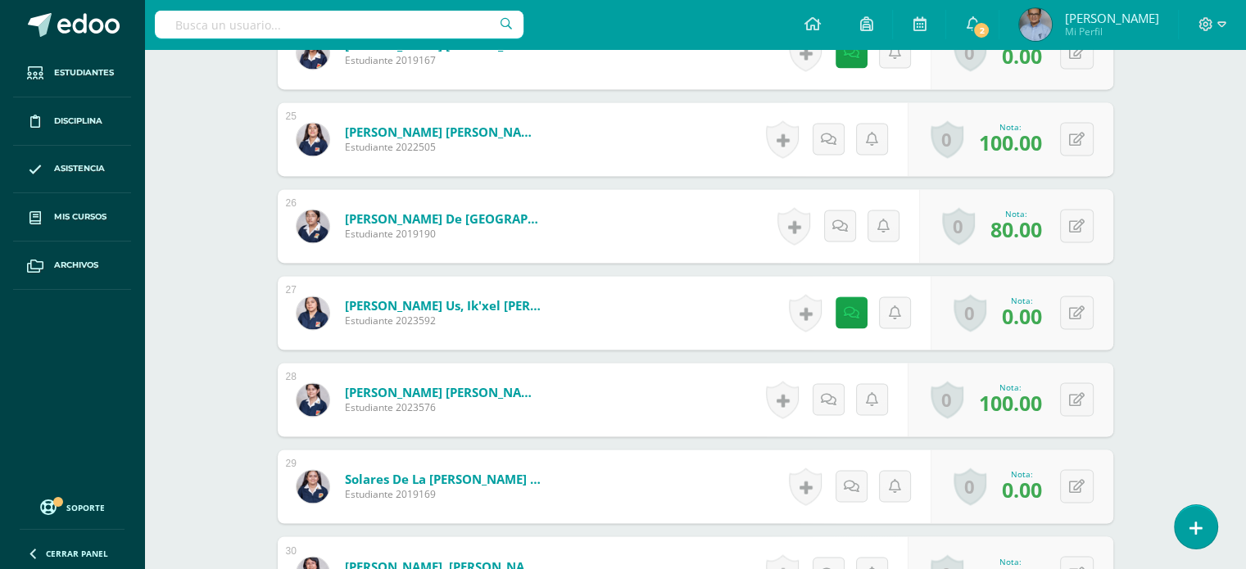
scroll to position [2582, 0]
click at [1075, 310] on button at bounding box center [1088, 313] width 34 height 34
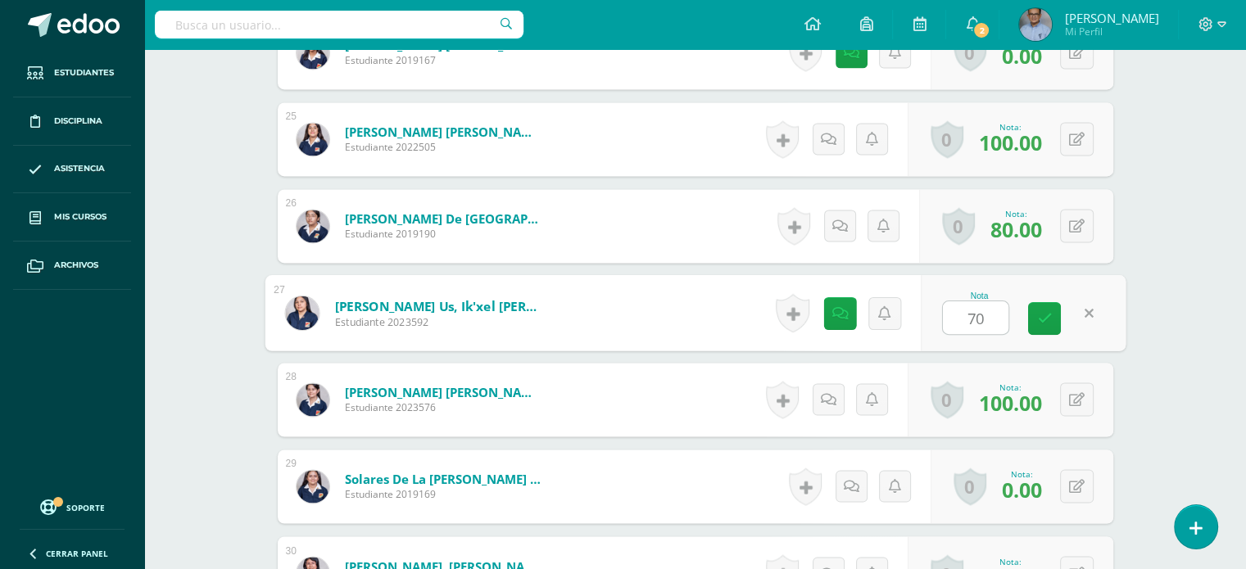
type input "7"
type input "60"
click at [1044, 317] on icon at bounding box center [1044, 318] width 15 height 14
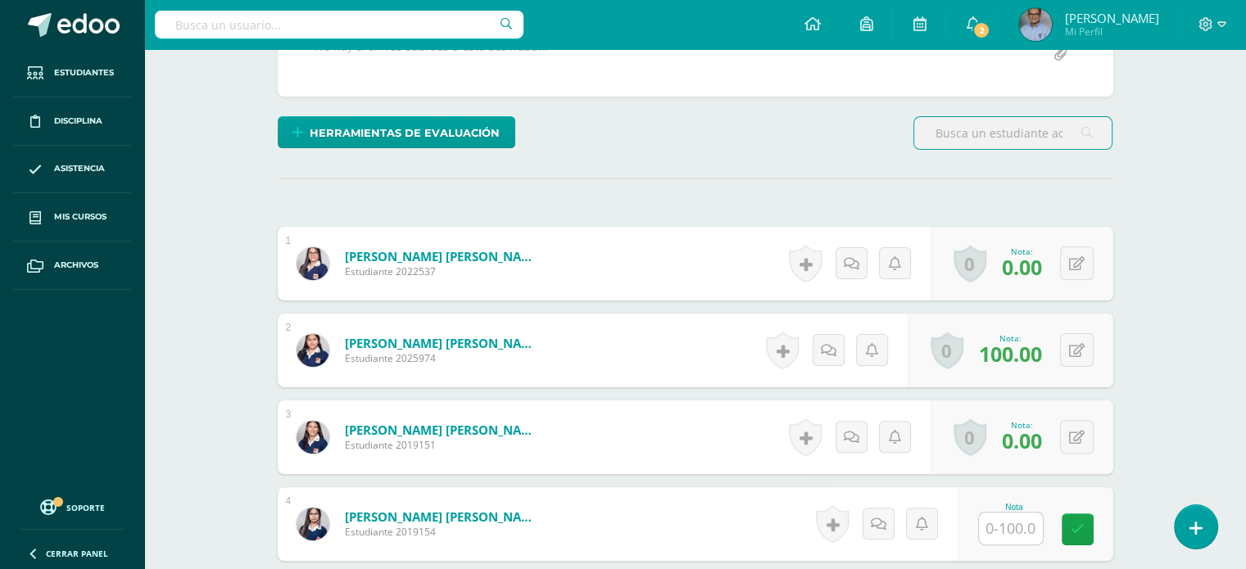
scroll to position [547, 0]
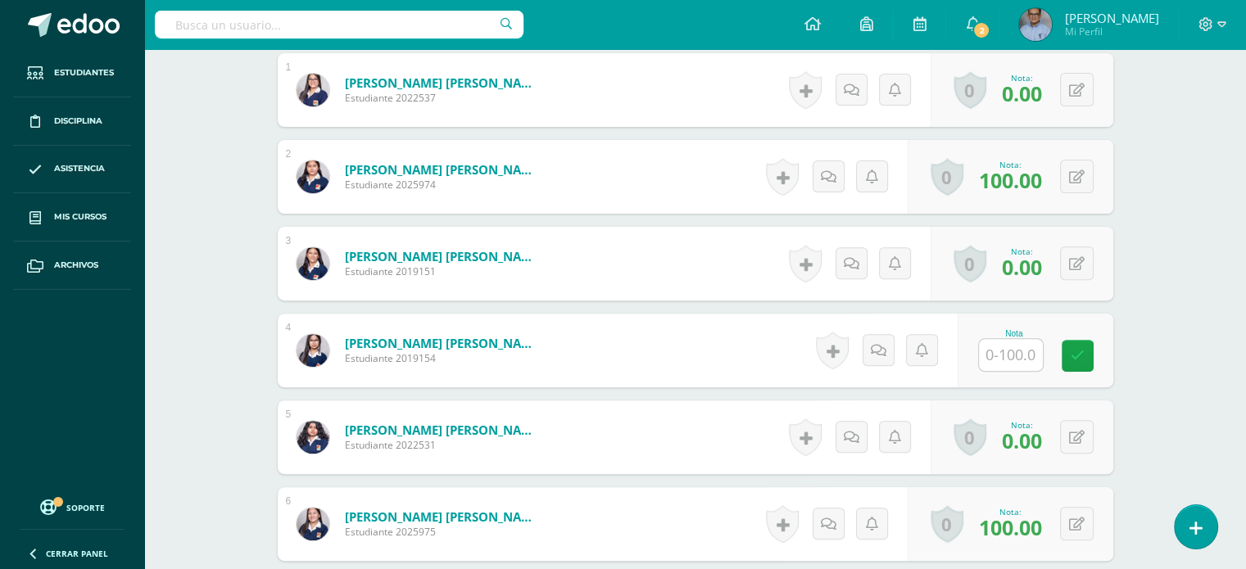
click at [1038, 353] on input "text" at bounding box center [1011, 355] width 64 height 32
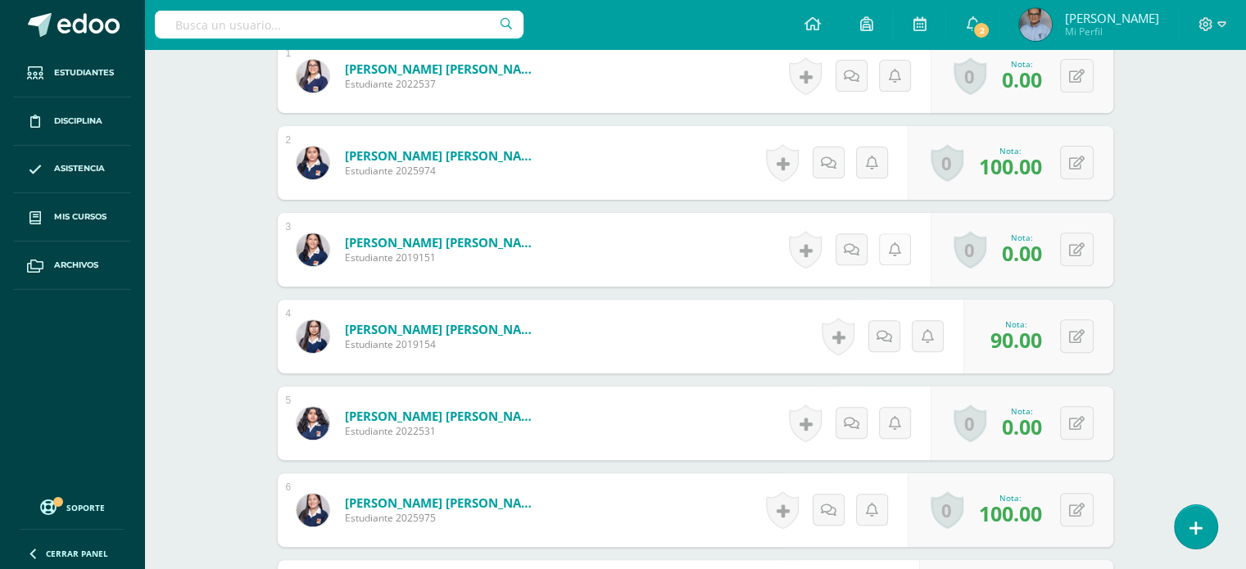
scroll to position [577, 0]
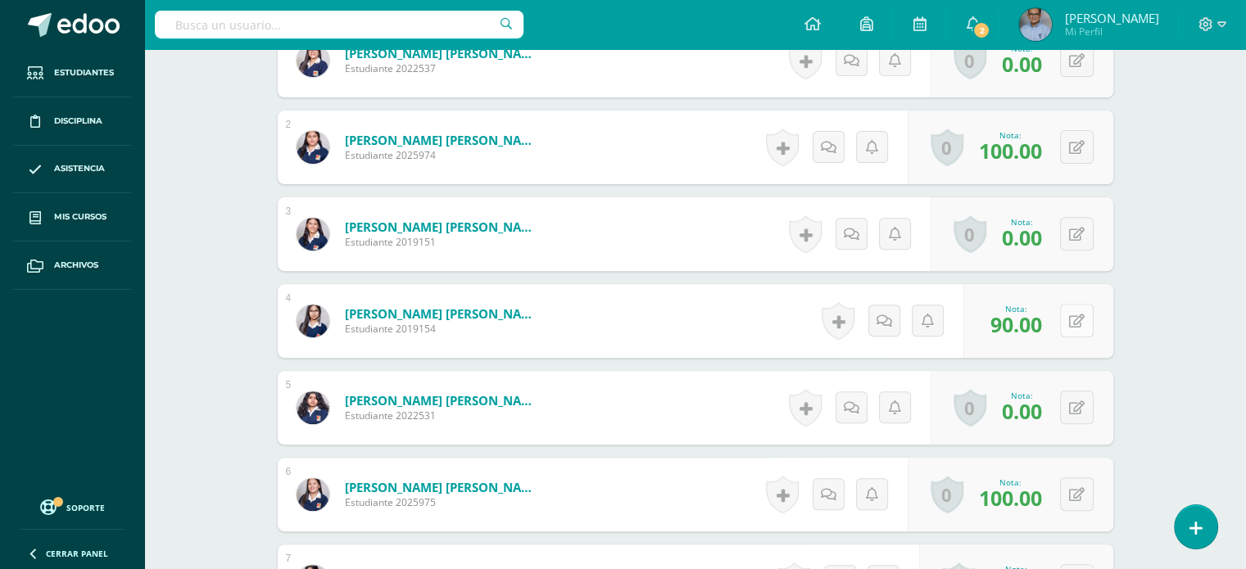
click at [1068, 326] on button at bounding box center [1077, 321] width 34 height 34
type input "100"
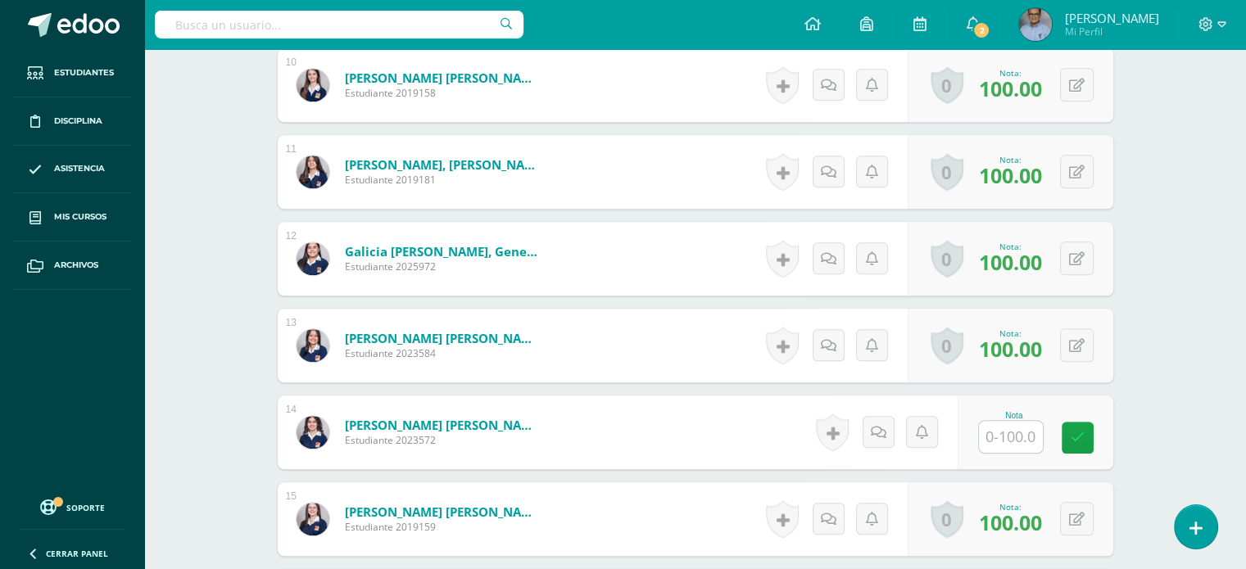
scroll to position [1334, 0]
click at [1029, 432] on input "text" at bounding box center [1011, 436] width 64 height 32
type input "90"
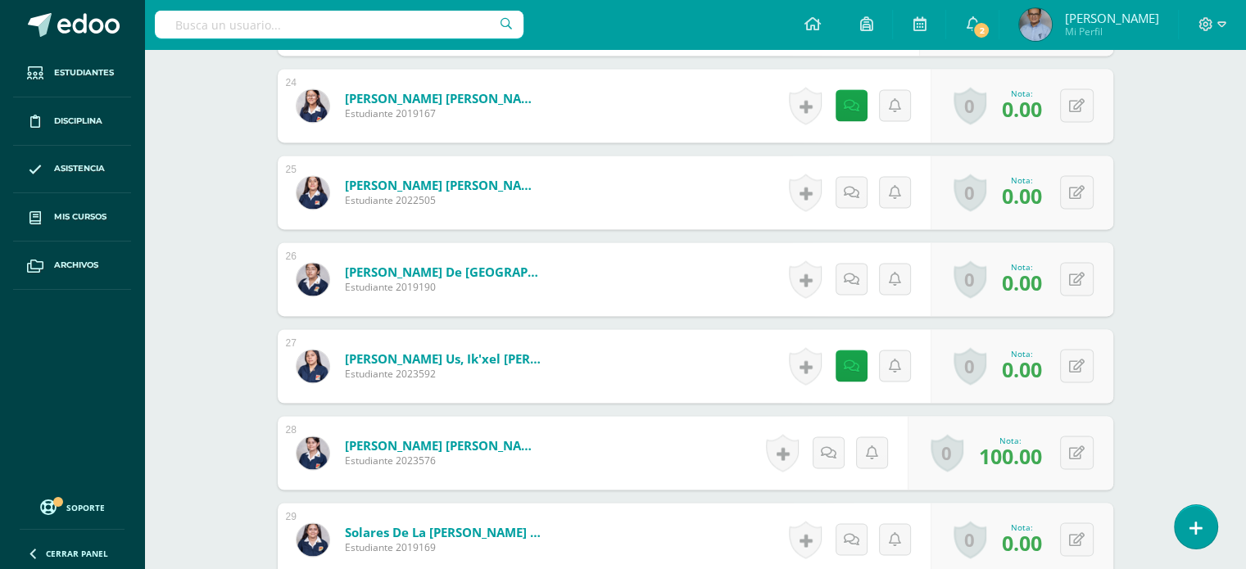
scroll to position [2528, 0]
click at [1071, 187] on button at bounding box center [1077, 193] width 34 height 34
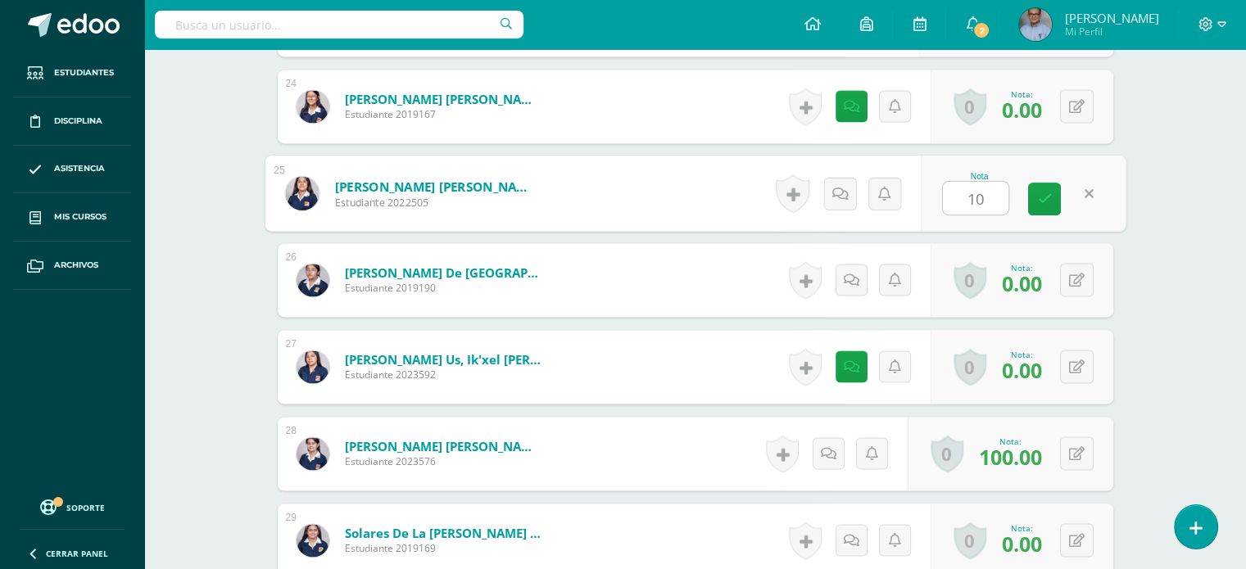
type input "100"
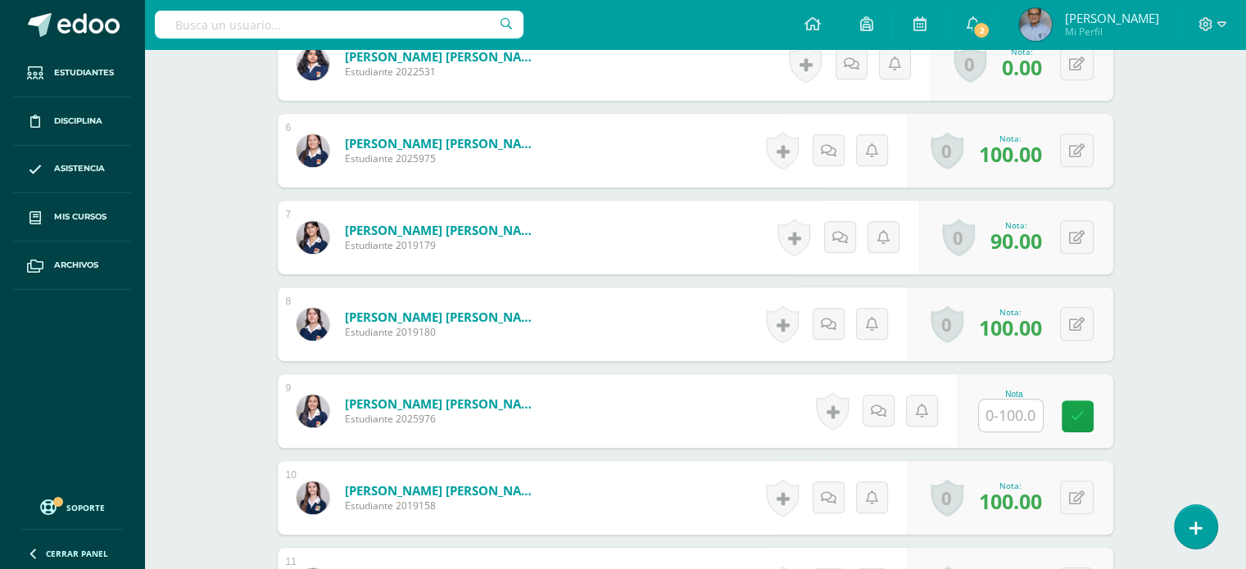
scroll to position [962, 0]
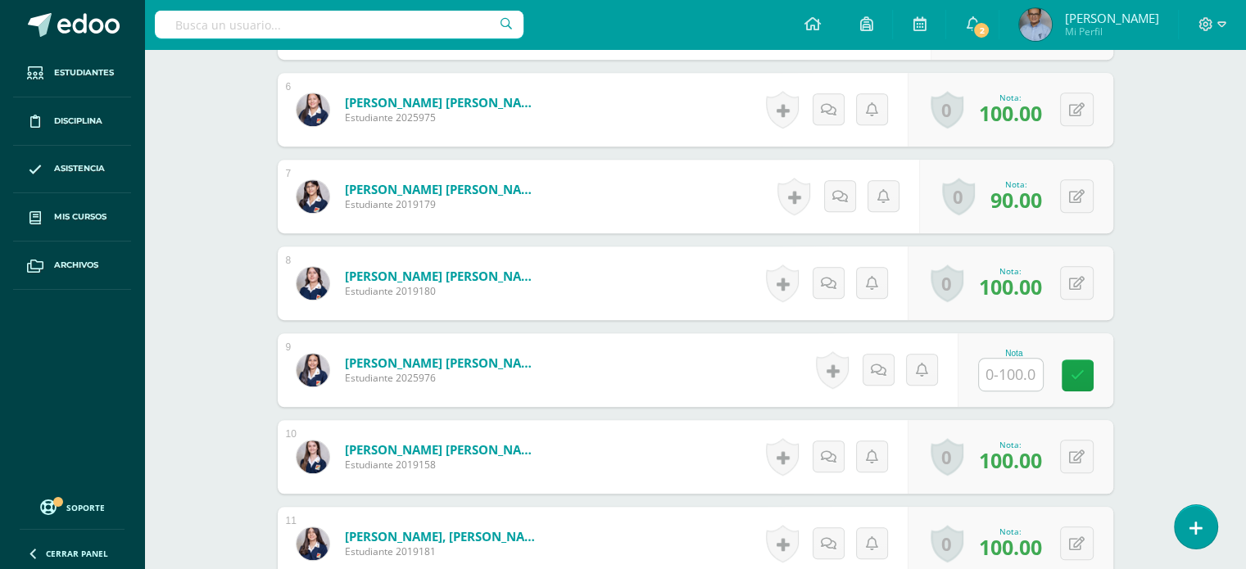
click at [1003, 379] on input "text" at bounding box center [1011, 375] width 64 height 32
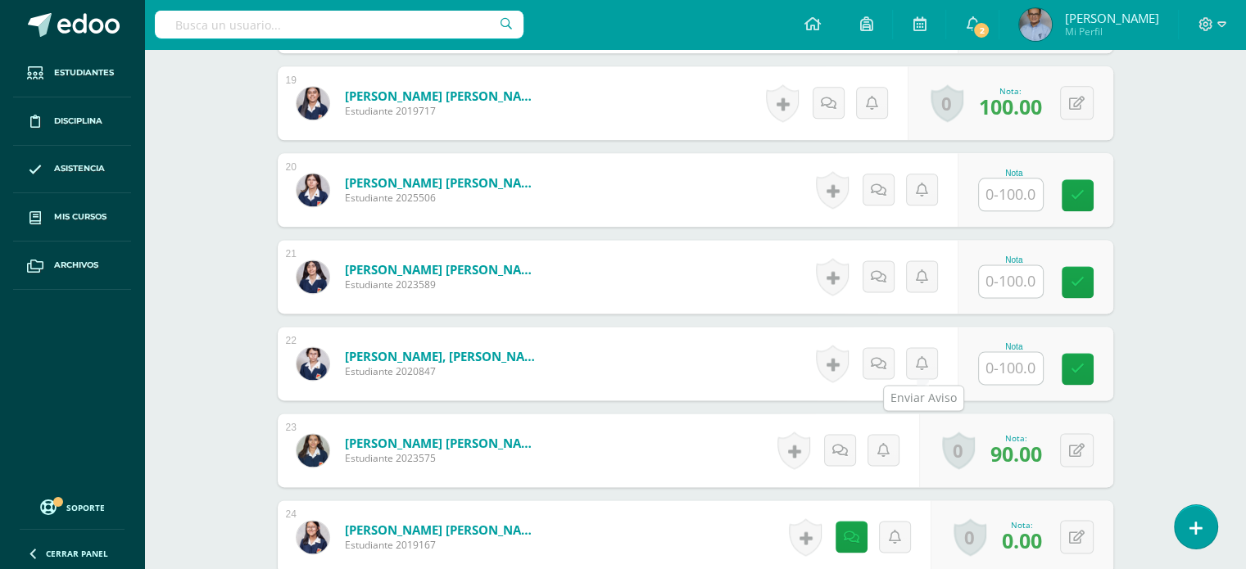
scroll to position [2258, 0]
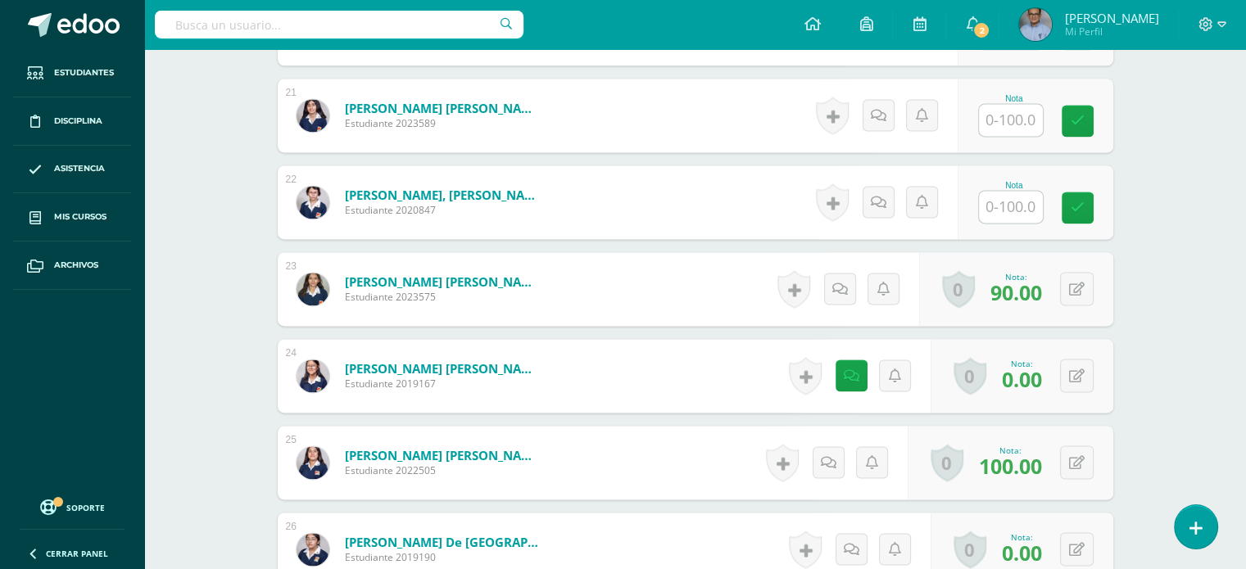
click at [1016, 204] on input "text" at bounding box center [1011, 207] width 64 height 32
type input "100"
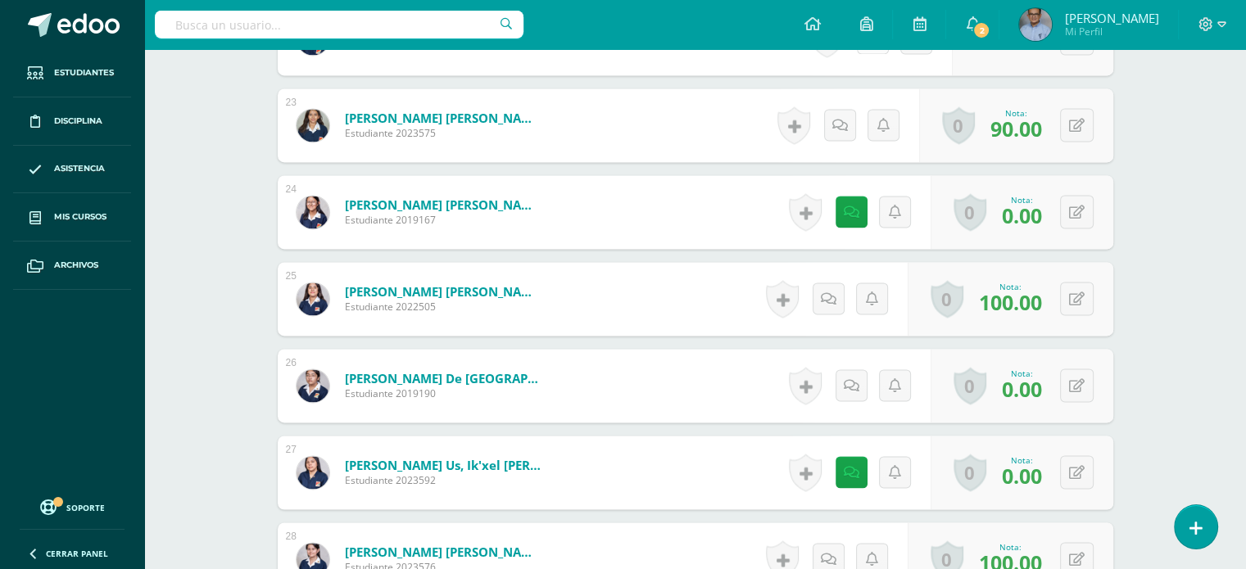
scroll to position [2425, 0]
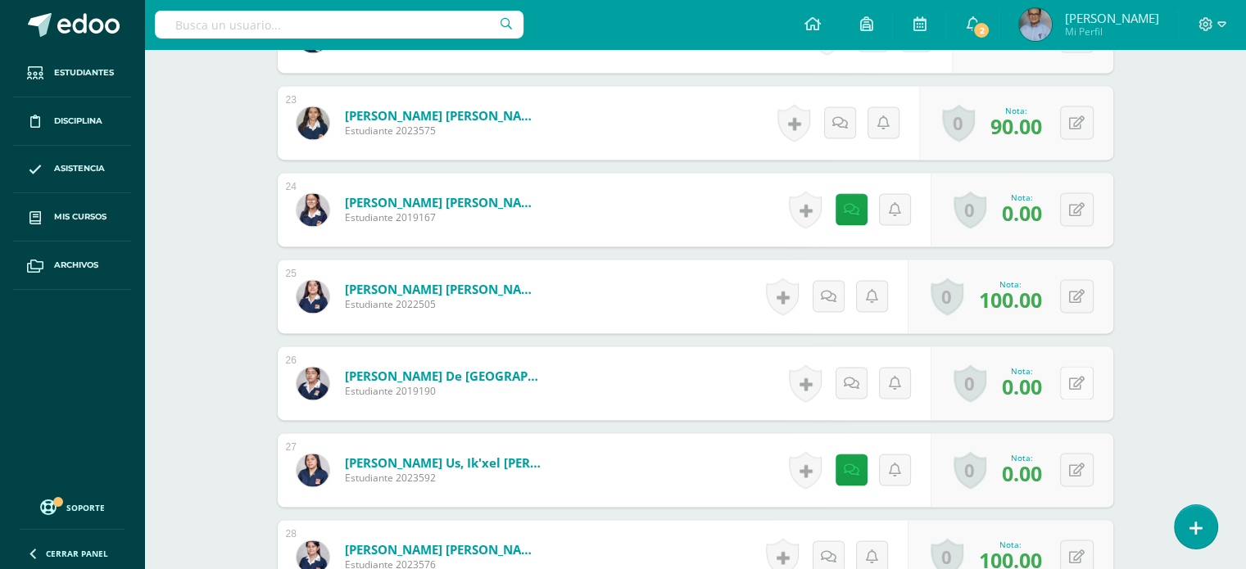
click at [1081, 382] on icon at bounding box center [1077, 384] width 16 height 14
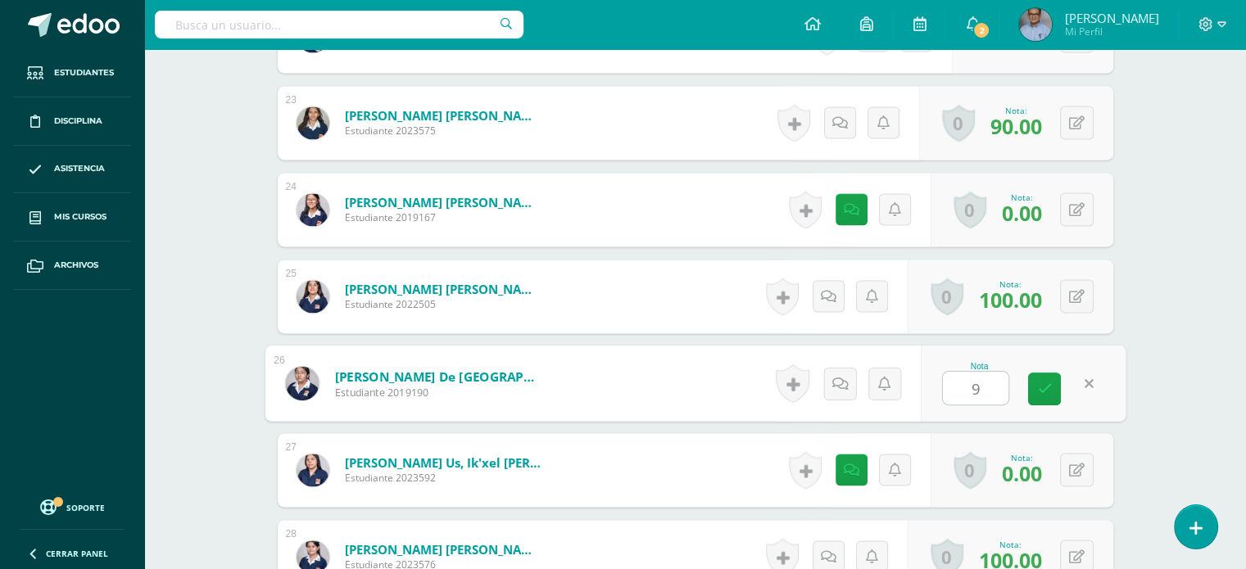
type input "90"
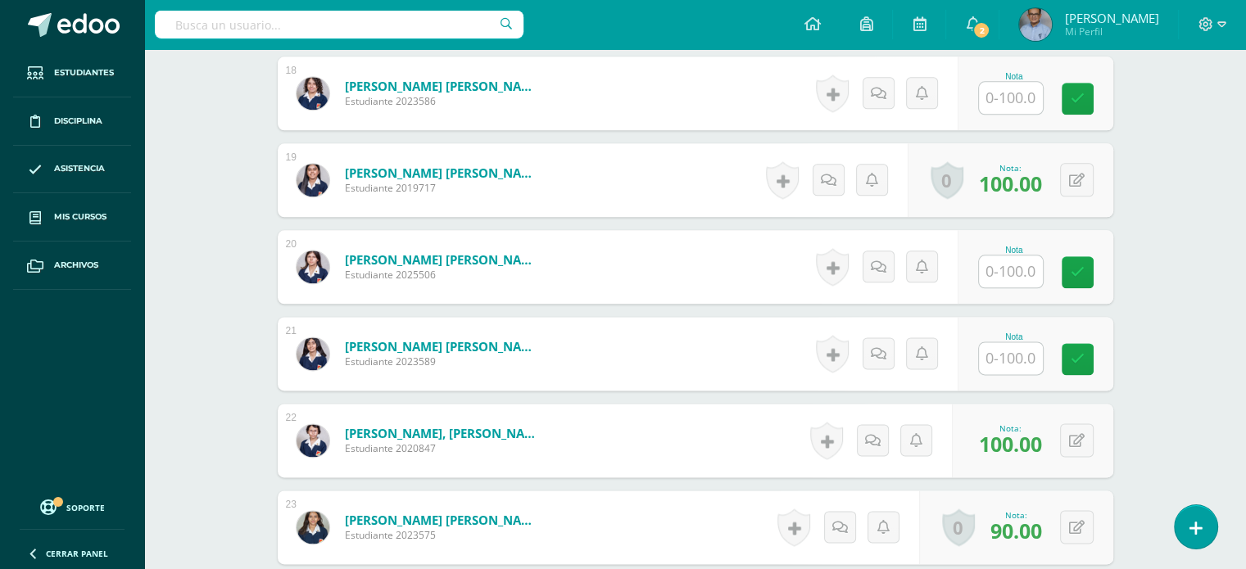
scroll to position [2021, 0]
click at [1003, 264] on input "text" at bounding box center [1011, 271] width 64 height 32
type input "90"
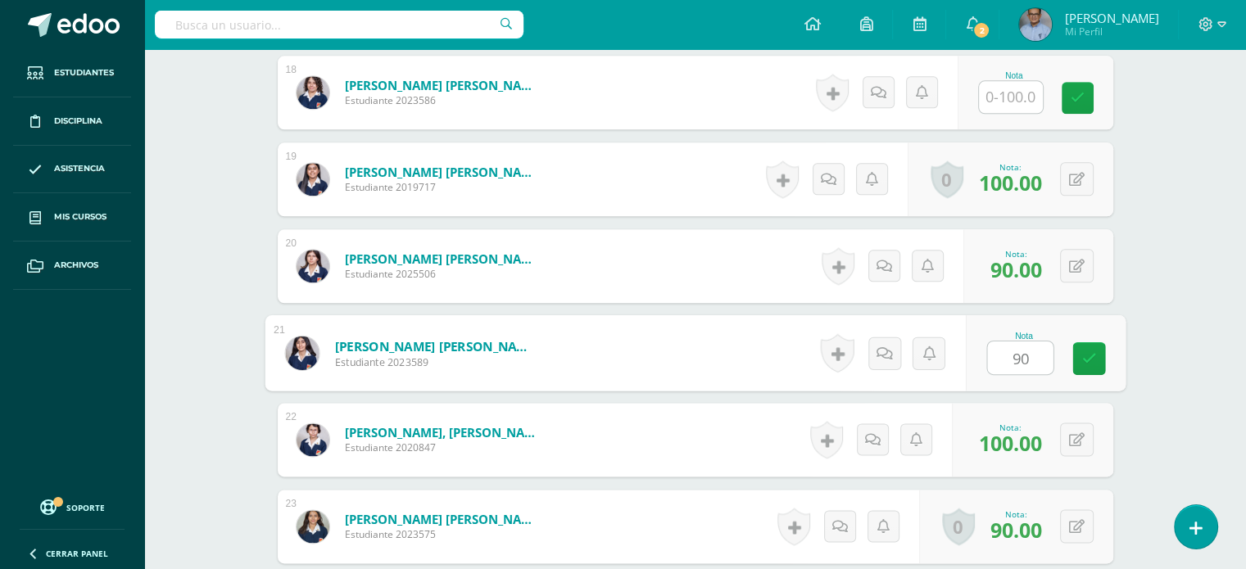
type input "9"
type input "80"
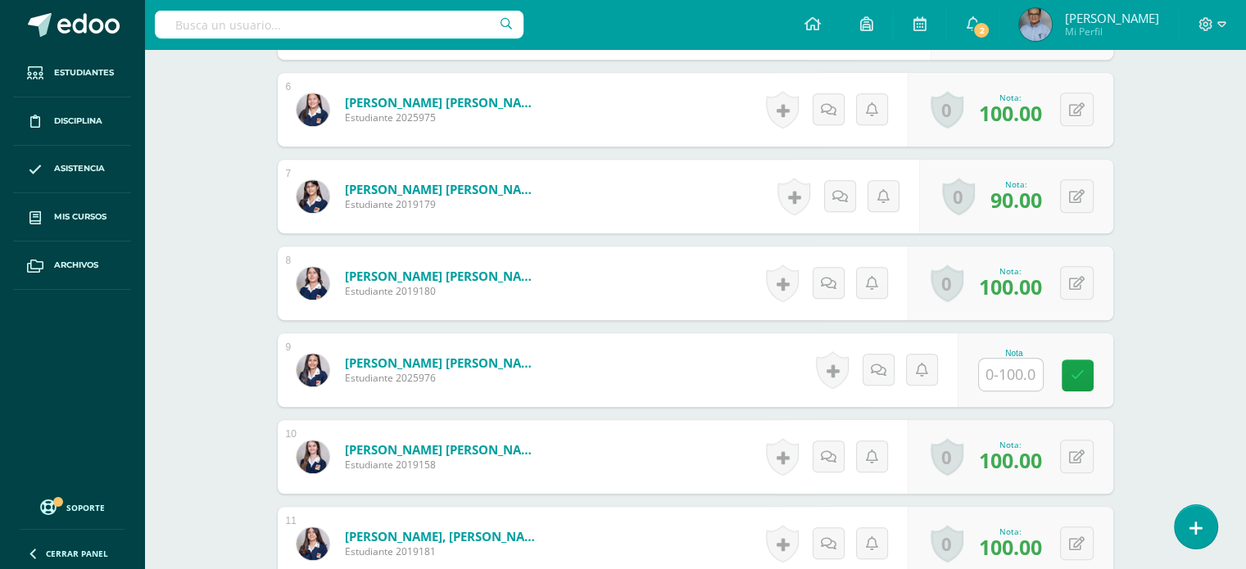
scroll to position [1026, 0]
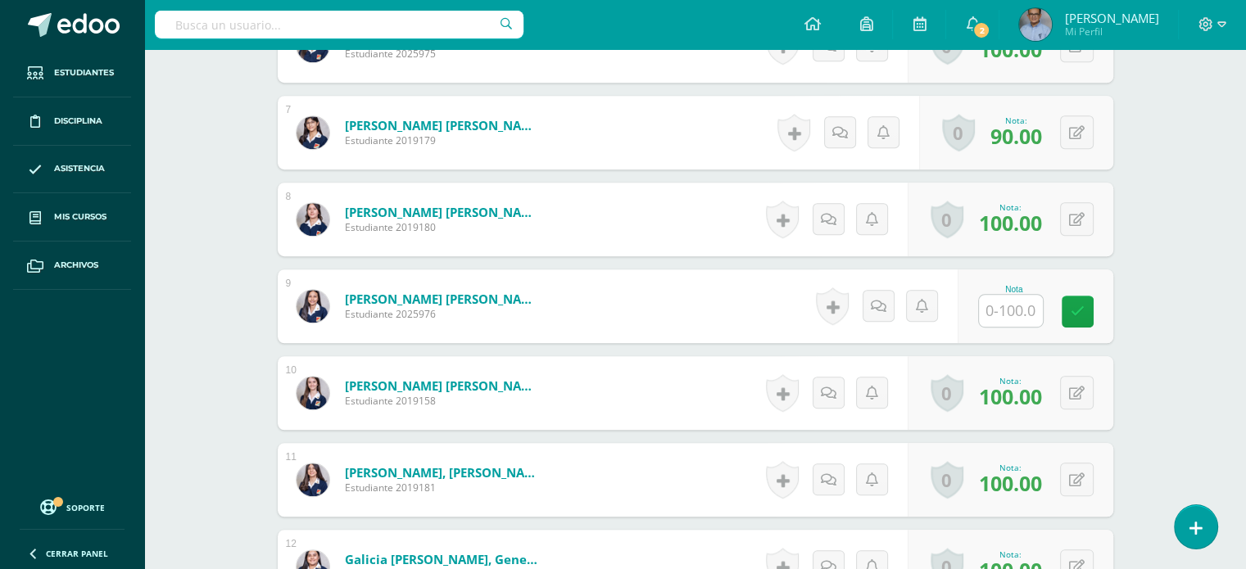
click at [1015, 310] on input "text" at bounding box center [1011, 311] width 64 height 32
type input "100"
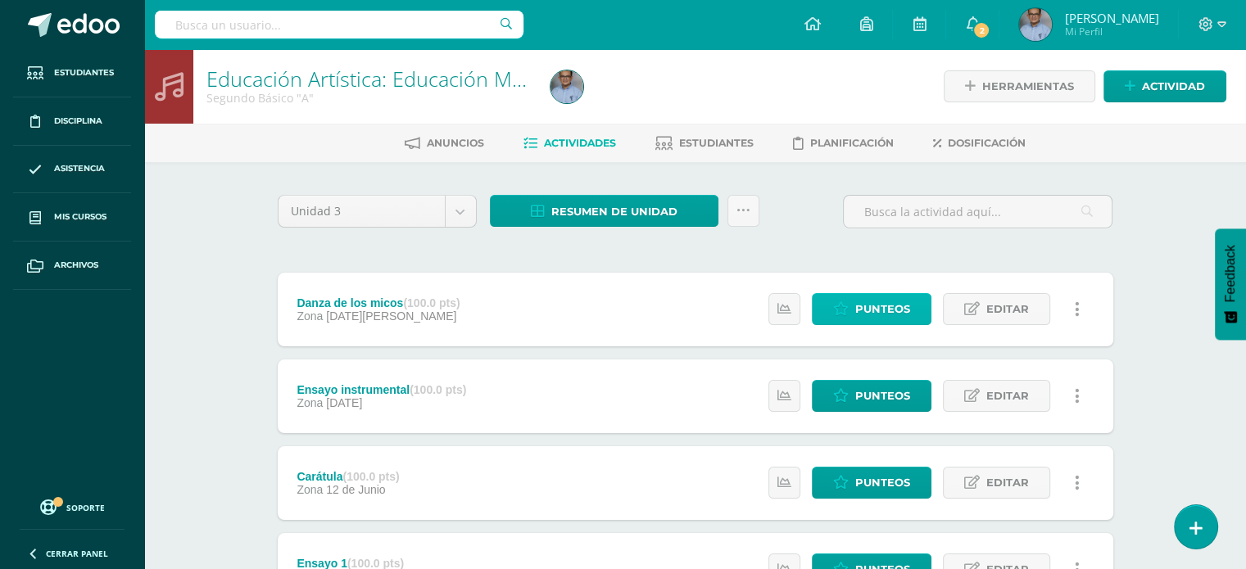
click at [895, 310] on span "Punteos" at bounding box center [882, 309] width 55 height 30
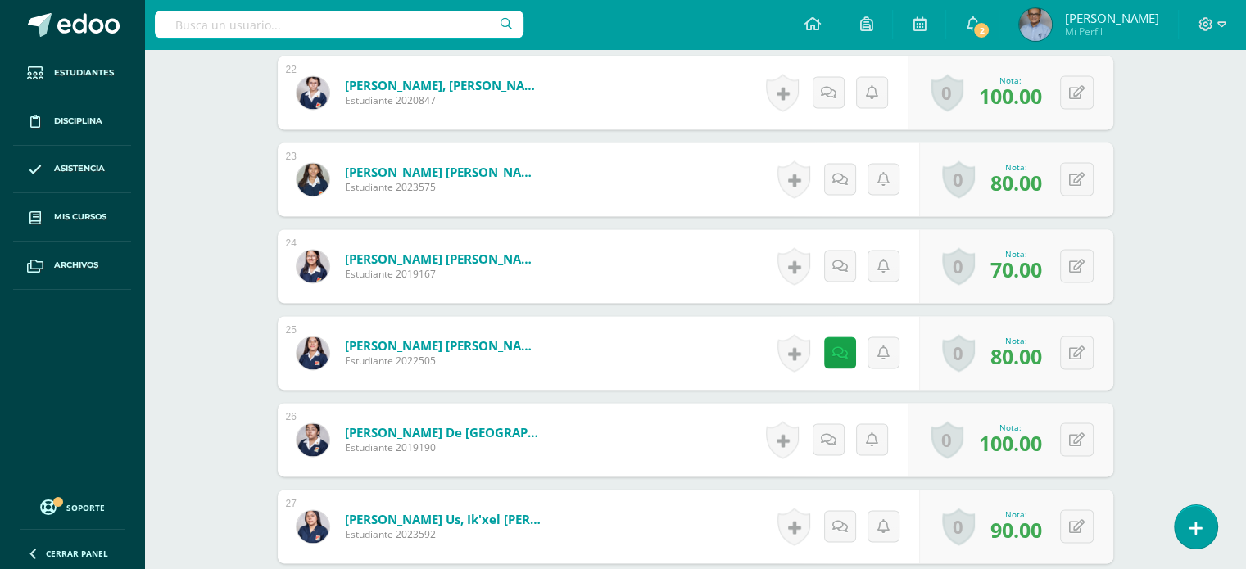
scroll to position [2788, 0]
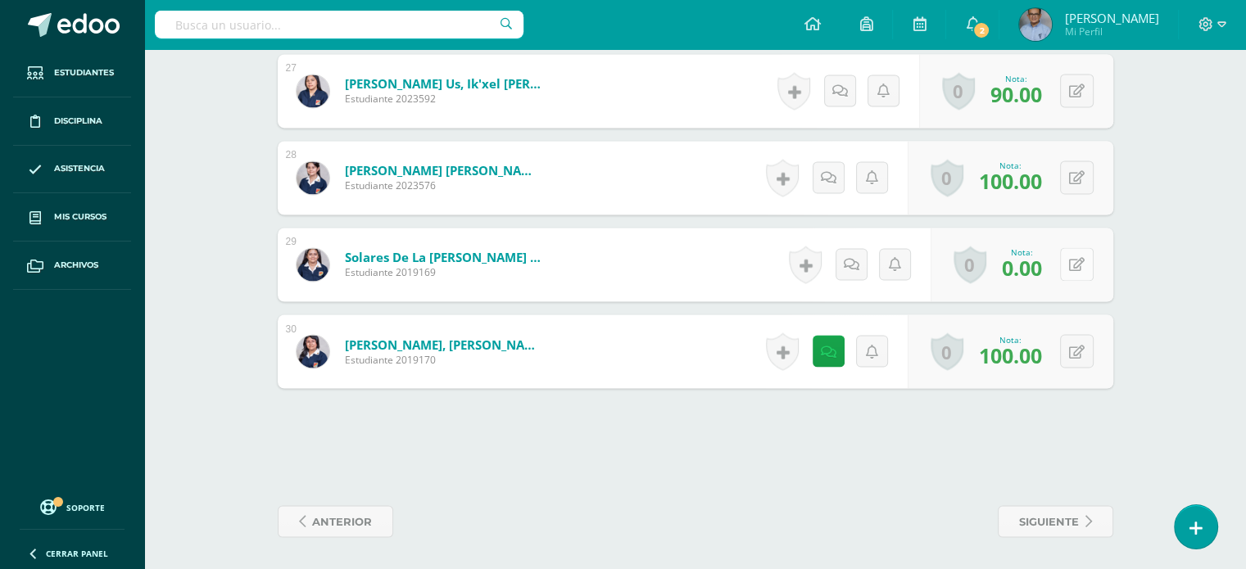
click at [1074, 260] on button at bounding box center [1077, 264] width 34 height 34
type input "100"
